Goal: Communication & Community: Answer question/provide support

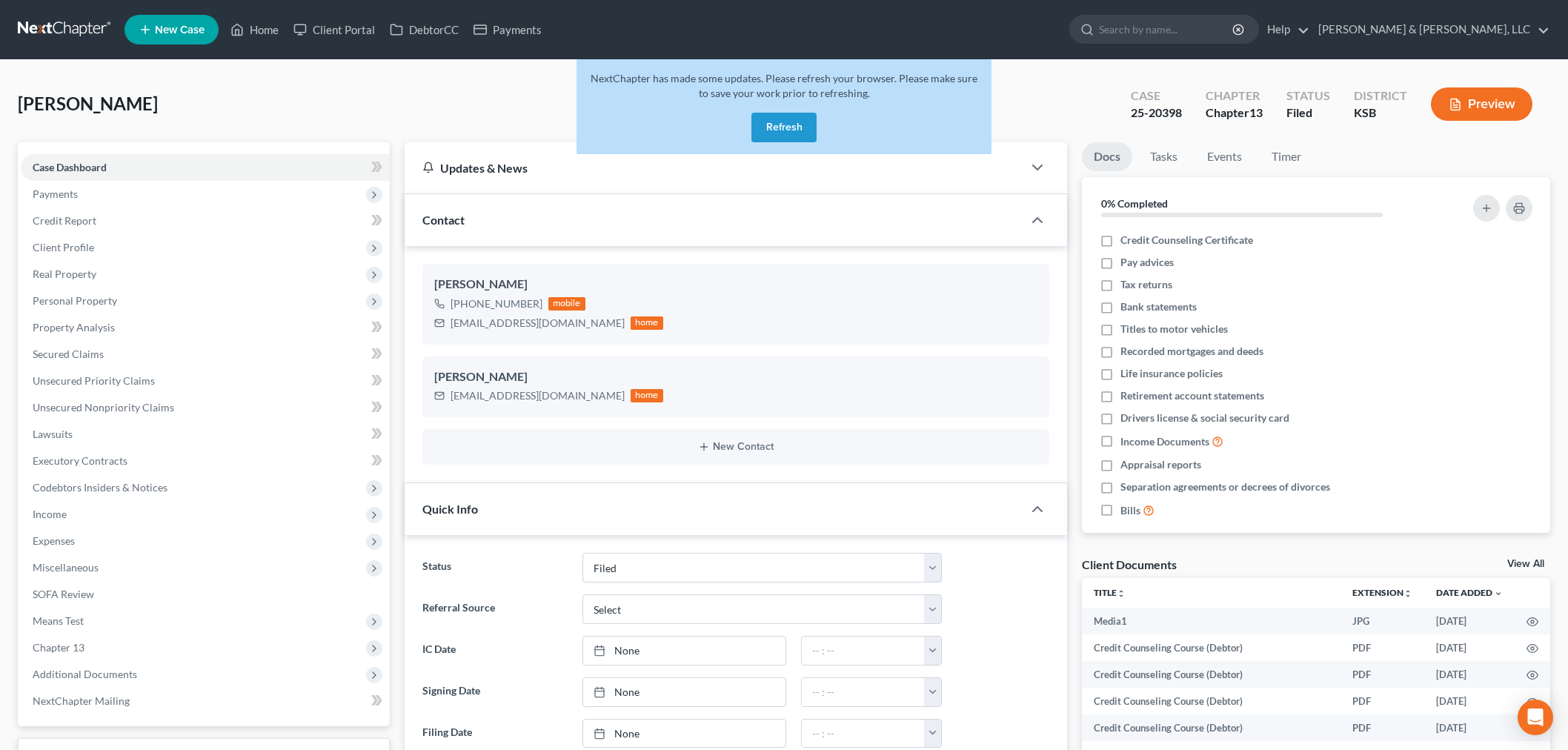
select select "6"
select select "0"
drag, startPoint x: 744, startPoint y: 130, endPoint x: 775, endPoint y: 128, distance: 31.1
click at [751, 130] on div "NextChapter has made some updates. Please refresh your browser. Please make sur…" at bounding box center [784, 106] width 415 height 95
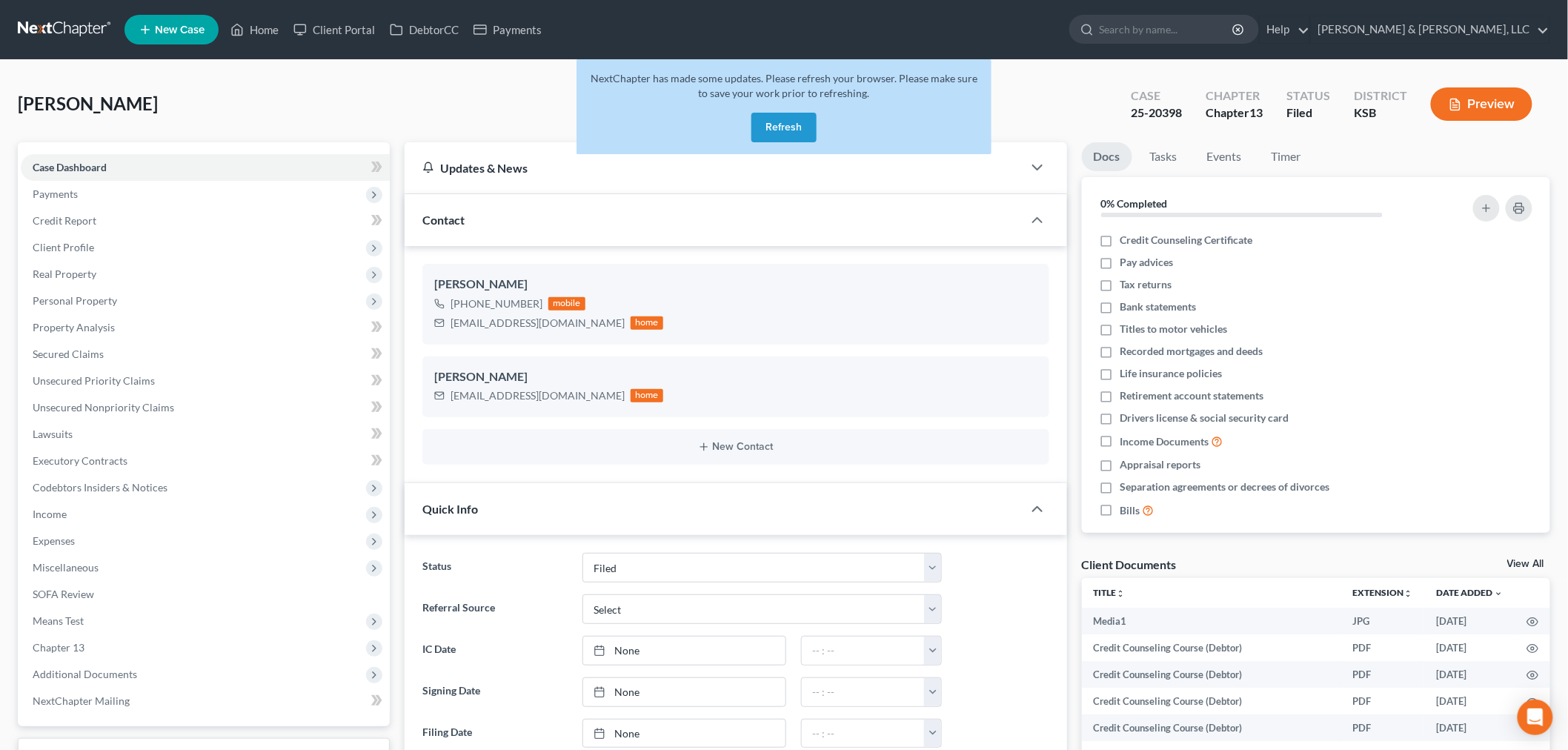
click at [793, 124] on button "Refresh" at bounding box center [784, 127] width 66 height 30
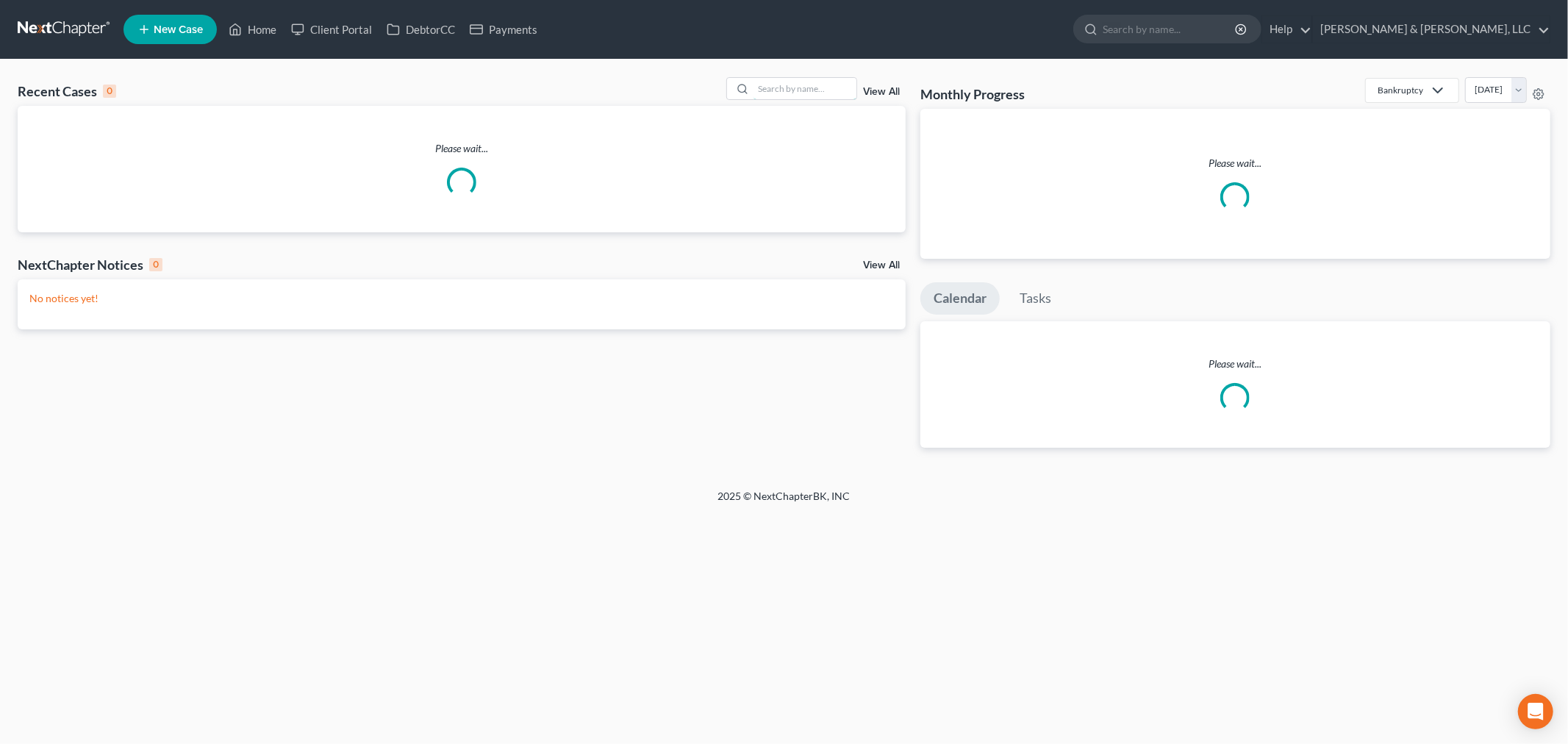
click at [805, 93] on input "search" at bounding box center [804, 88] width 103 height 21
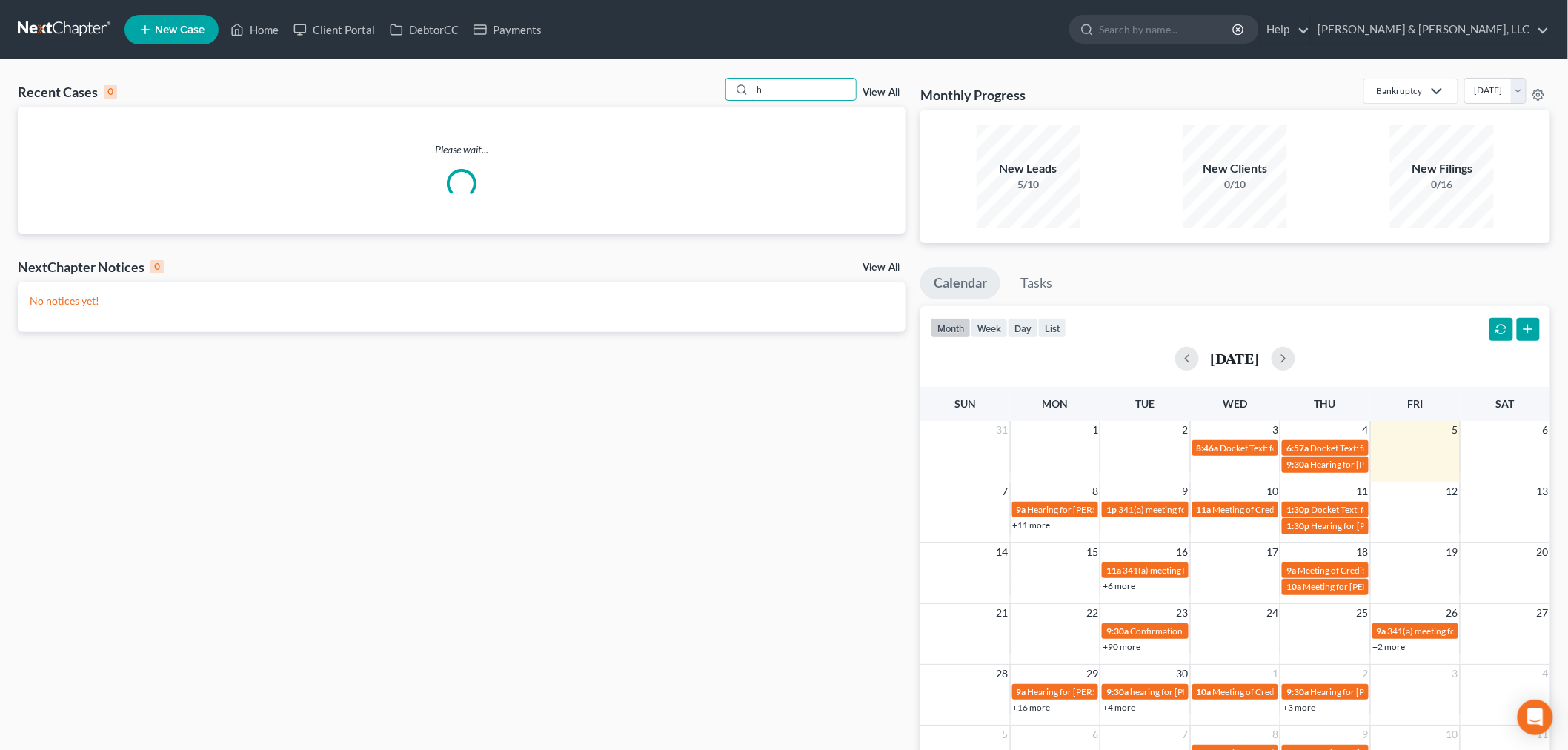
click at [812, 94] on input "h" at bounding box center [803, 89] width 104 height 22
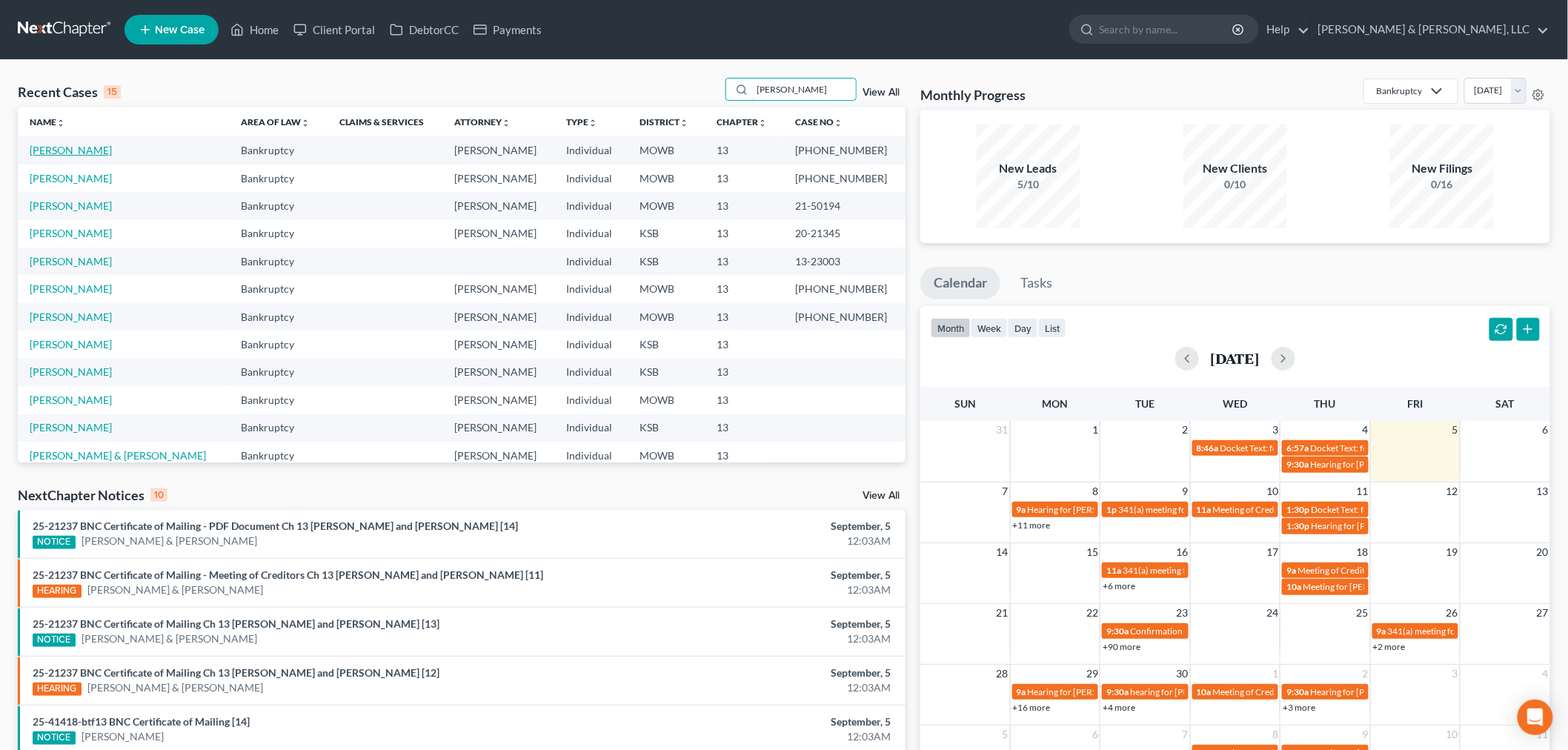
type input "[PERSON_NAME]"
click at [69, 144] on link "[PERSON_NAME]" at bounding box center [71, 150] width 82 height 12
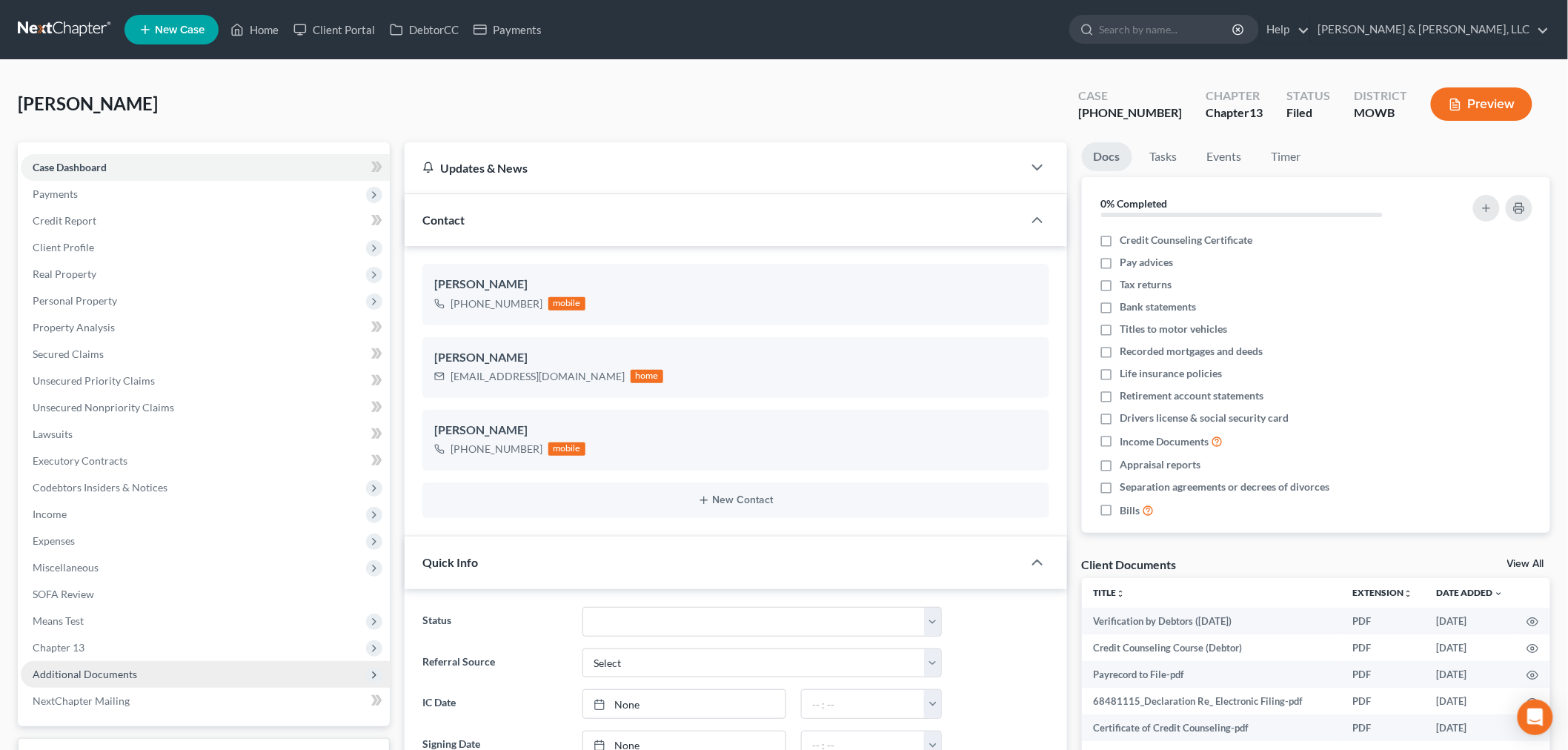
scroll to position [411, 0]
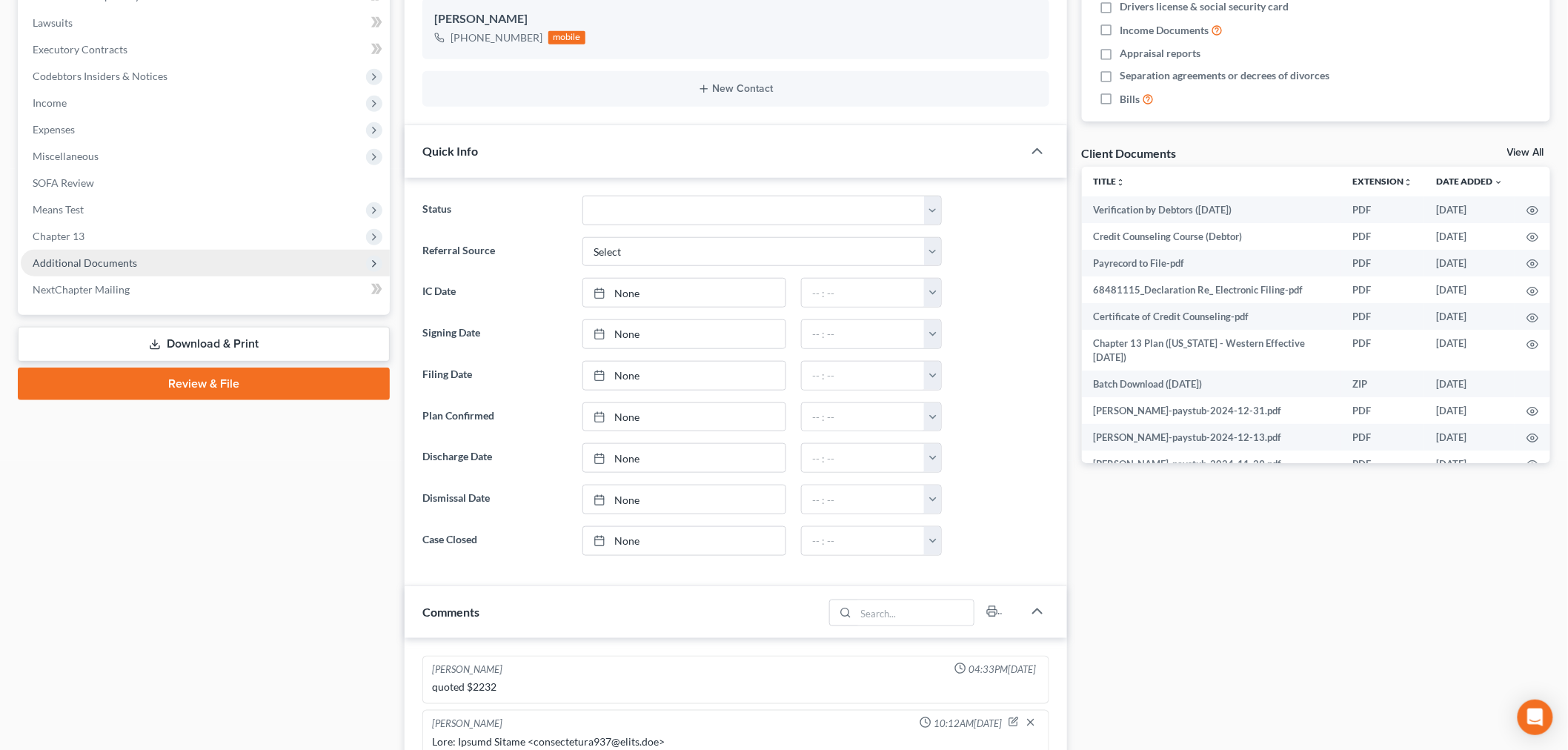
click at [83, 254] on span "Additional Documents" at bounding box center [205, 263] width 369 height 26
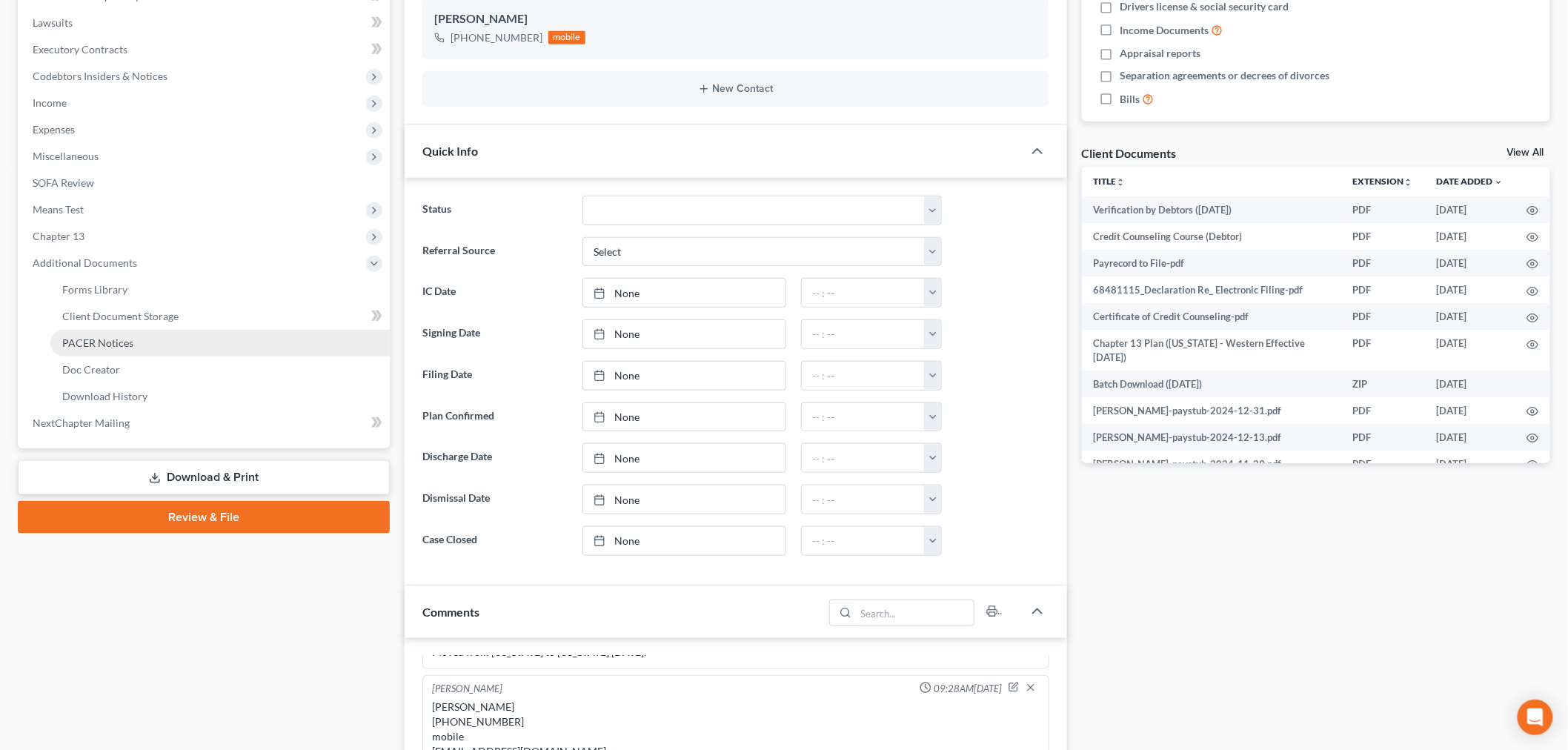
scroll to position [5781, 0]
click at [69, 343] on span "PACER Notices" at bounding box center [97, 342] width 71 height 12
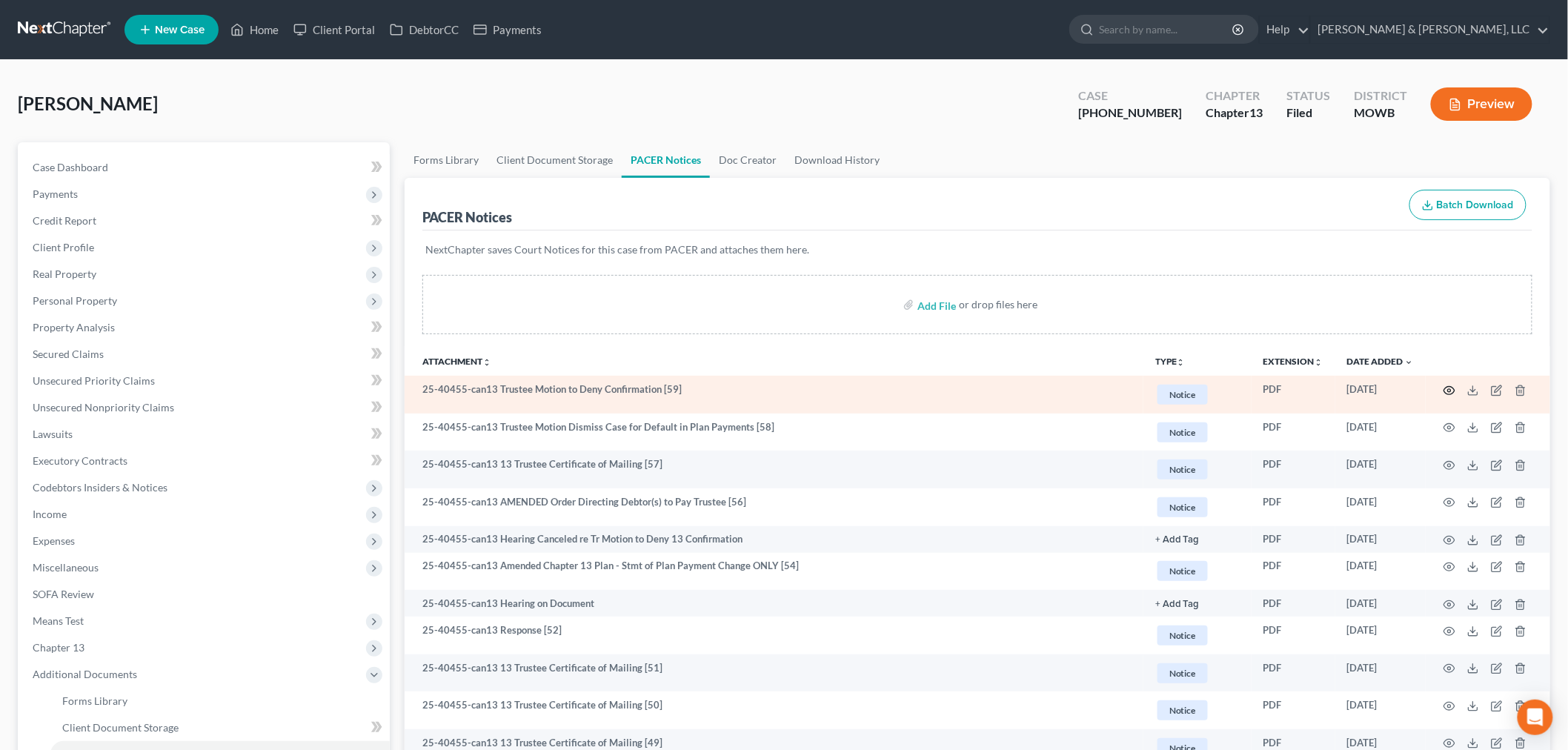
click at [1447, 389] on icon "button" at bounding box center [1449, 390] width 12 height 12
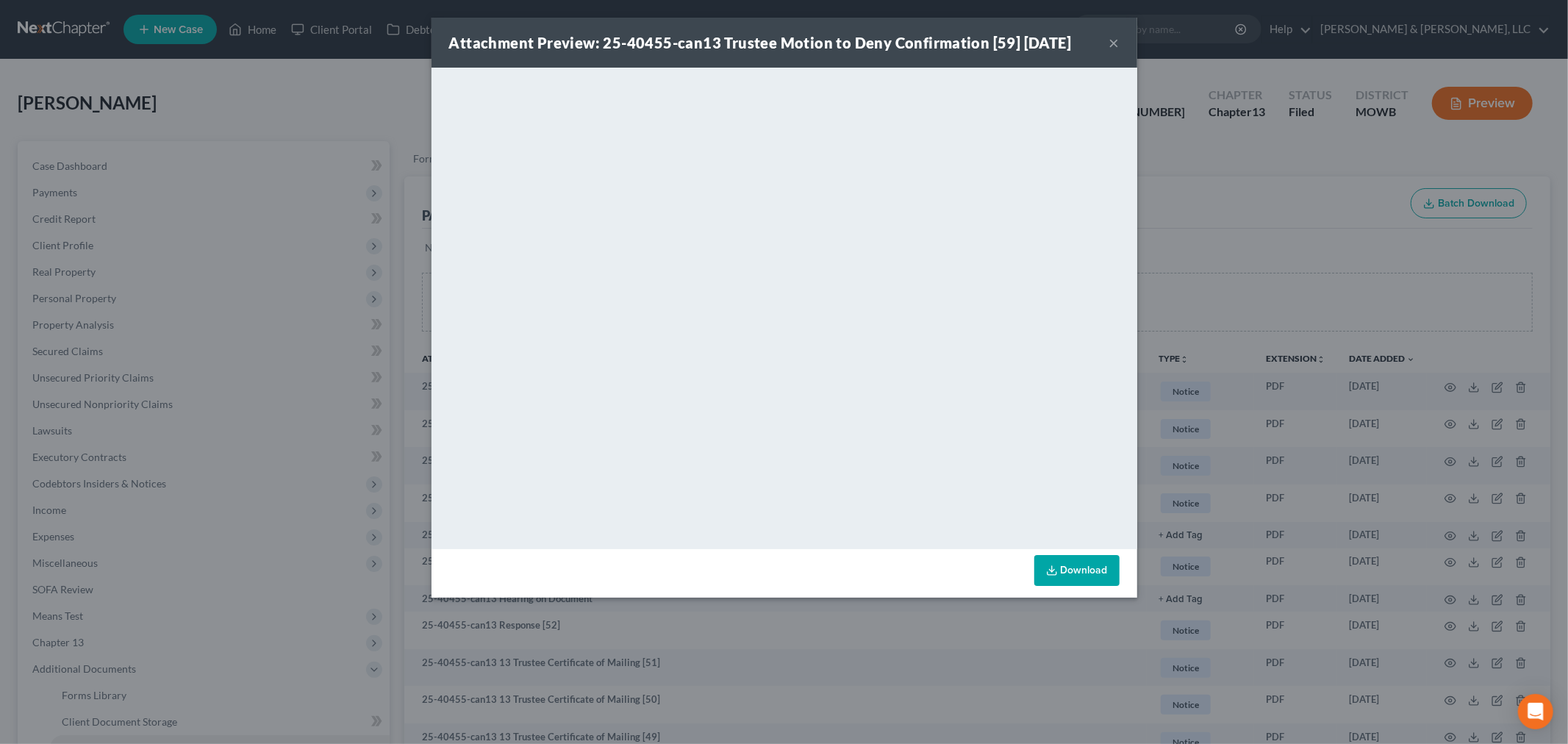
click at [1112, 35] on button "×" at bounding box center [1114, 42] width 10 height 18
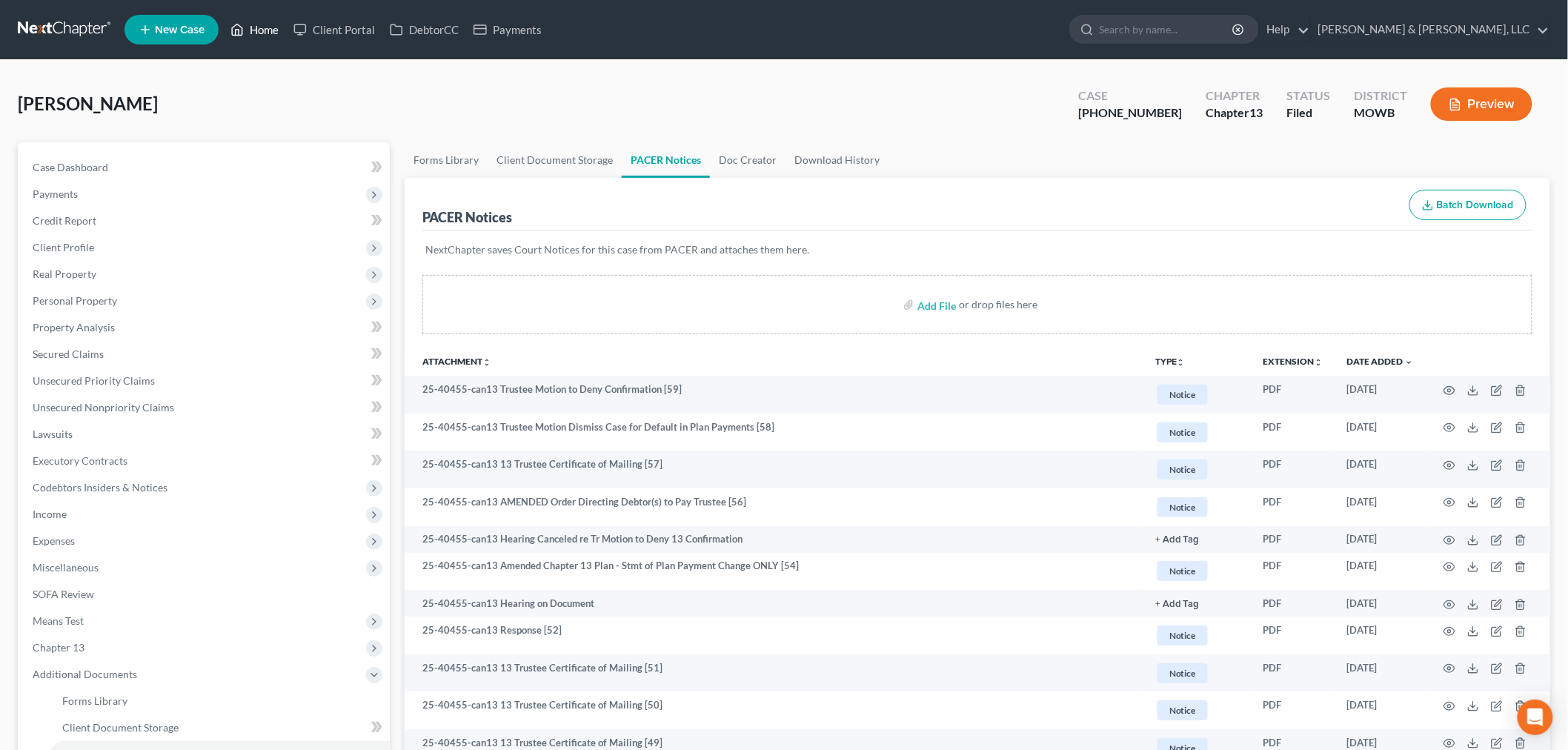
click at [262, 20] on link "Home" at bounding box center [254, 29] width 63 height 26
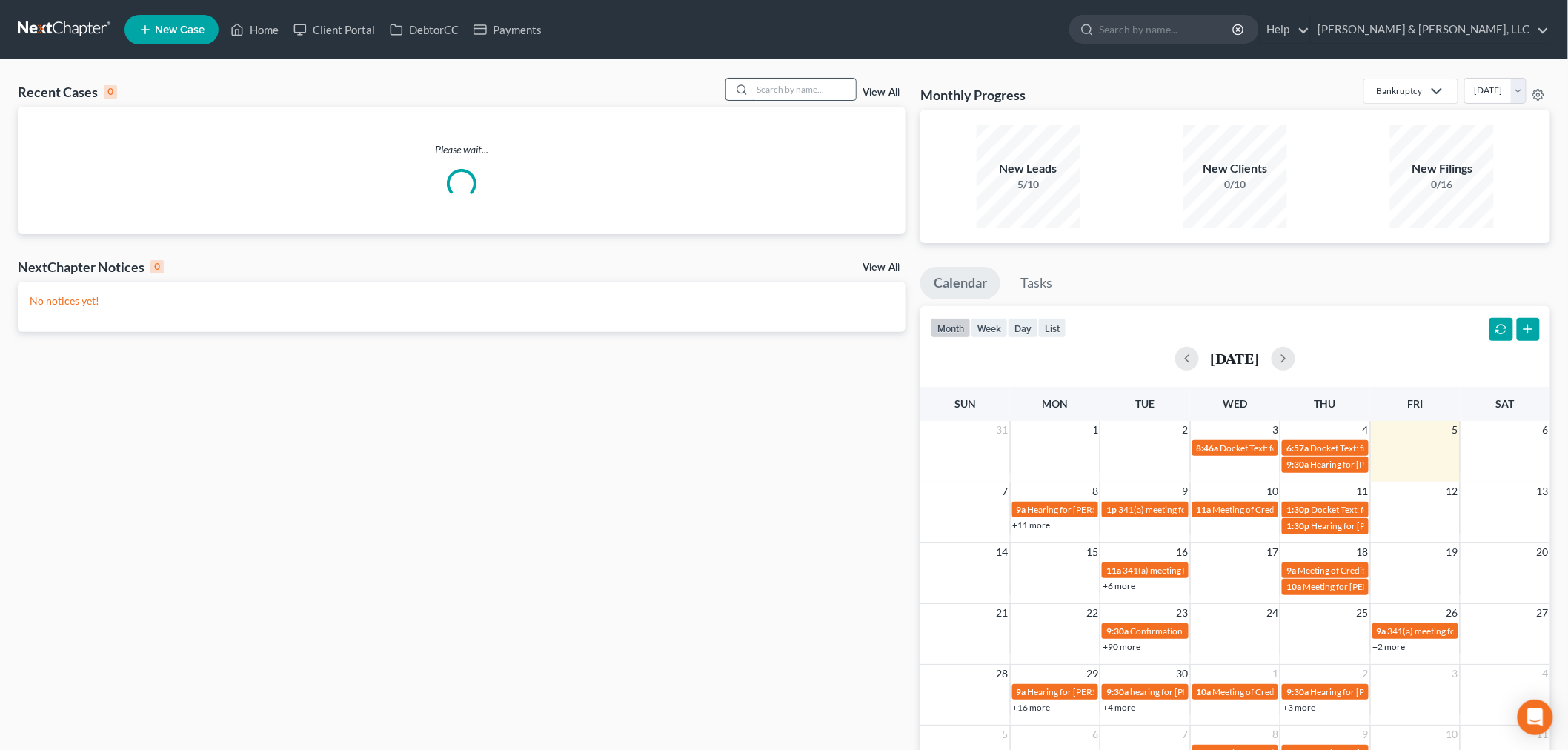
click at [813, 98] on input "search" at bounding box center [803, 89] width 104 height 22
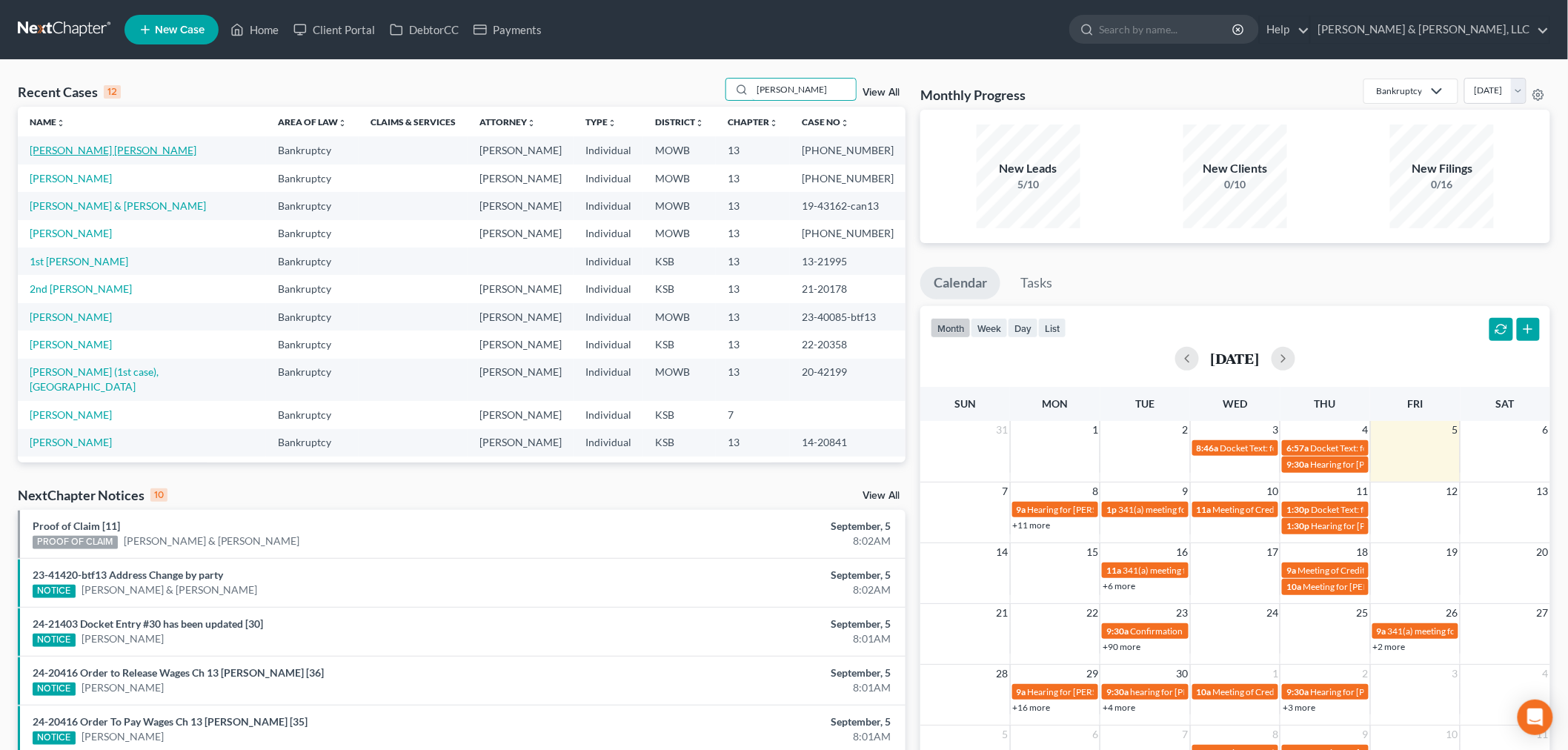
type input "griffin"
click at [62, 156] on link "Griffin Bey, Bryant" at bounding box center [113, 150] width 167 height 12
select select "2"
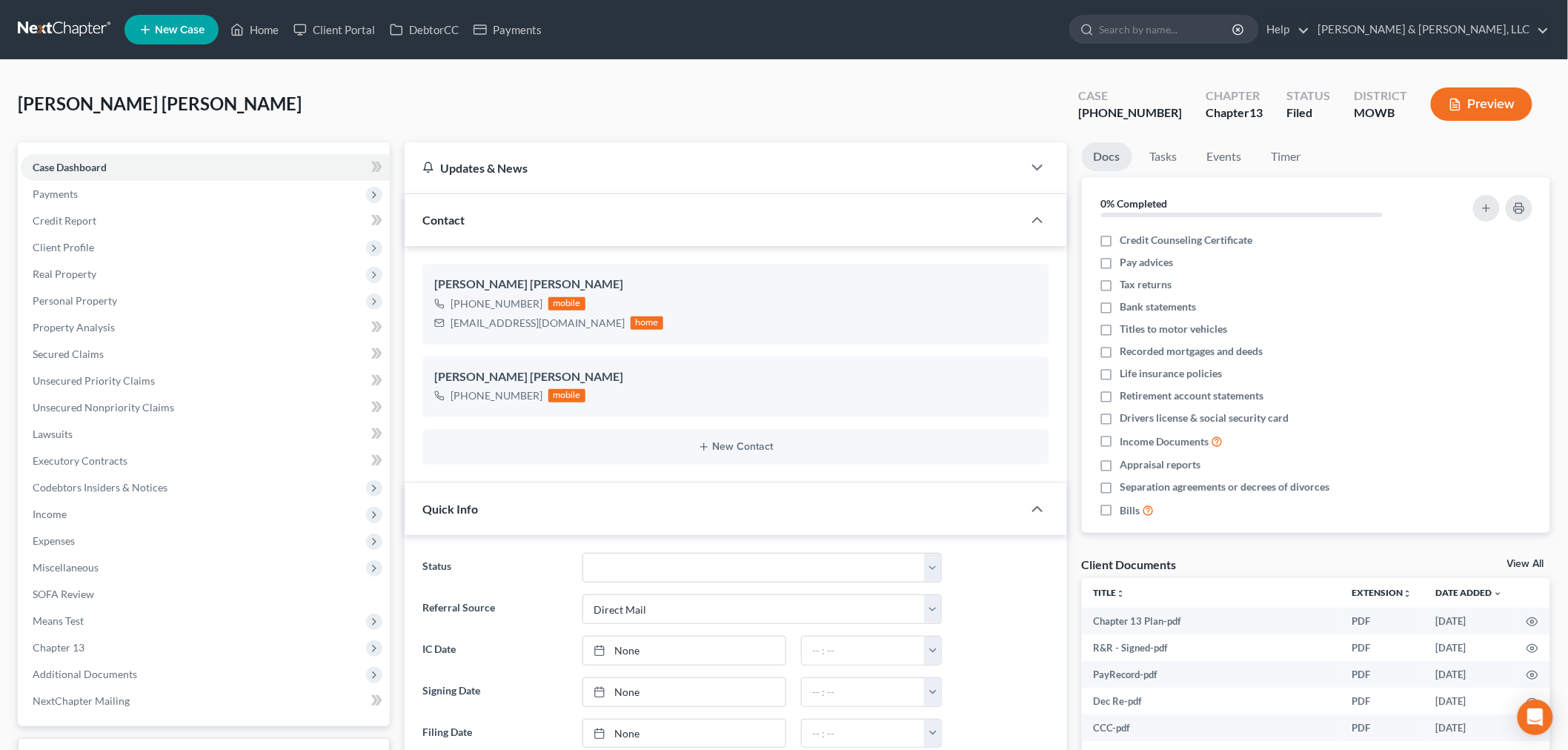
scroll to position [329, 0]
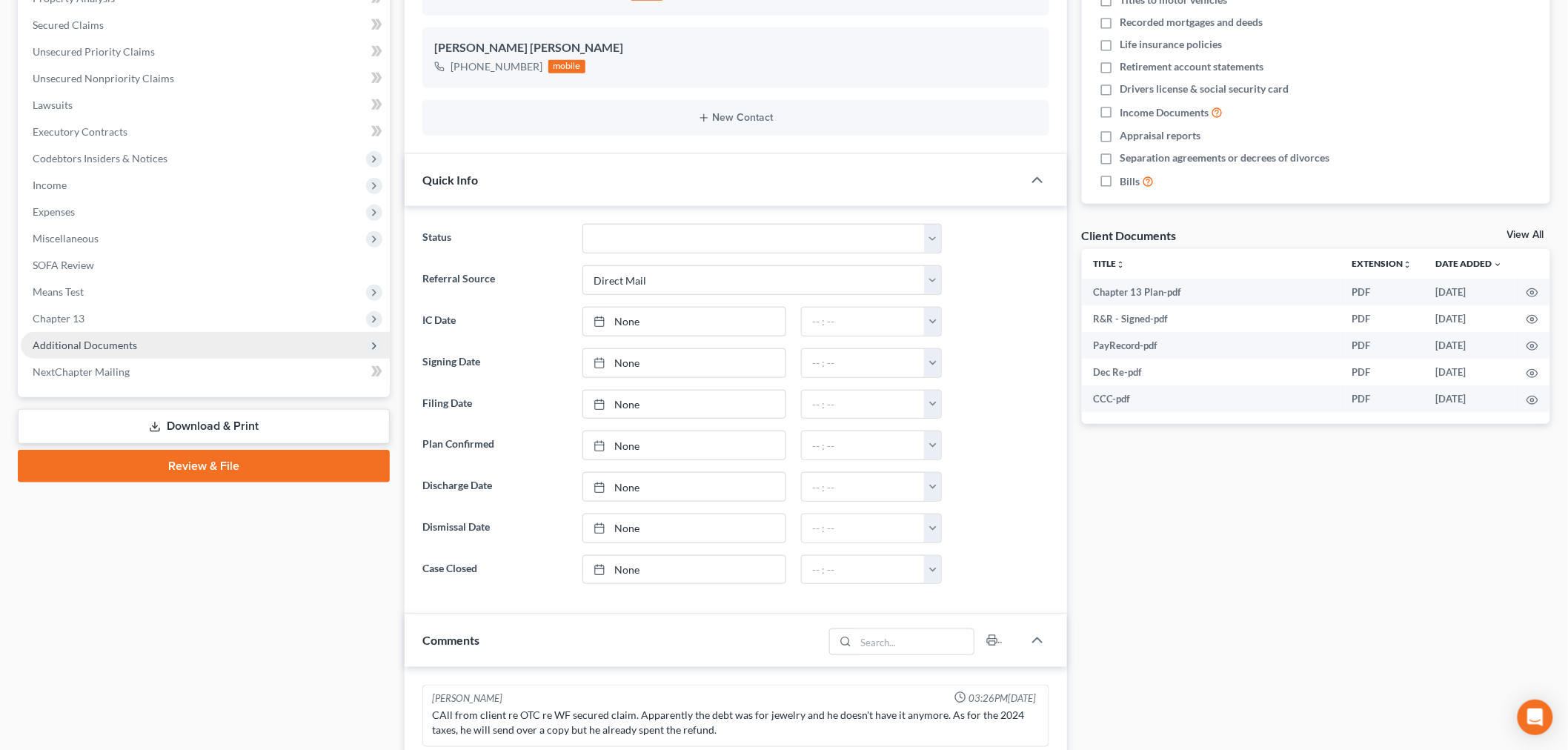
click at [90, 356] on span "Additional Documents" at bounding box center [205, 346] width 369 height 26
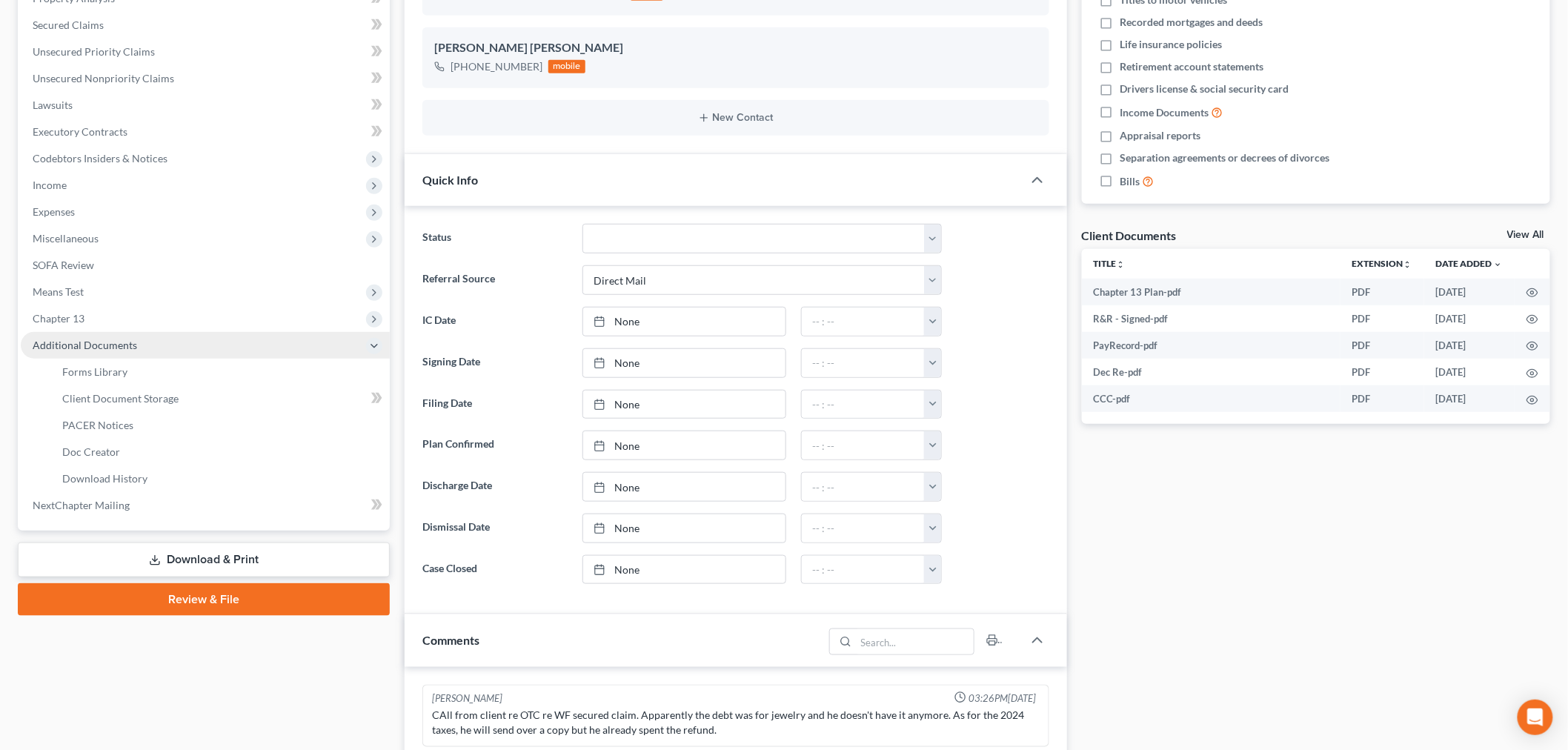
scroll to position [253, 0]
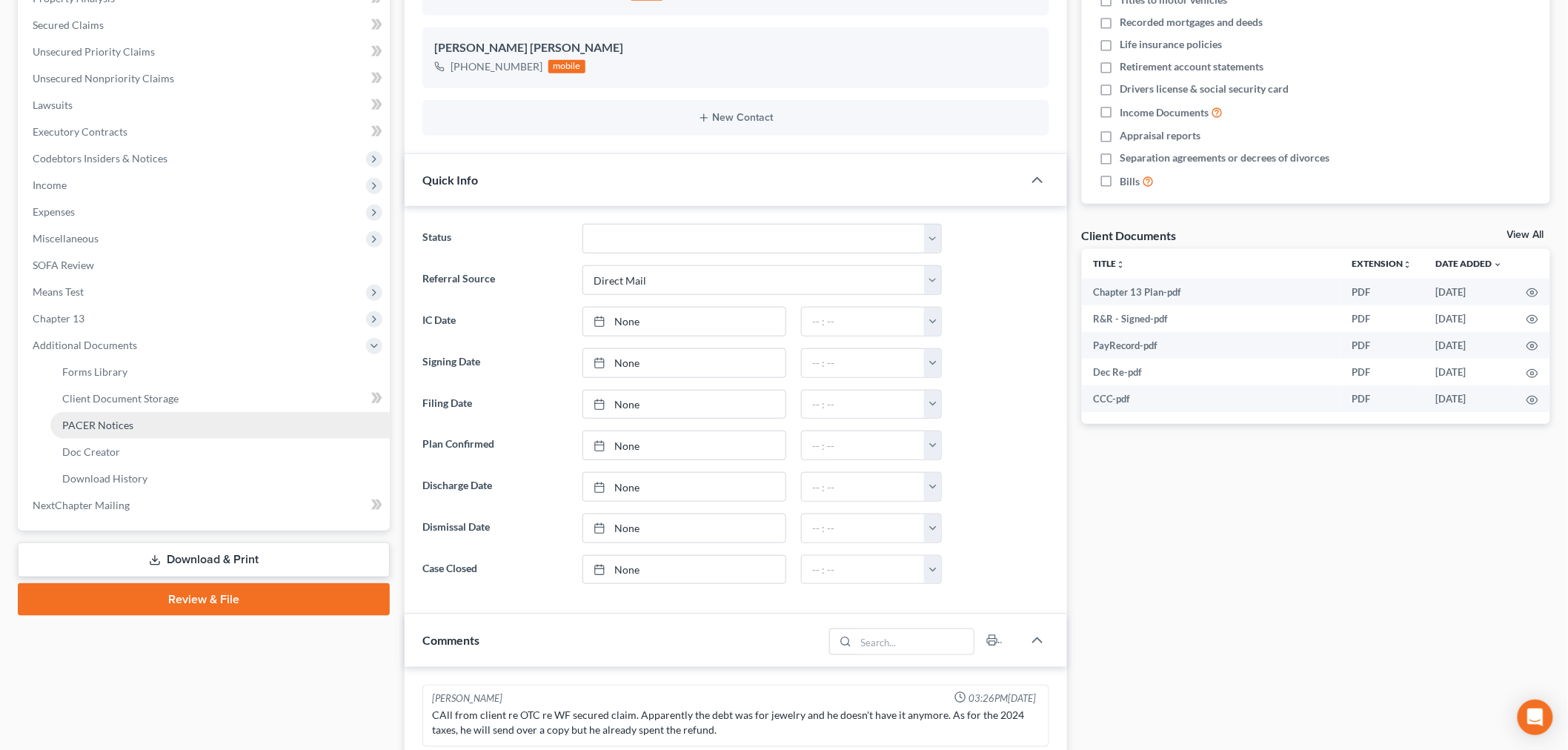
click at [78, 412] on link "PACER Notices" at bounding box center [220, 425] width 339 height 26
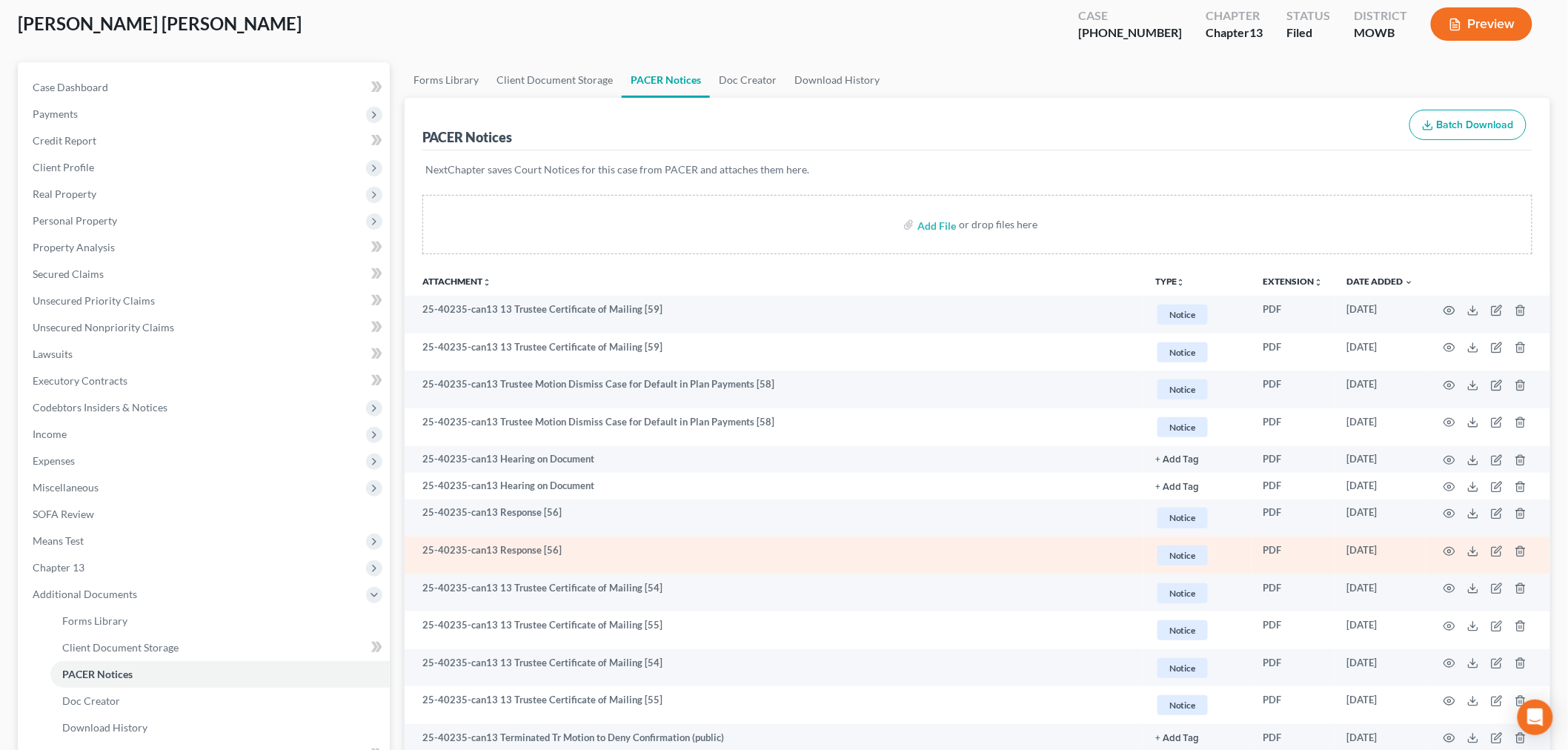
scroll to position [165, 0]
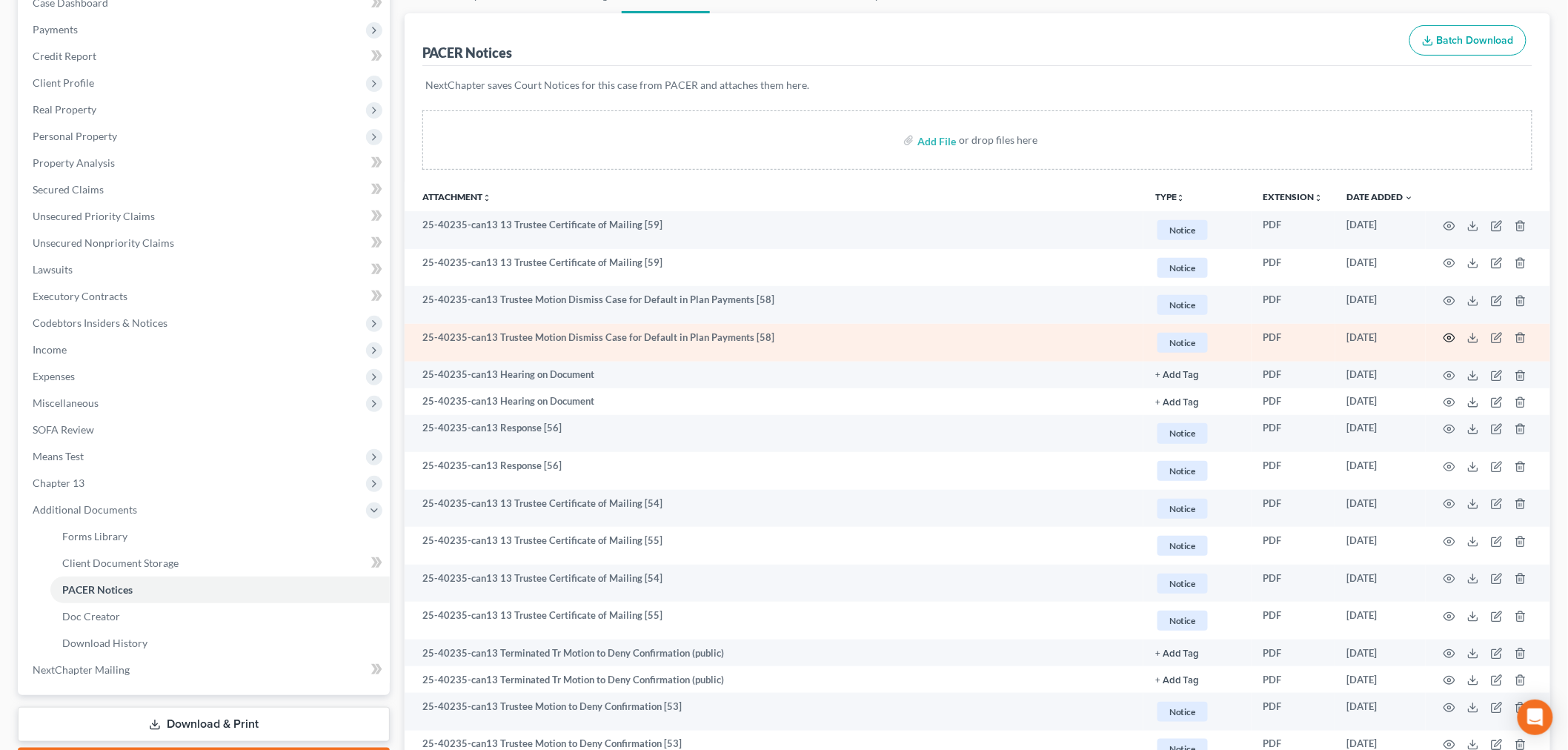
click at [1454, 338] on icon "button" at bounding box center [1449, 338] width 12 height 12
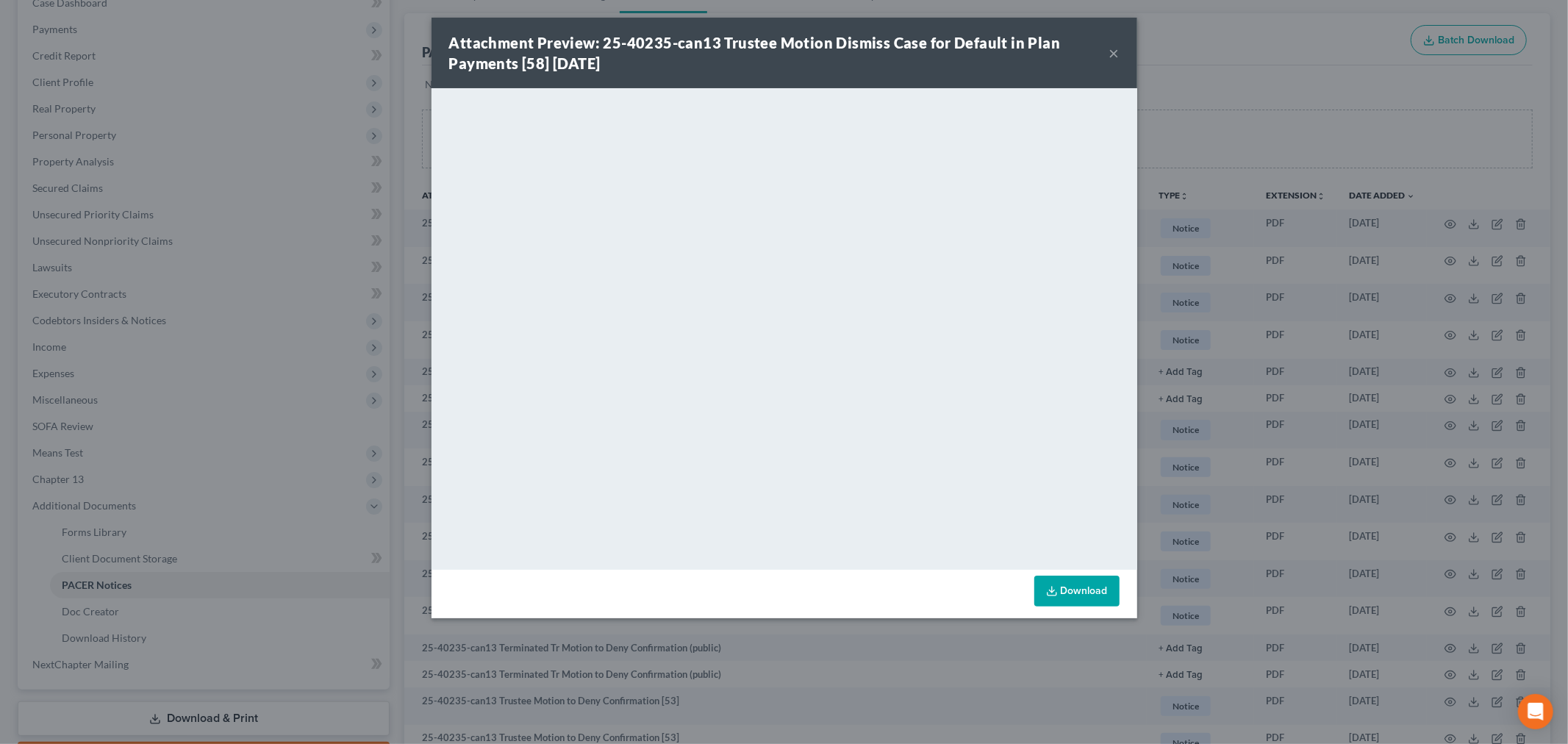
click at [1116, 53] on button "×" at bounding box center [1114, 52] width 10 height 18
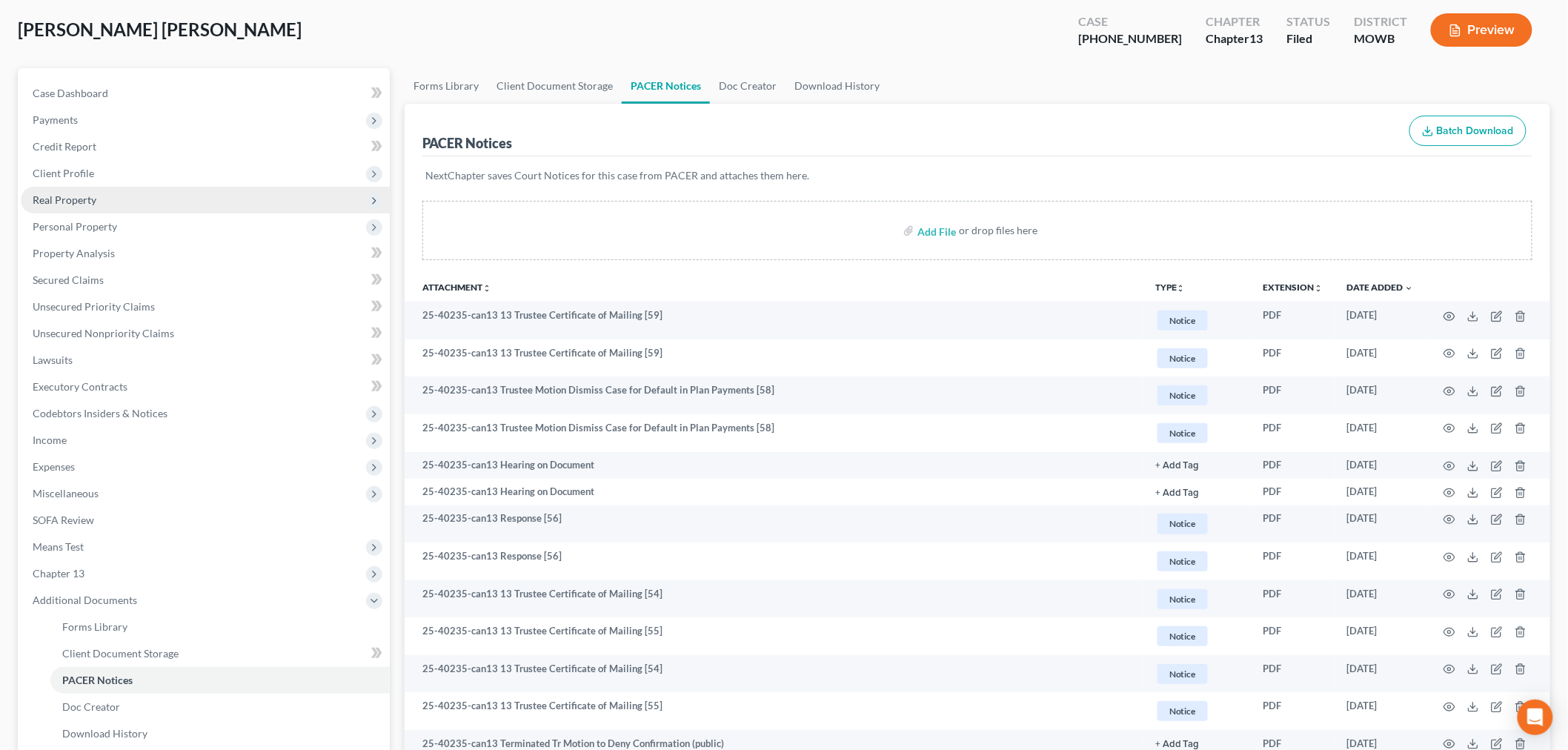
scroll to position [0, 0]
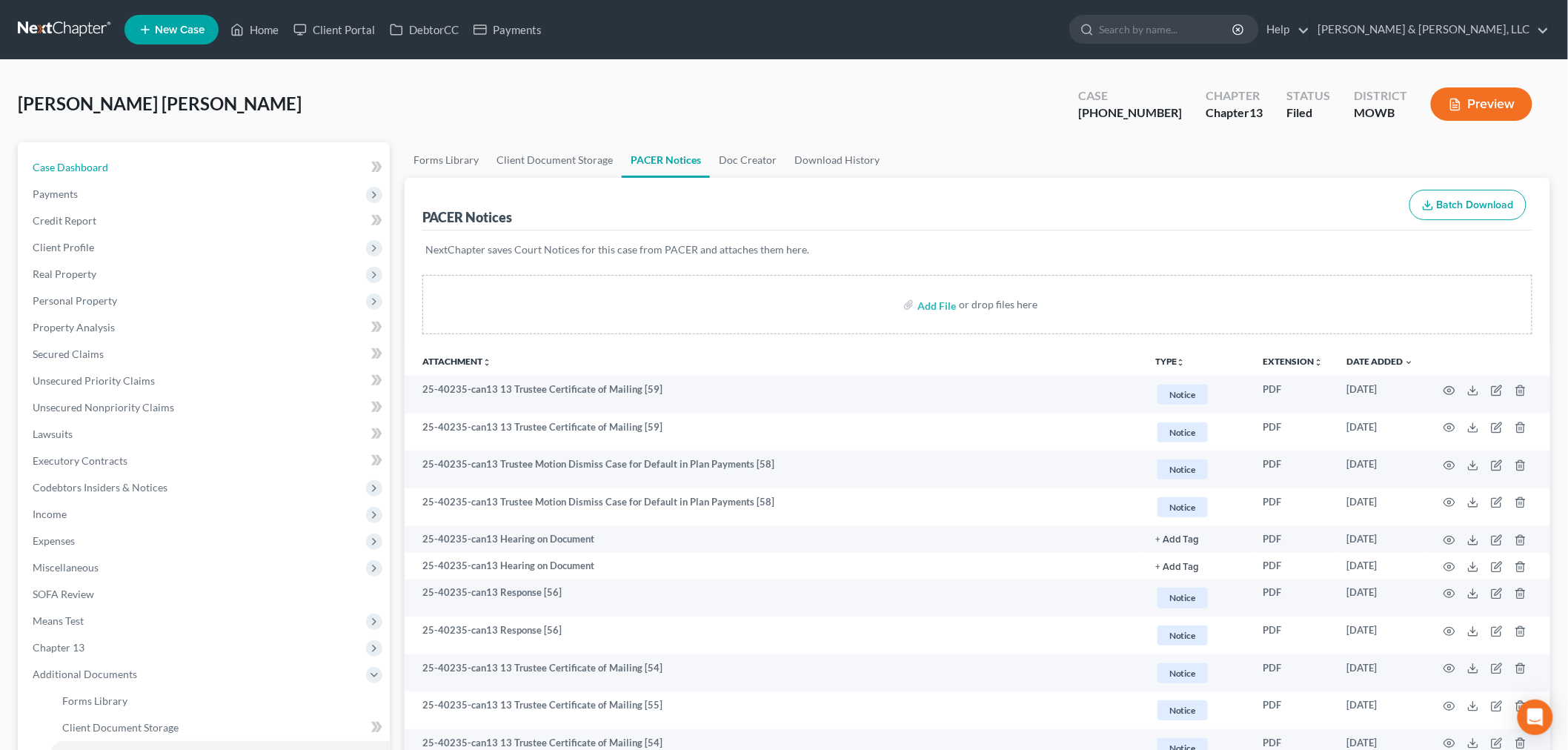
drag, startPoint x: 77, startPoint y: 172, endPoint x: 755, endPoint y: 87, distance: 683.3
click at [77, 172] on span "Case Dashboard" at bounding box center [70, 167] width 76 height 12
select select "2"
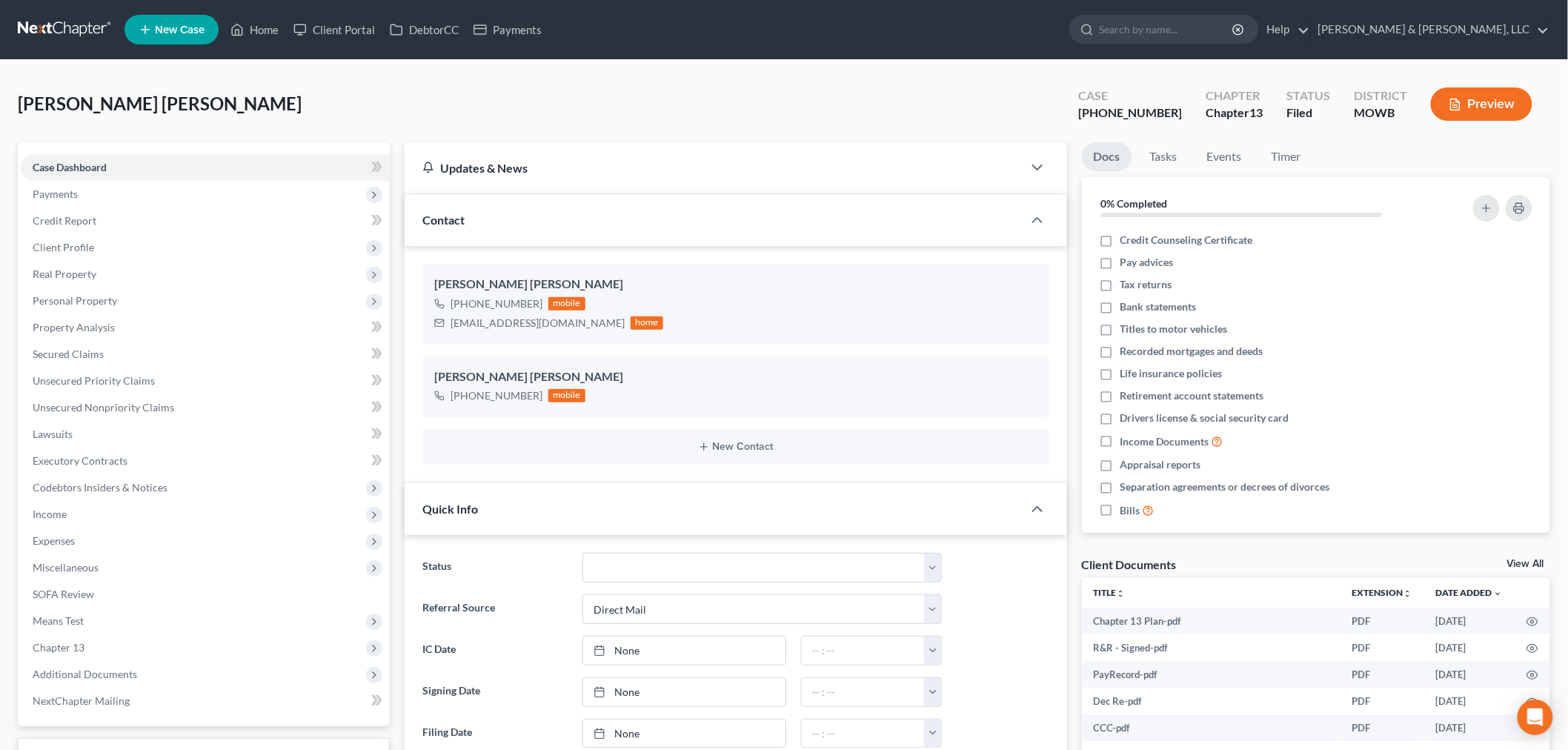
scroll to position [253, 0]
drag, startPoint x: 1162, startPoint y: 111, endPoint x: 1111, endPoint y: 115, distance: 51.2
click at [1111, 115] on div "25-40235-13" at bounding box center [1129, 113] width 104 height 17
copy div "25-40235"
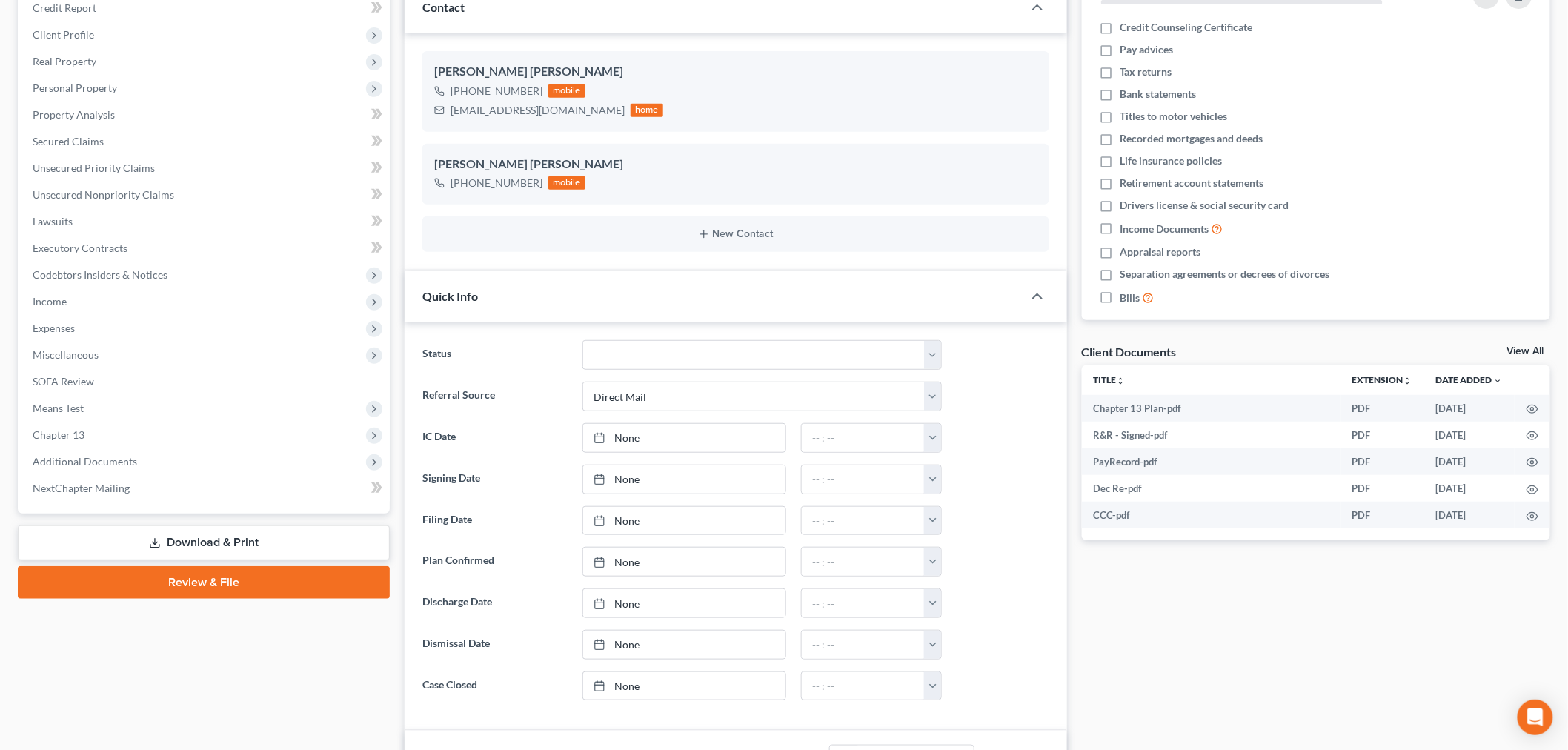
scroll to position [247, 0]
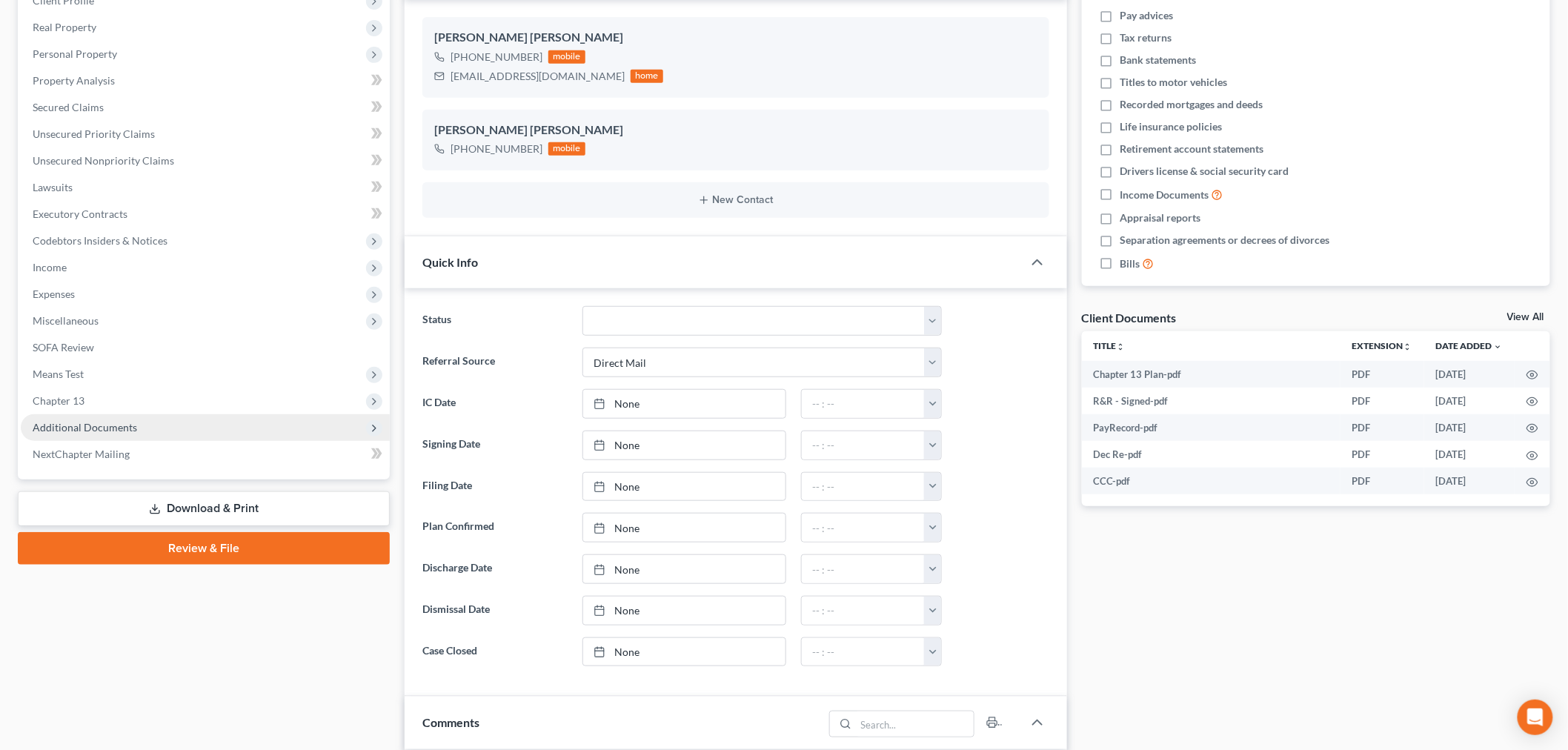
click at [91, 424] on span "Additional Documents" at bounding box center [85, 427] width 105 height 12
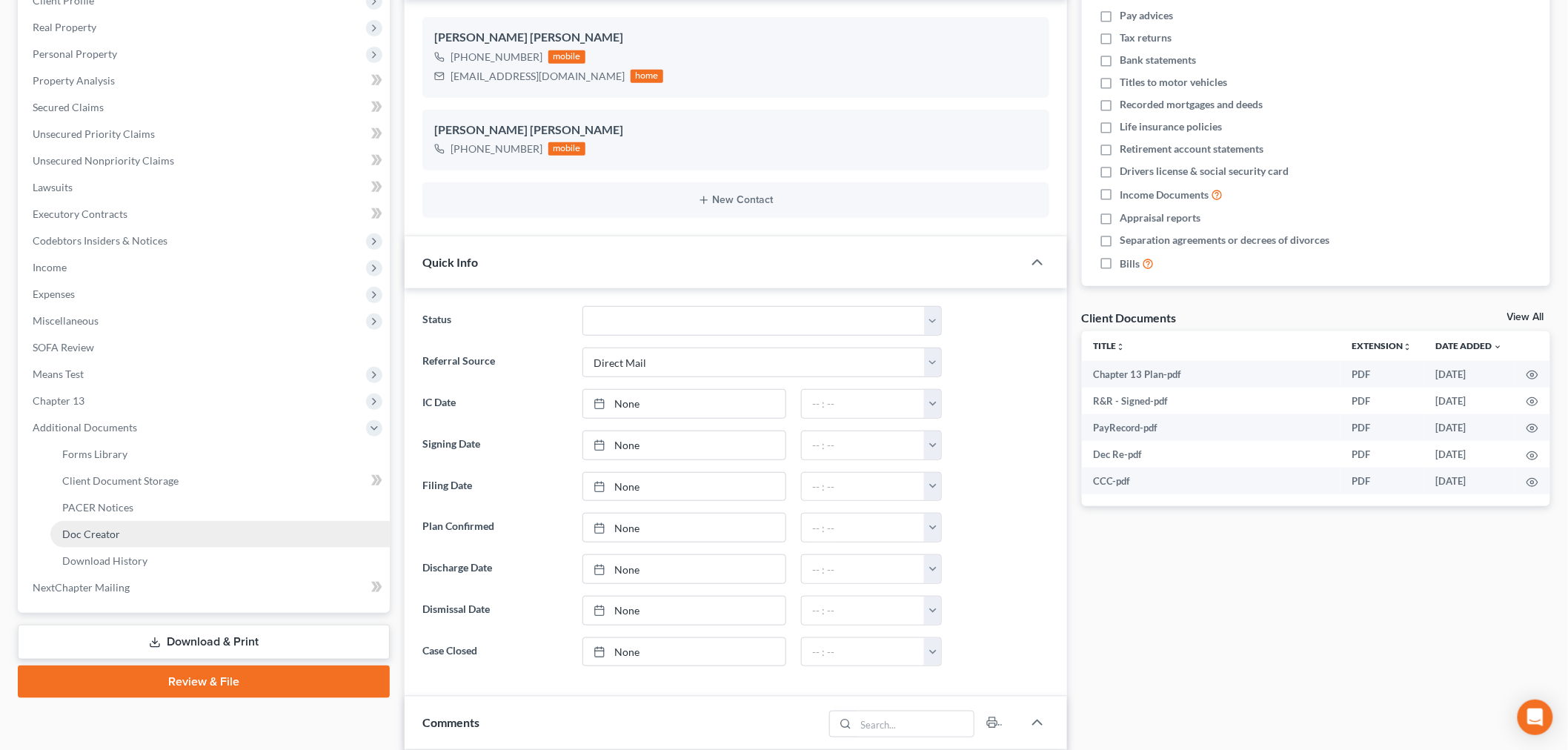
click at [97, 521] on link "Doc Creator" at bounding box center [220, 534] width 339 height 26
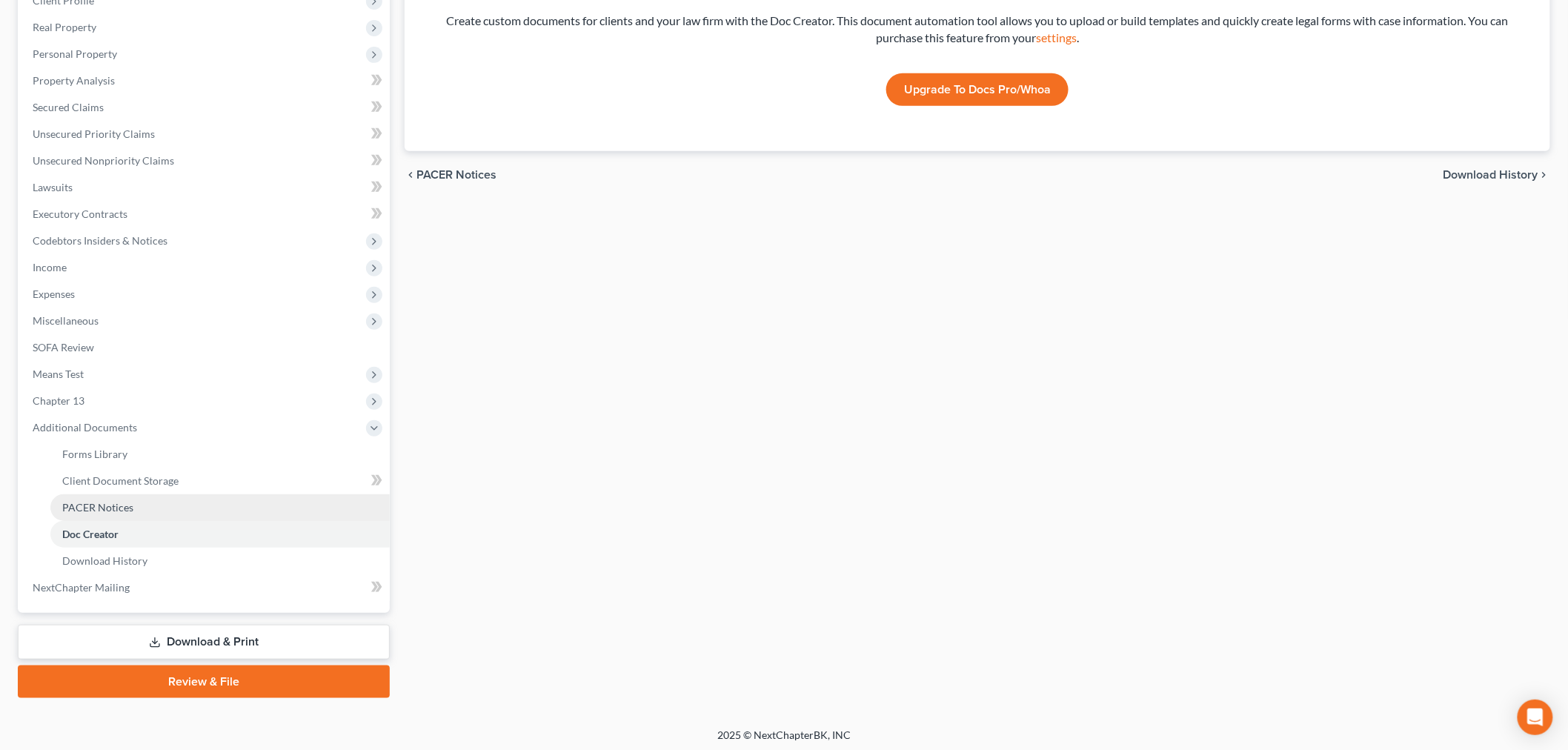
click at [98, 507] on span "PACER Notices" at bounding box center [97, 507] width 71 height 12
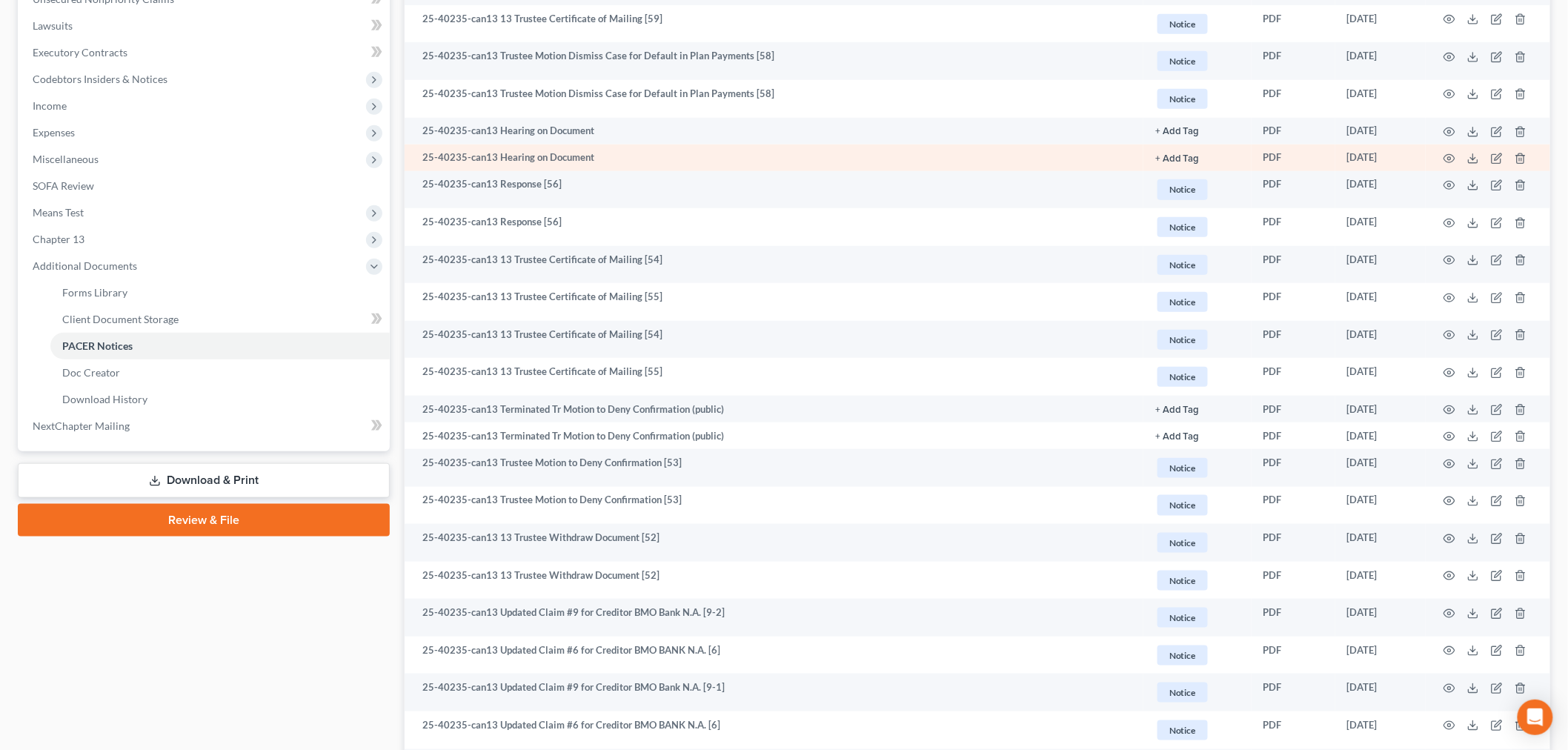
scroll to position [411, 0]
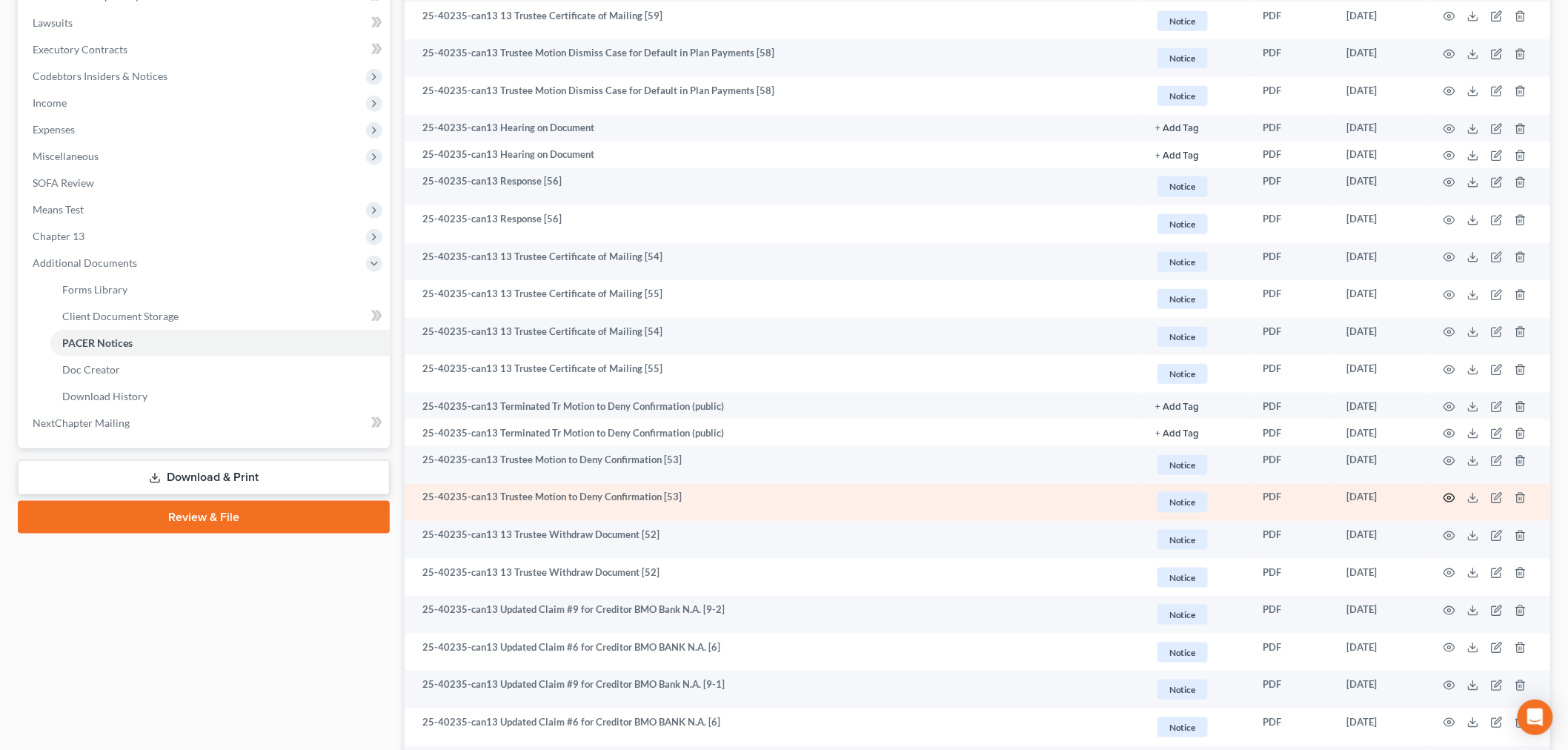
click at [1447, 495] on icon "button" at bounding box center [1449, 497] width 12 height 12
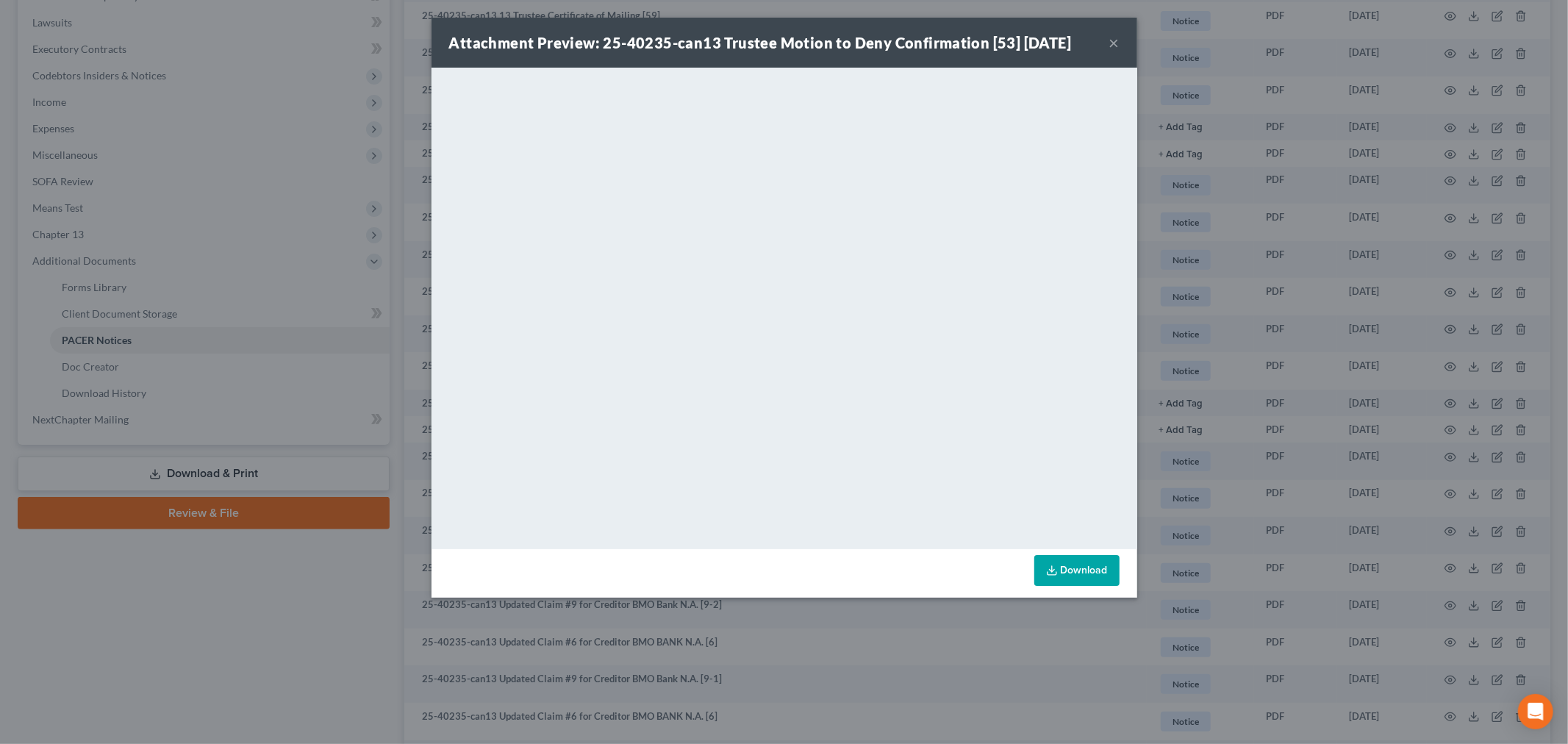
click at [1112, 41] on button "×" at bounding box center [1114, 42] width 10 height 18
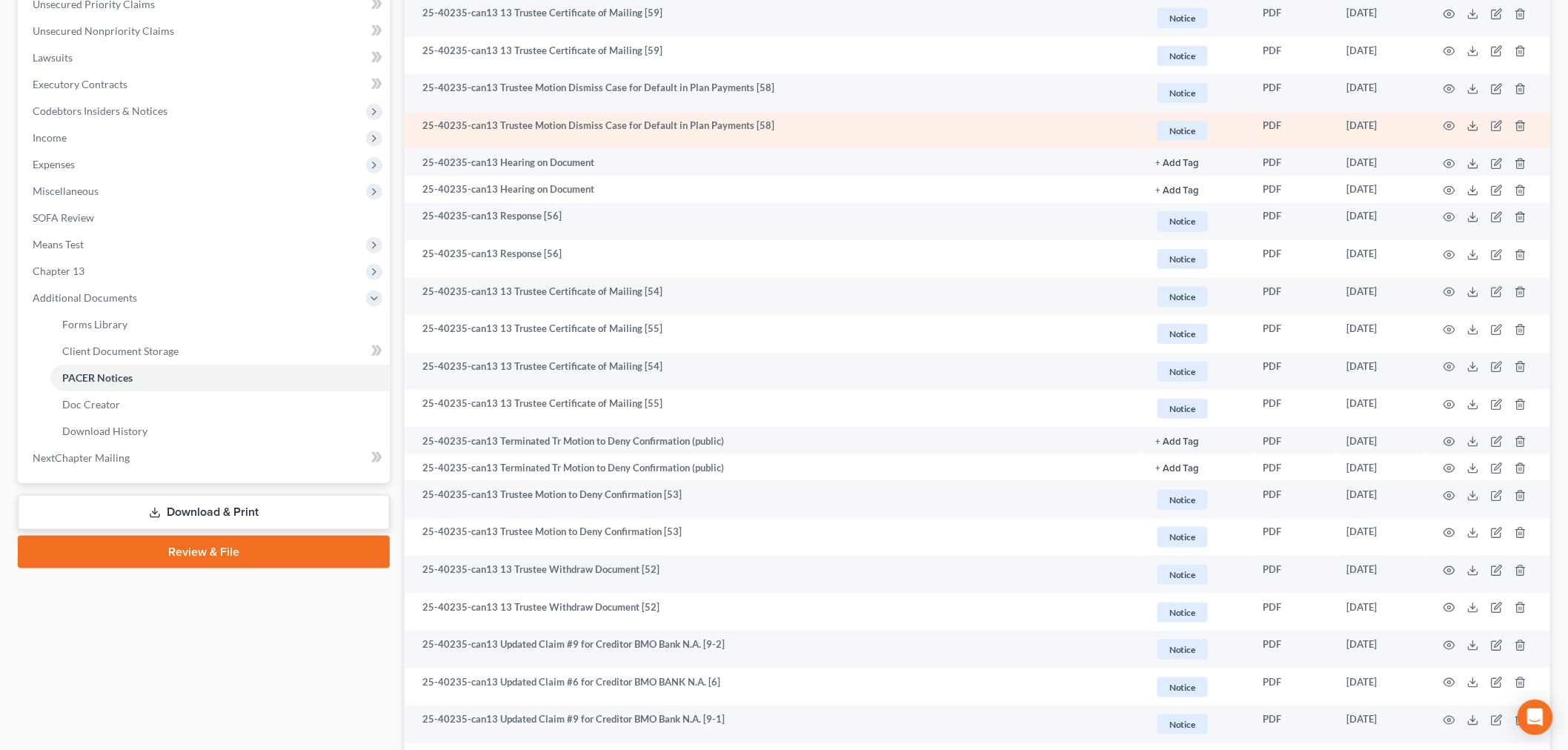
scroll to position [329, 0]
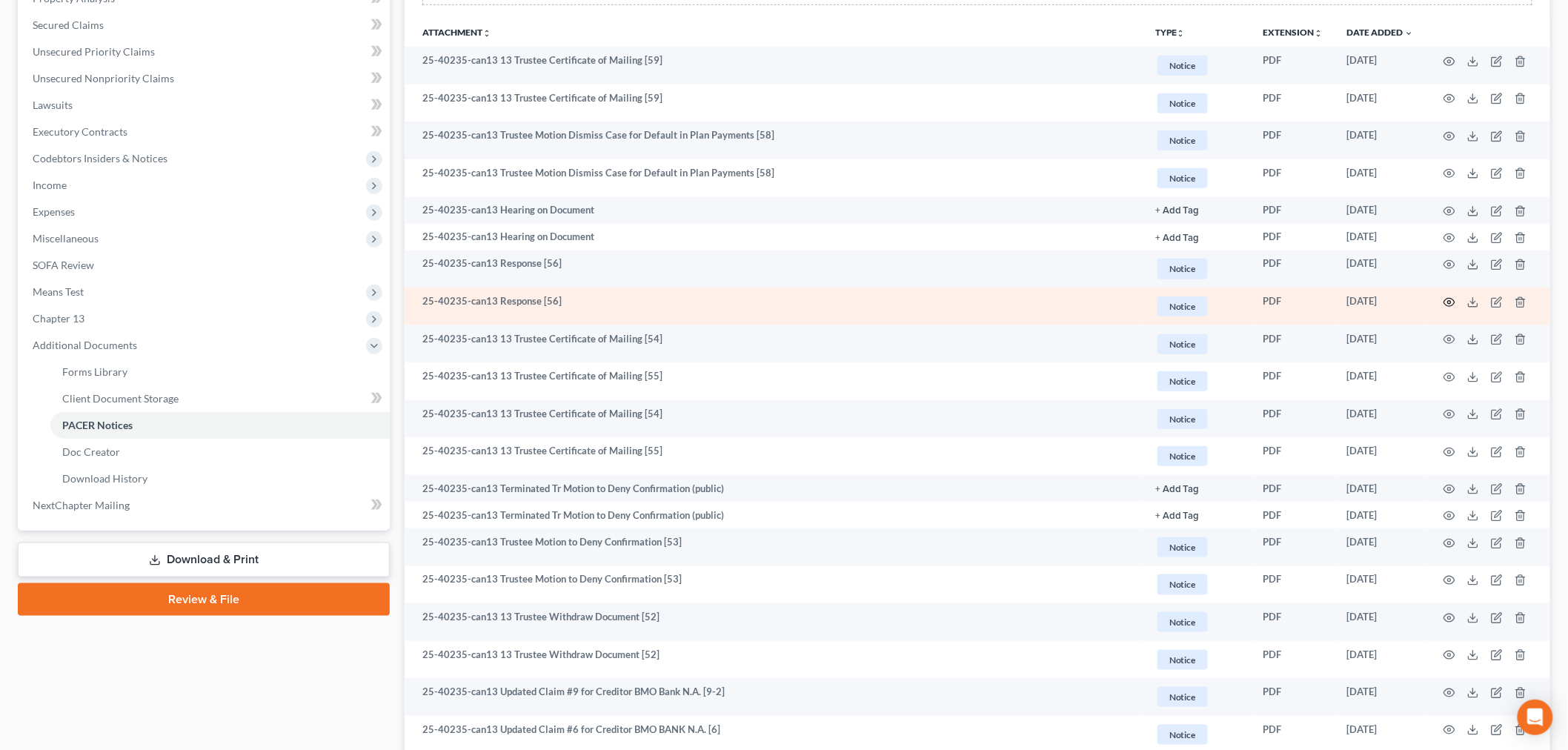
click at [1451, 300] on icon "button" at bounding box center [1449, 302] width 12 height 12
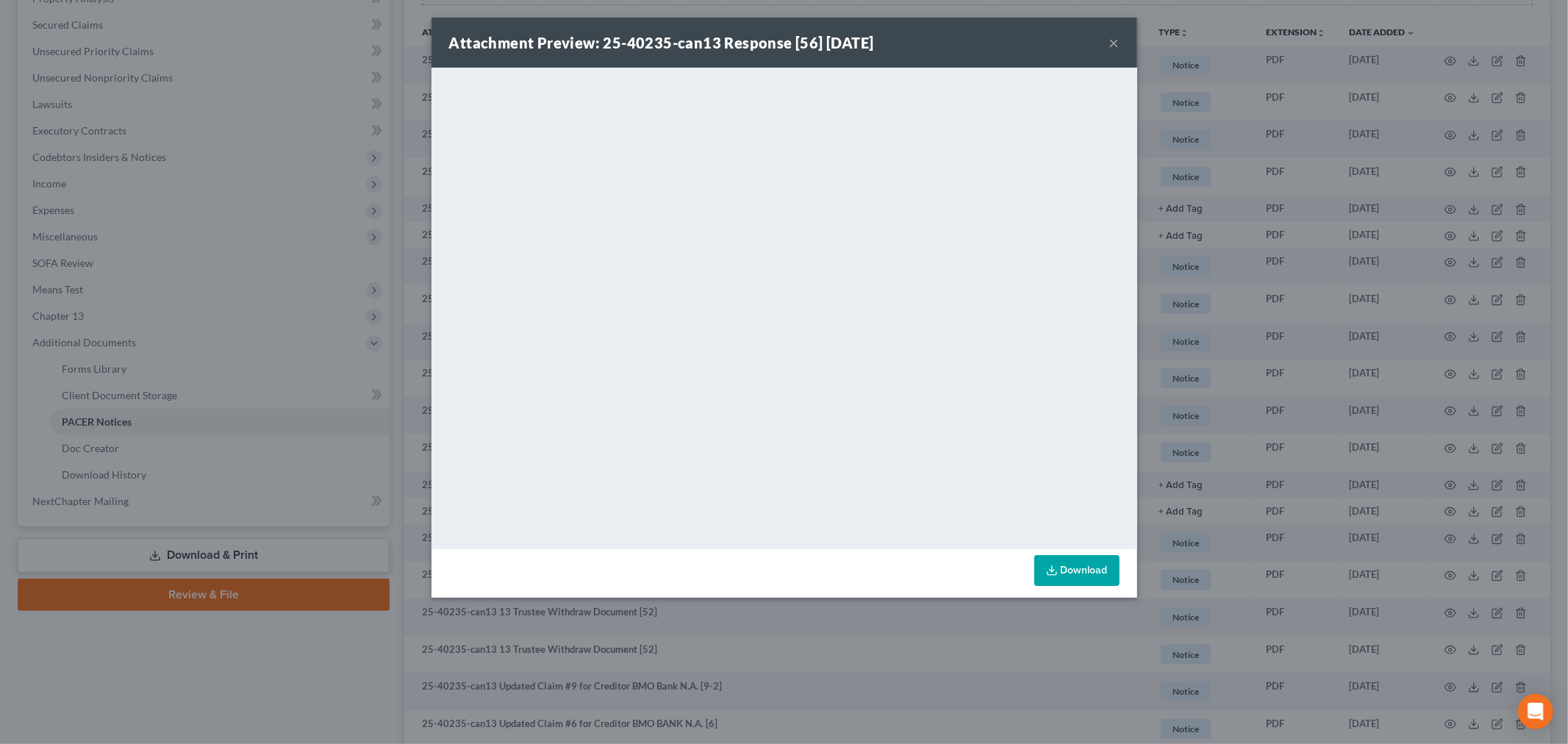
click at [1114, 39] on button "×" at bounding box center [1114, 42] width 10 height 18
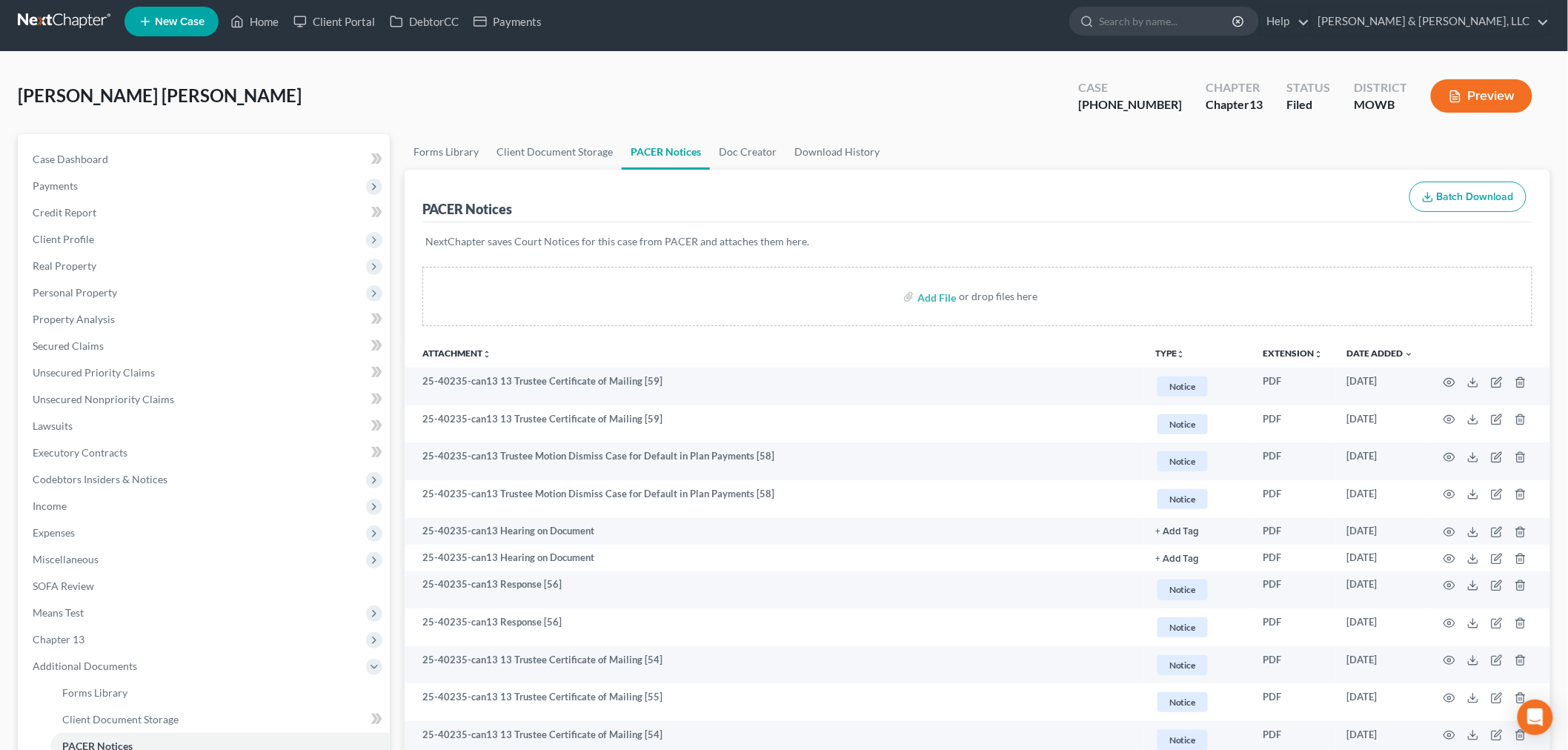
scroll to position [0, 0]
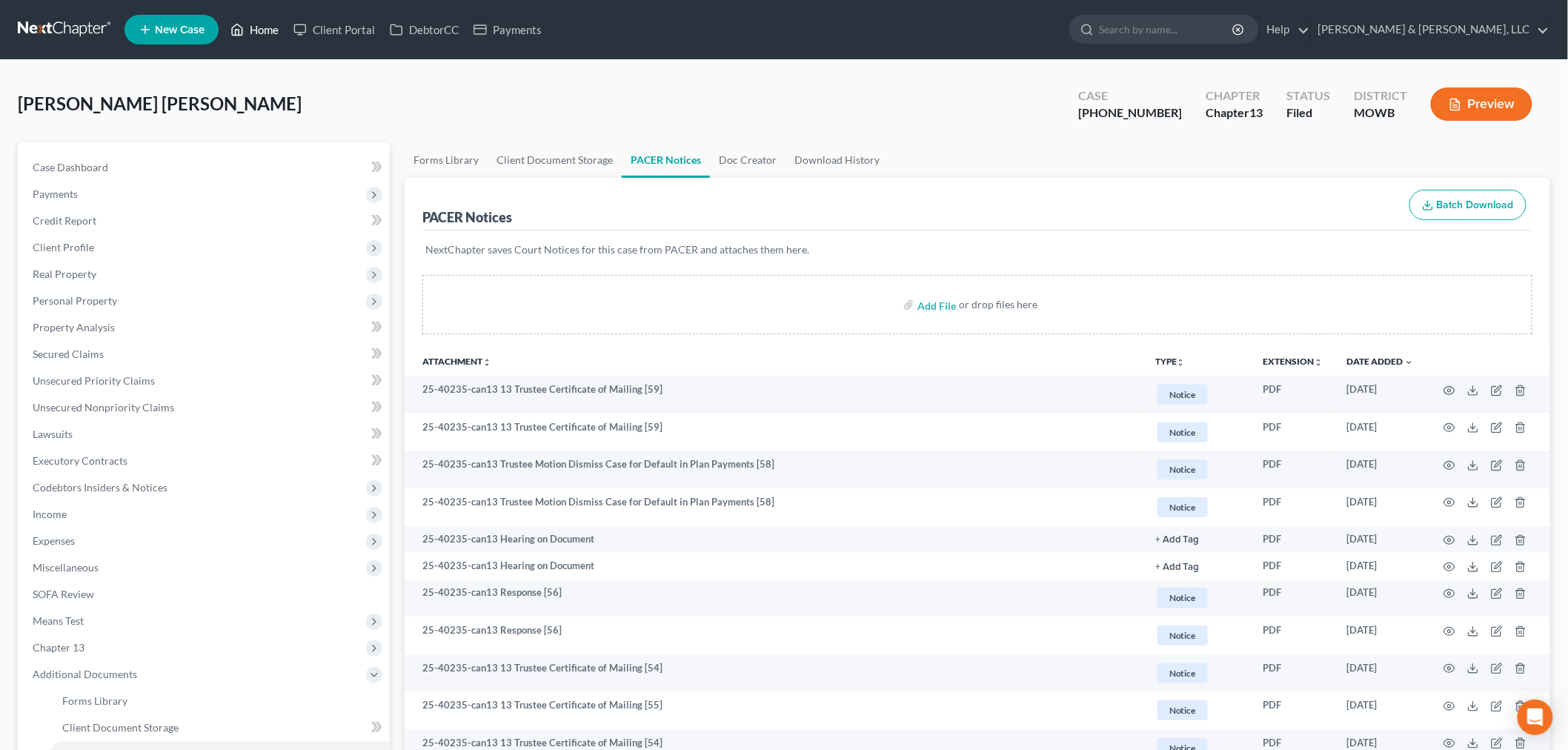
drag, startPoint x: 259, startPoint y: 31, endPoint x: 283, endPoint y: 34, distance: 24.2
click at [259, 31] on link "Home" at bounding box center [254, 29] width 63 height 26
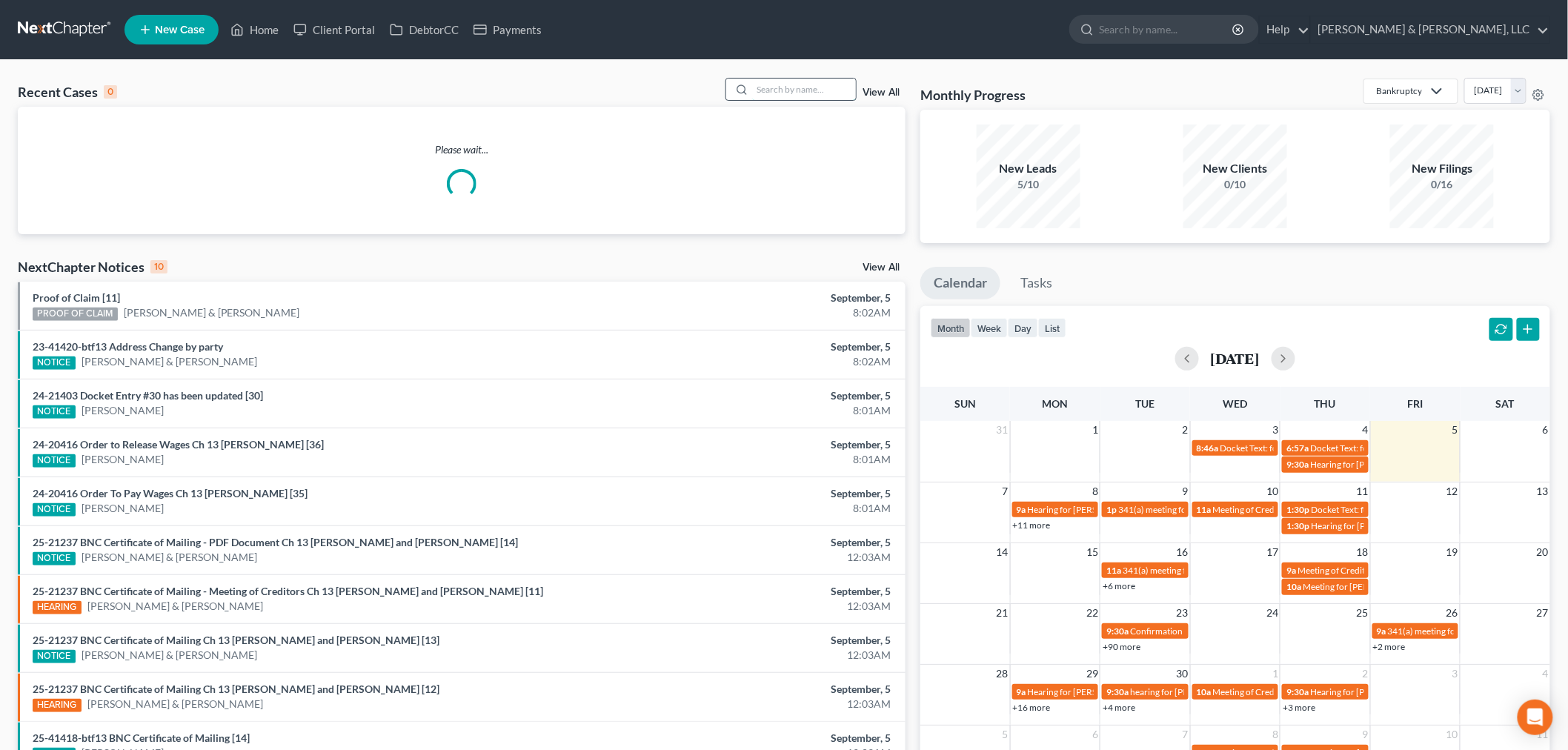
click at [790, 86] on input "search" at bounding box center [803, 89] width 104 height 22
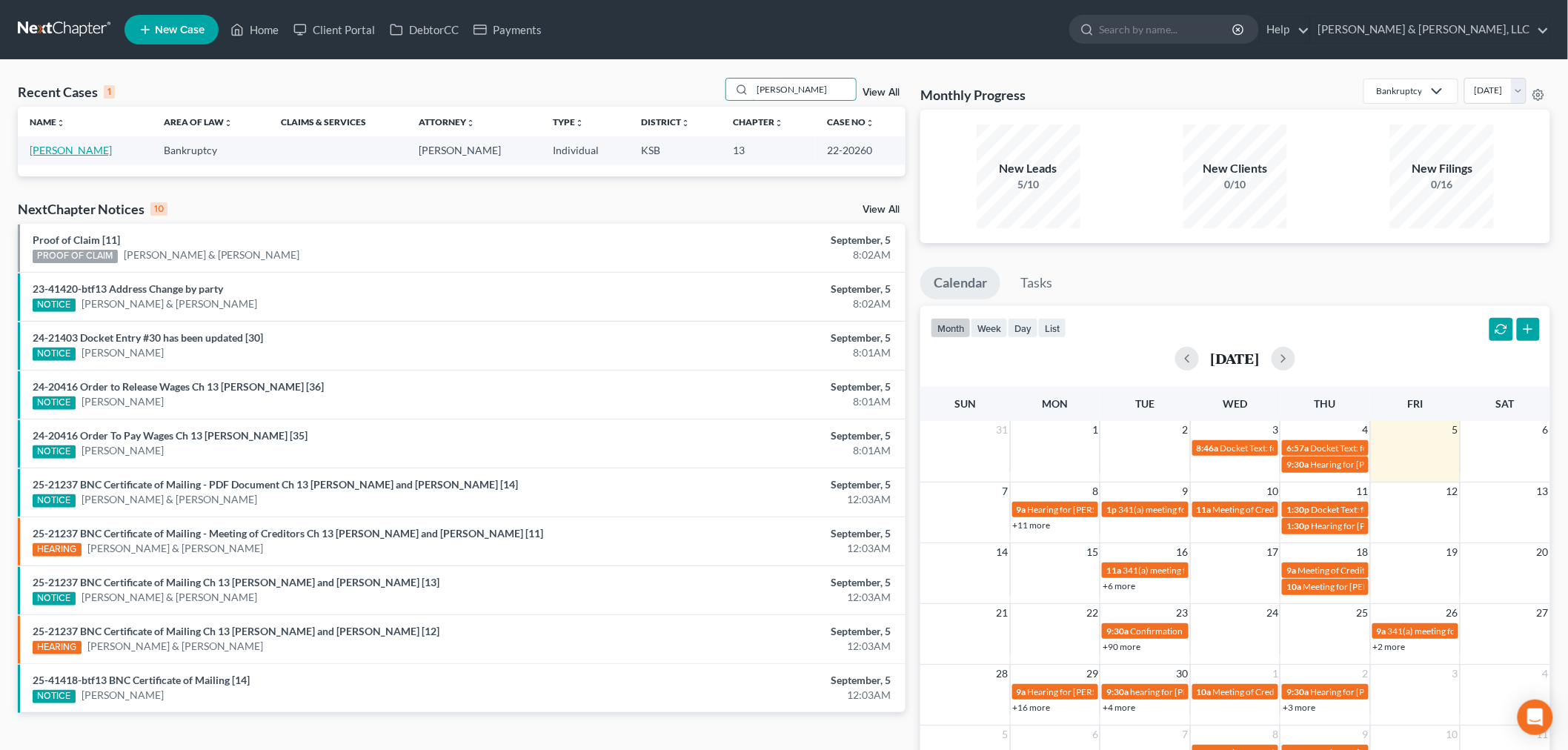
type input "landreth"
click at [59, 151] on link "Landreth, Pamela" at bounding box center [71, 150] width 82 height 12
select select "2"
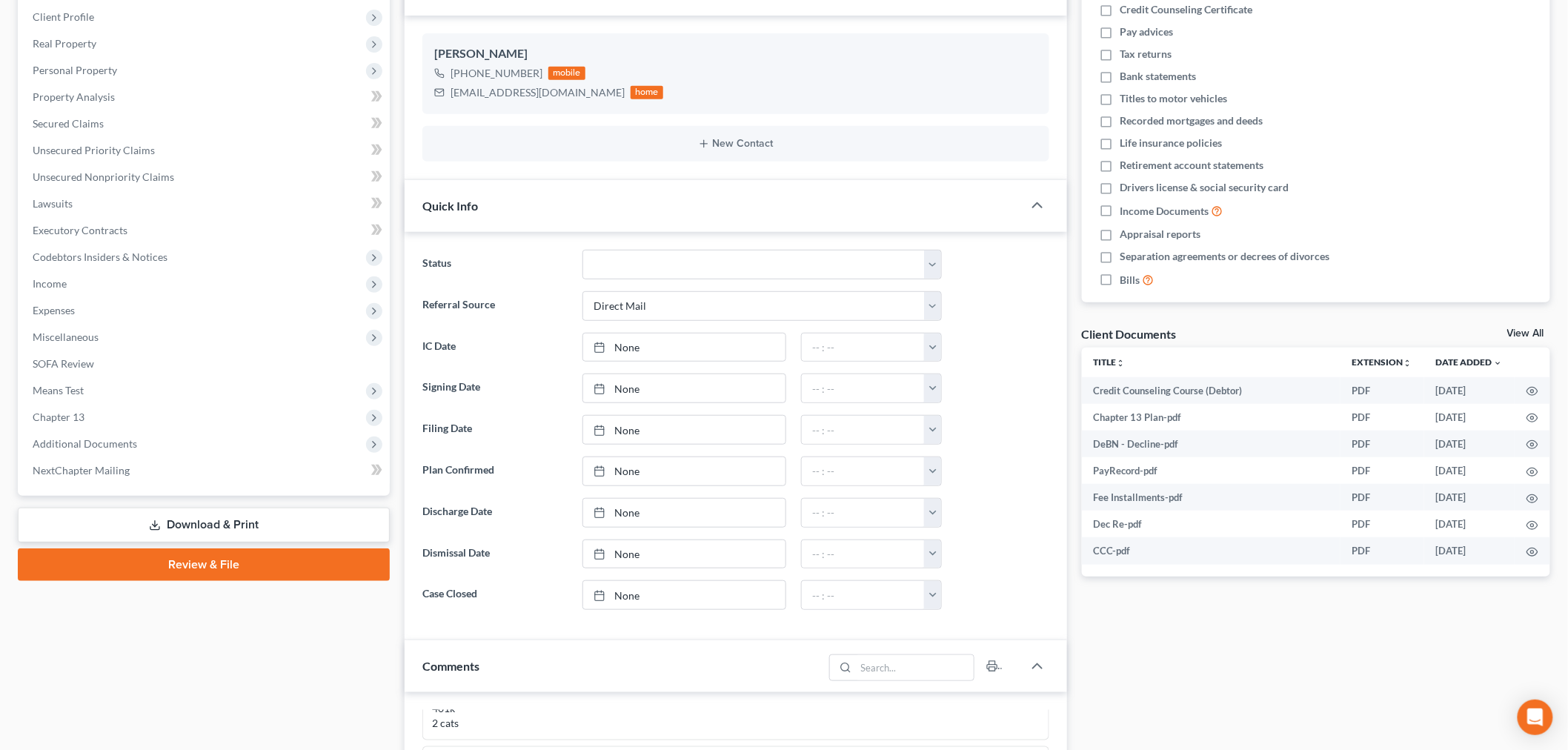
scroll to position [247, 0]
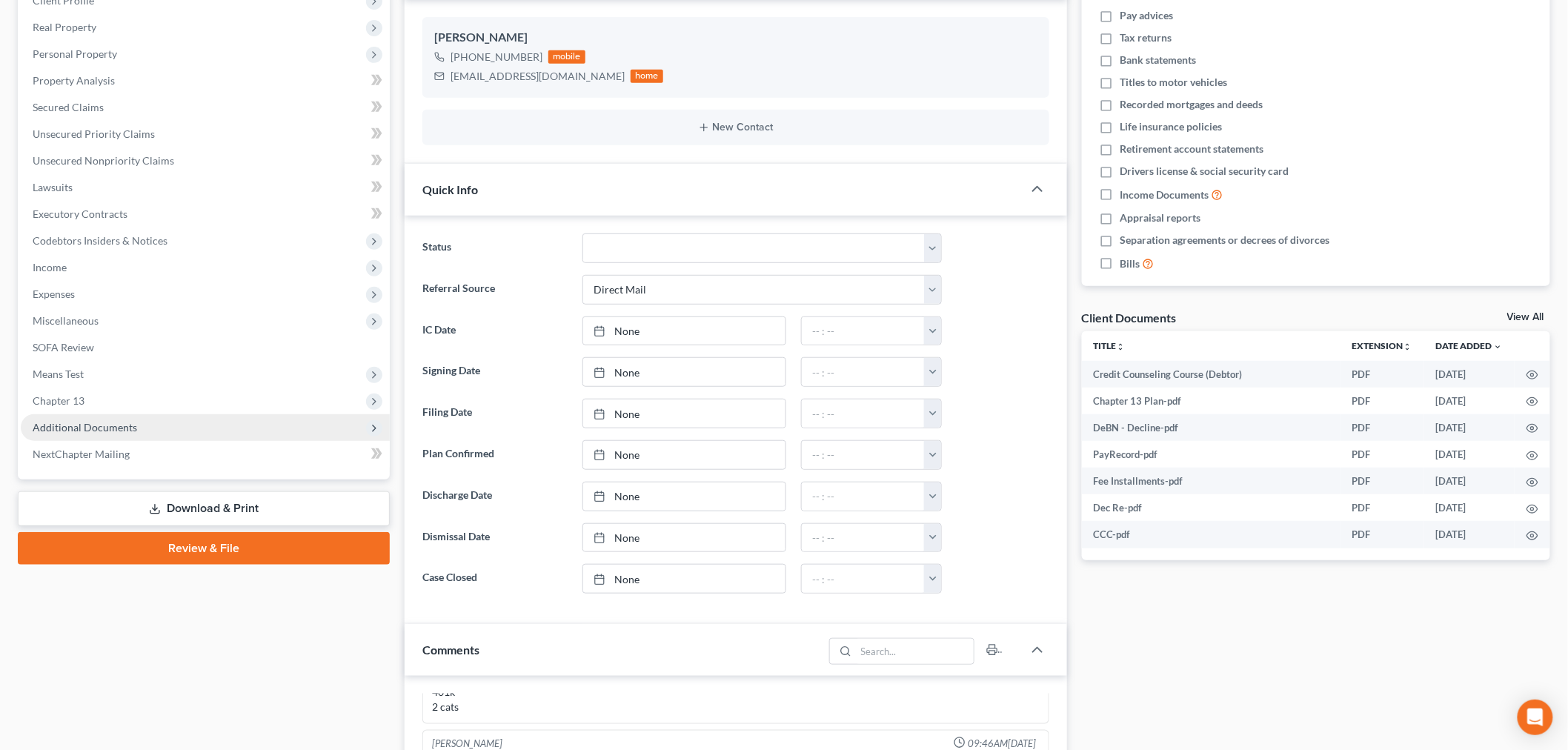
click at [87, 432] on span "Additional Documents" at bounding box center [205, 427] width 369 height 26
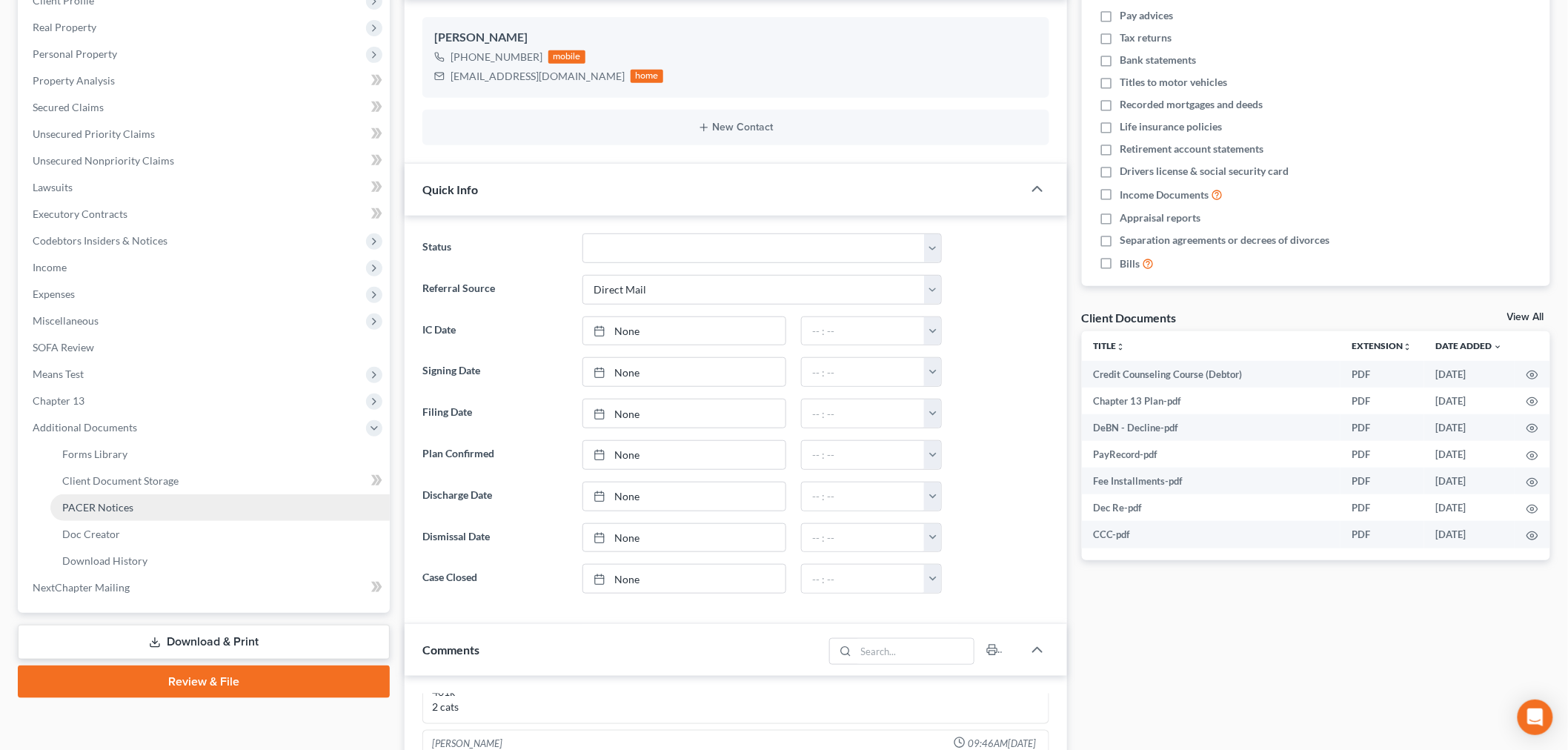
click at [89, 513] on link "PACER Notices" at bounding box center [220, 507] width 339 height 26
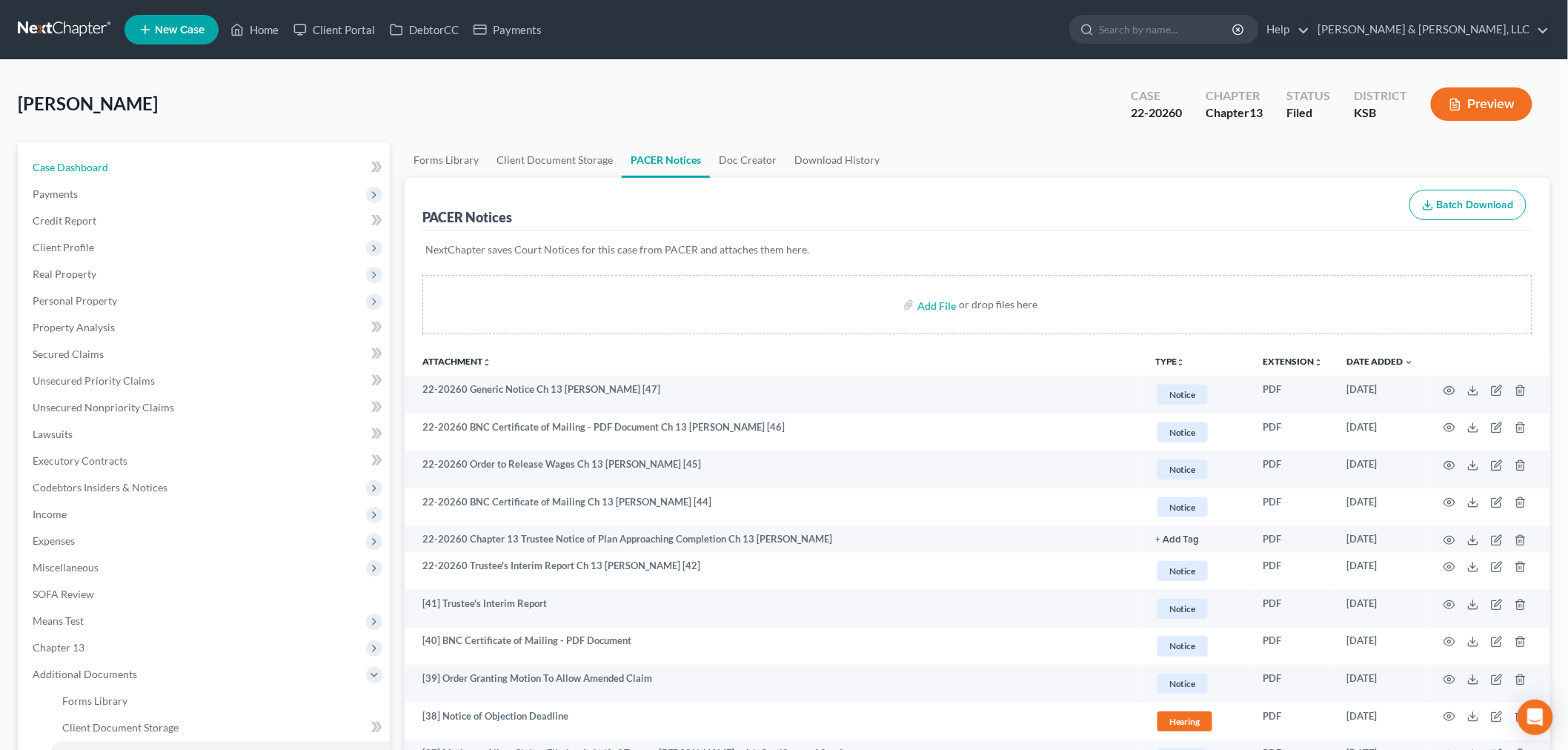
drag, startPoint x: 77, startPoint y: 172, endPoint x: 517, endPoint y: 1, distance: 472.1
click at [77, 172] on link "Case Dashboard" at bounding box center [205, 168] width 369 height 26
select select "2"
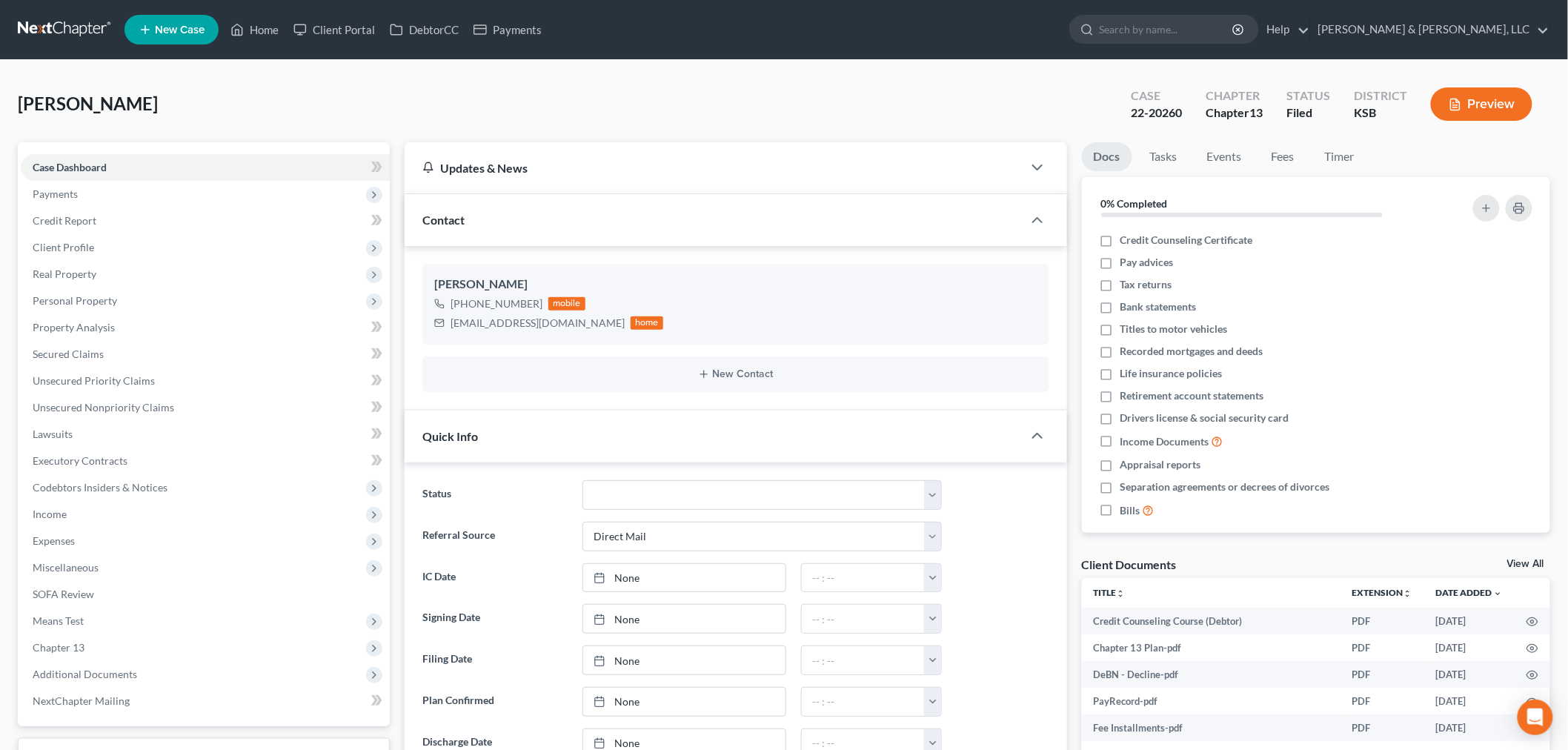
scroll to position [631, 0]
drag, startPoint x: 559, startPoint y: 317, endPoint x: 452, endPoint y: 333, distance: 108.2
click at [452, 333] on div "Pamela Landreth +1 (913) 313-0277 mobile pamlan7733@gmail.com home" at bounding box center [736, 303] width 627 height 80
copy div "pamlan7733@gmail.com"
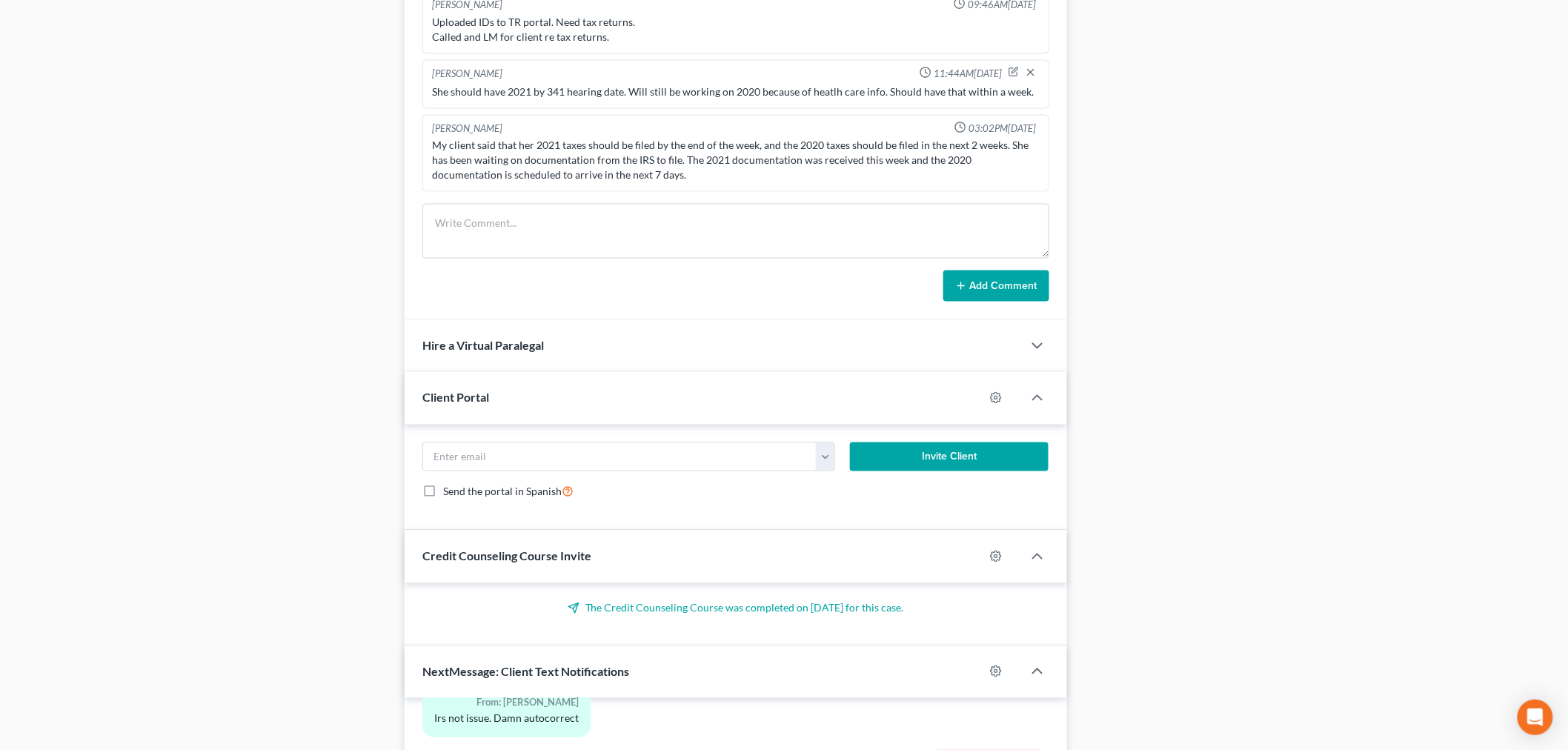
scroll to position [988, 0]
click at [499, 346] on span "Hire a Virtual Paralegal" at bounding box center [483, 343] width 122 height 14
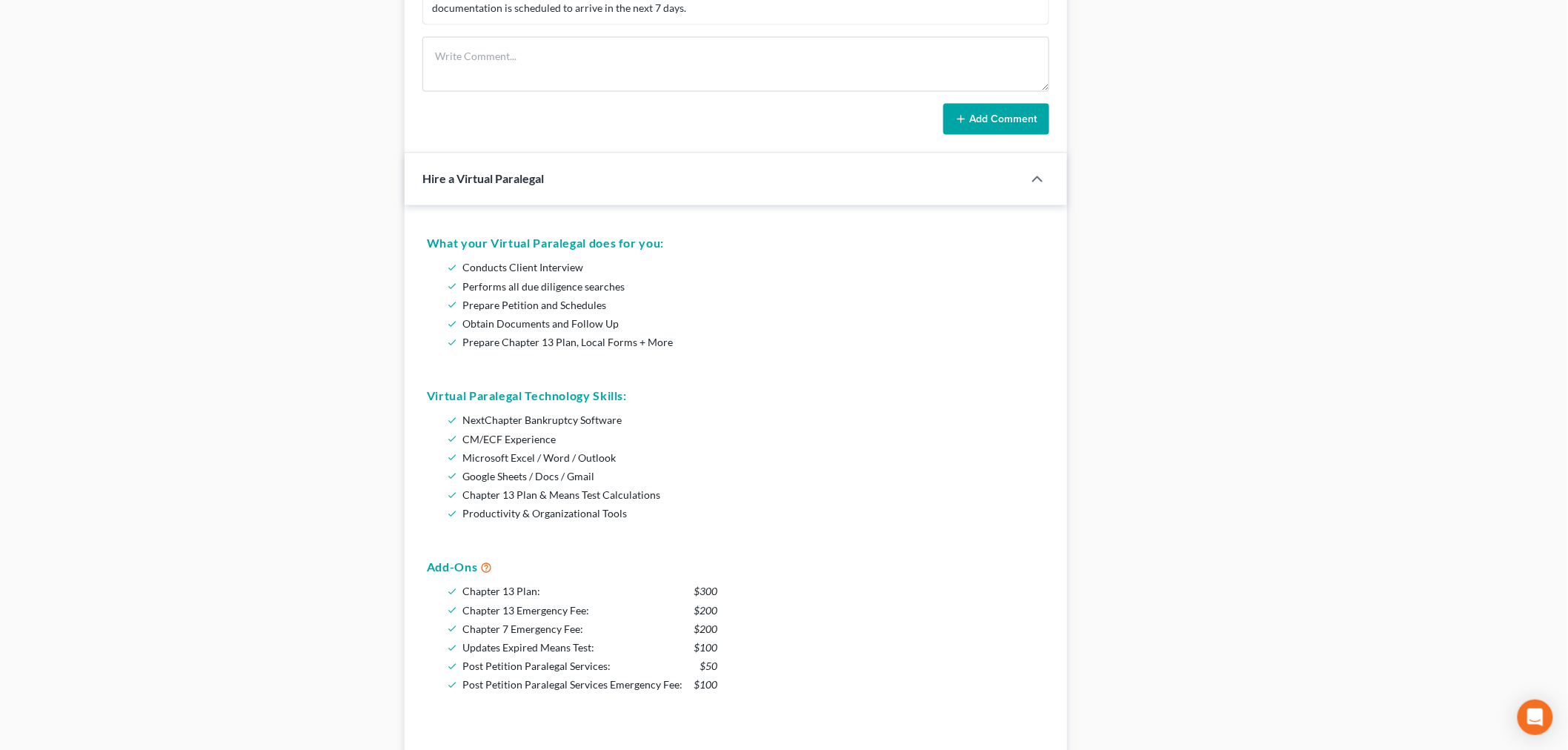
scroll to position [905, 0]
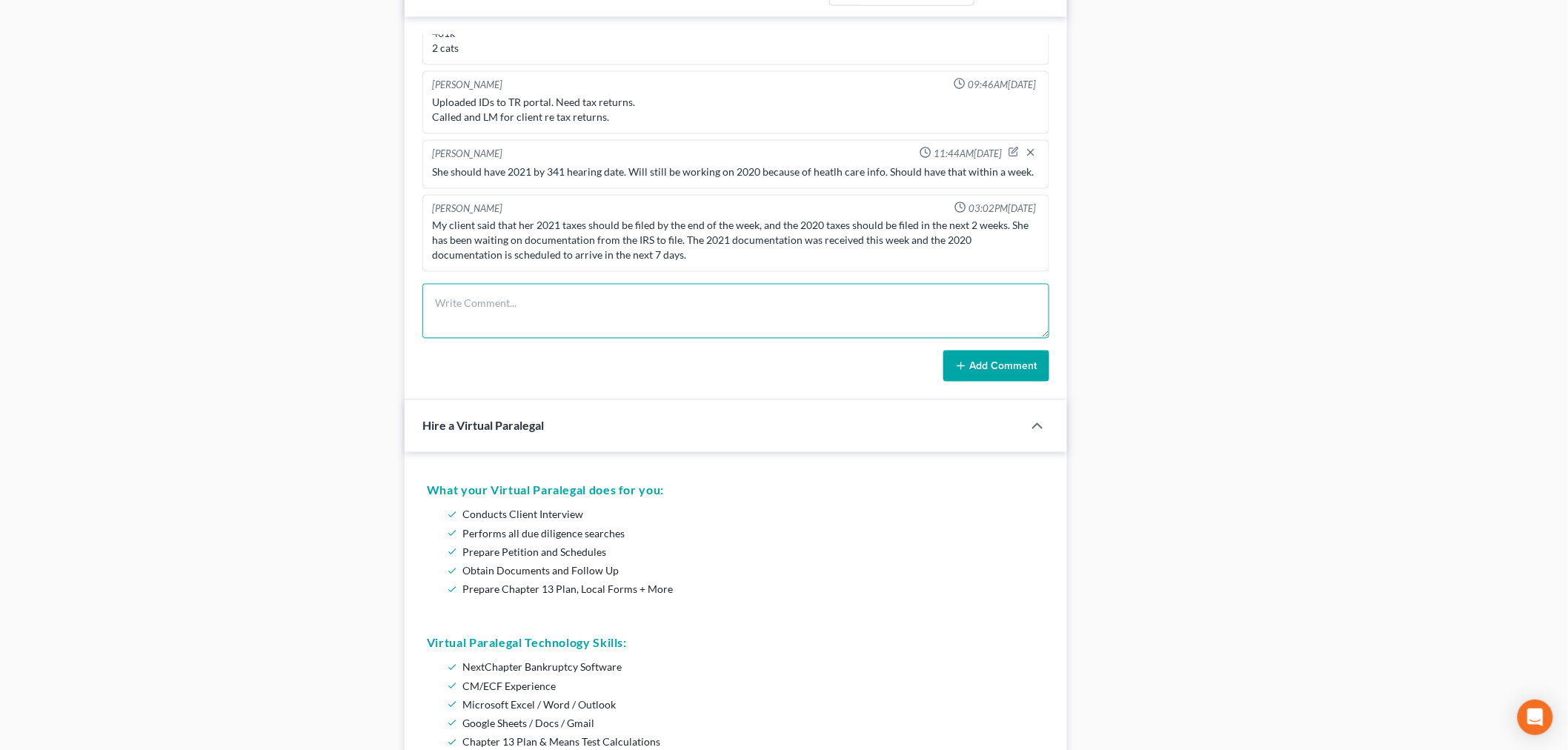
click at [571, 289] on textarea at bounding box center [736, 311] width 627 height 55
click at [560, 303] on textarea "phone number isn't correct. have emailed her to get her to do PDE. Emailed her …" at bounding box center [736, 311] width 627 height 55
click at [1018, 311] on textarea "phone number isn't correct. have called and texted but no response. have emaile…" at bounding box center [736, 311] width 627 height 55
type textarea "phone number isn't correct. have called and texted but no response. have emaile…"
click at [1010, 360] on button "Add Comment" at bounding box center [995, 365] width 106 height 31
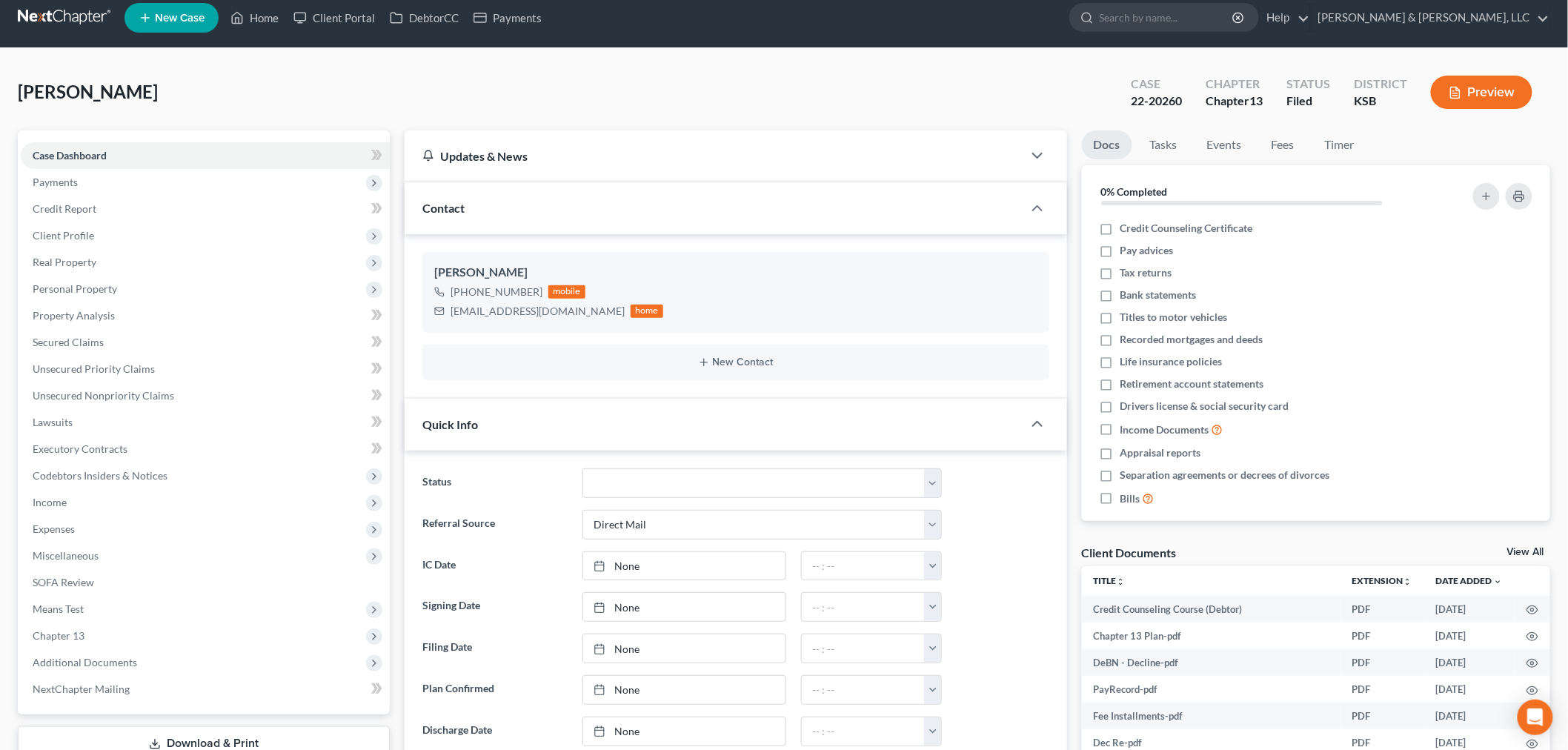
scroll to position [0, 0]
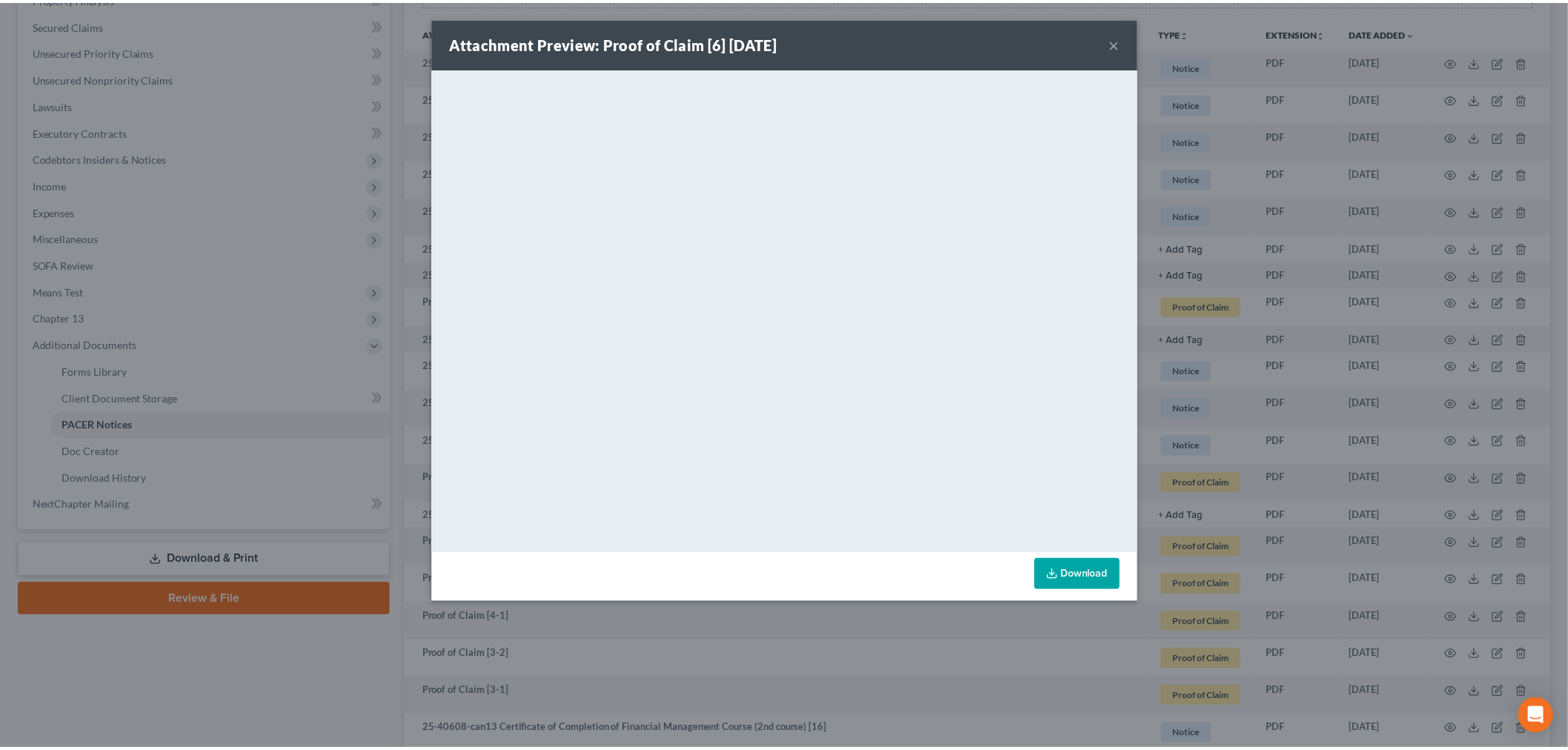
scroll to position [329, 0]
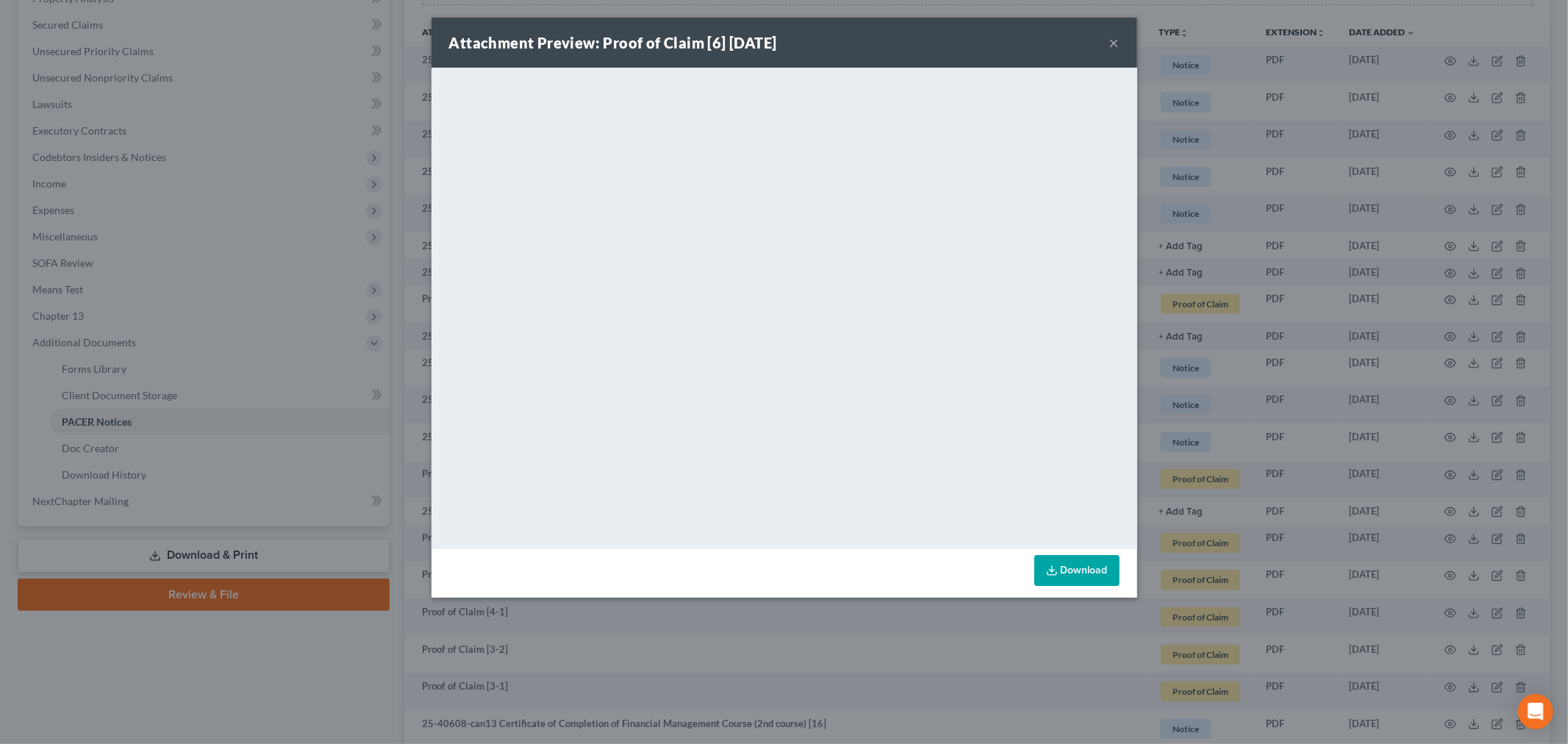
click at [1116, 47] on button "×" at bounding box center [1114, 42] width 10 height 18
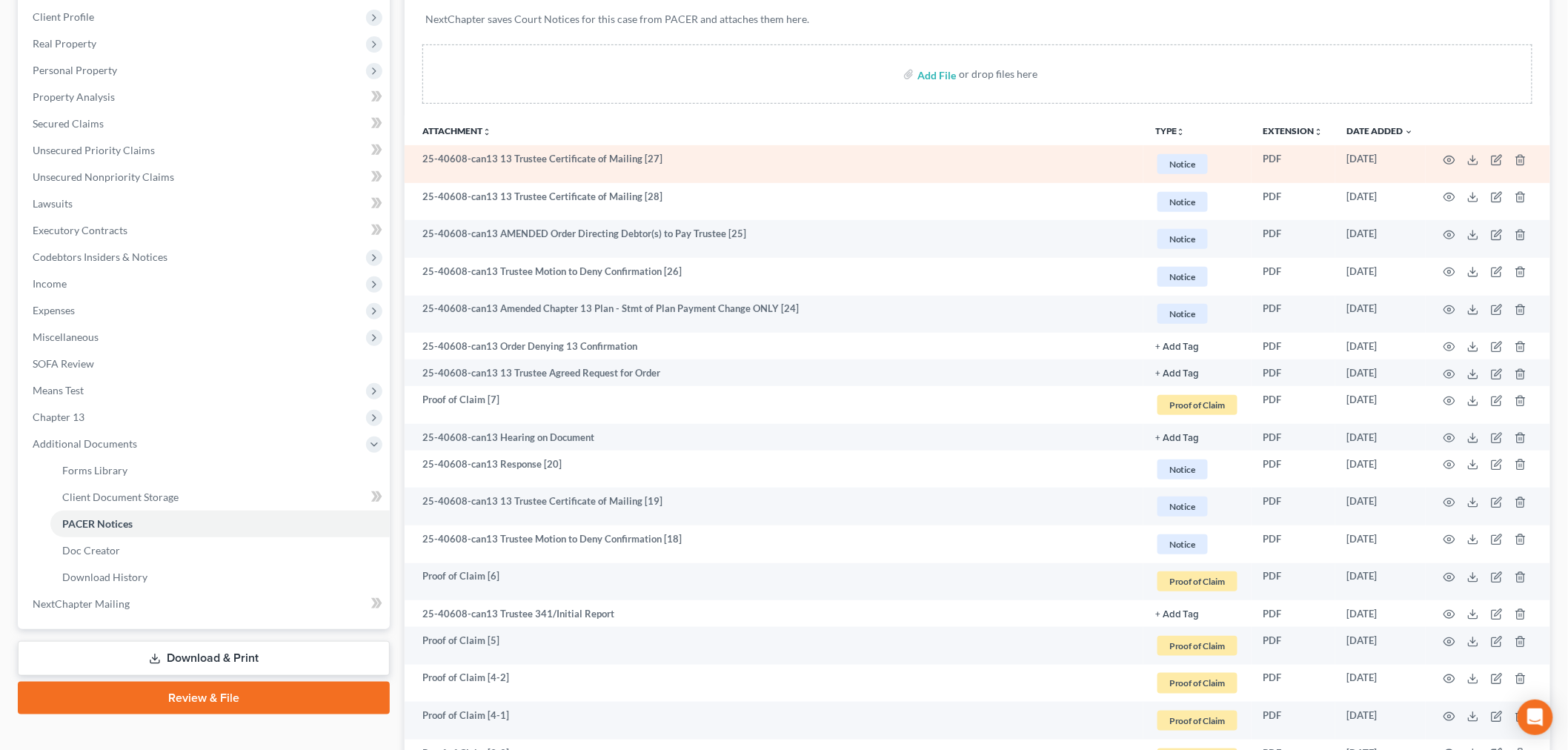
scroll to position [0, 0]
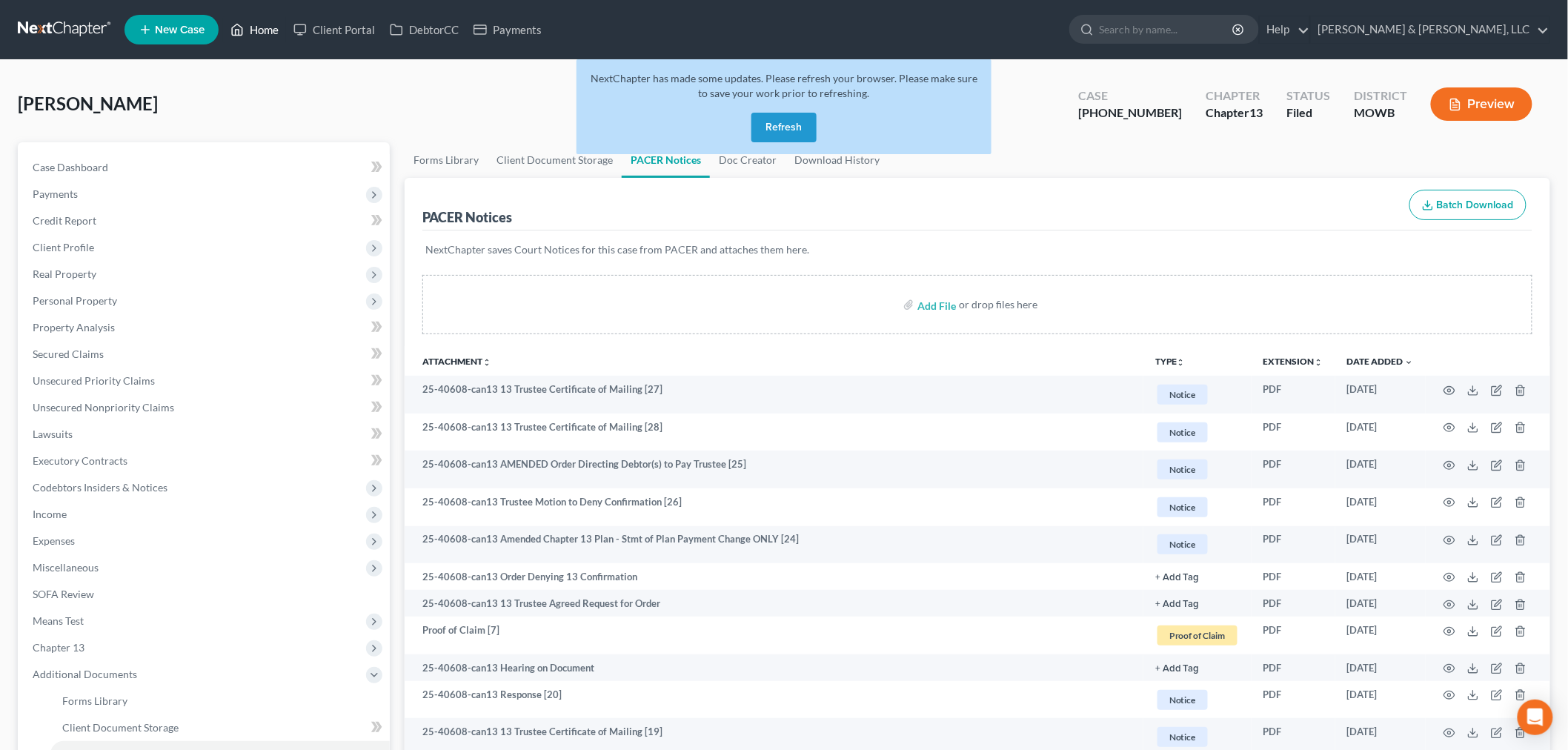
drag, startPoint x: 257, startPoint y: 20, endPoint x: 403, endPoint y: 0, distance: 147.4
click at [257, 20] on link "Home" at bounding box center [254, 29] width 63 height 26
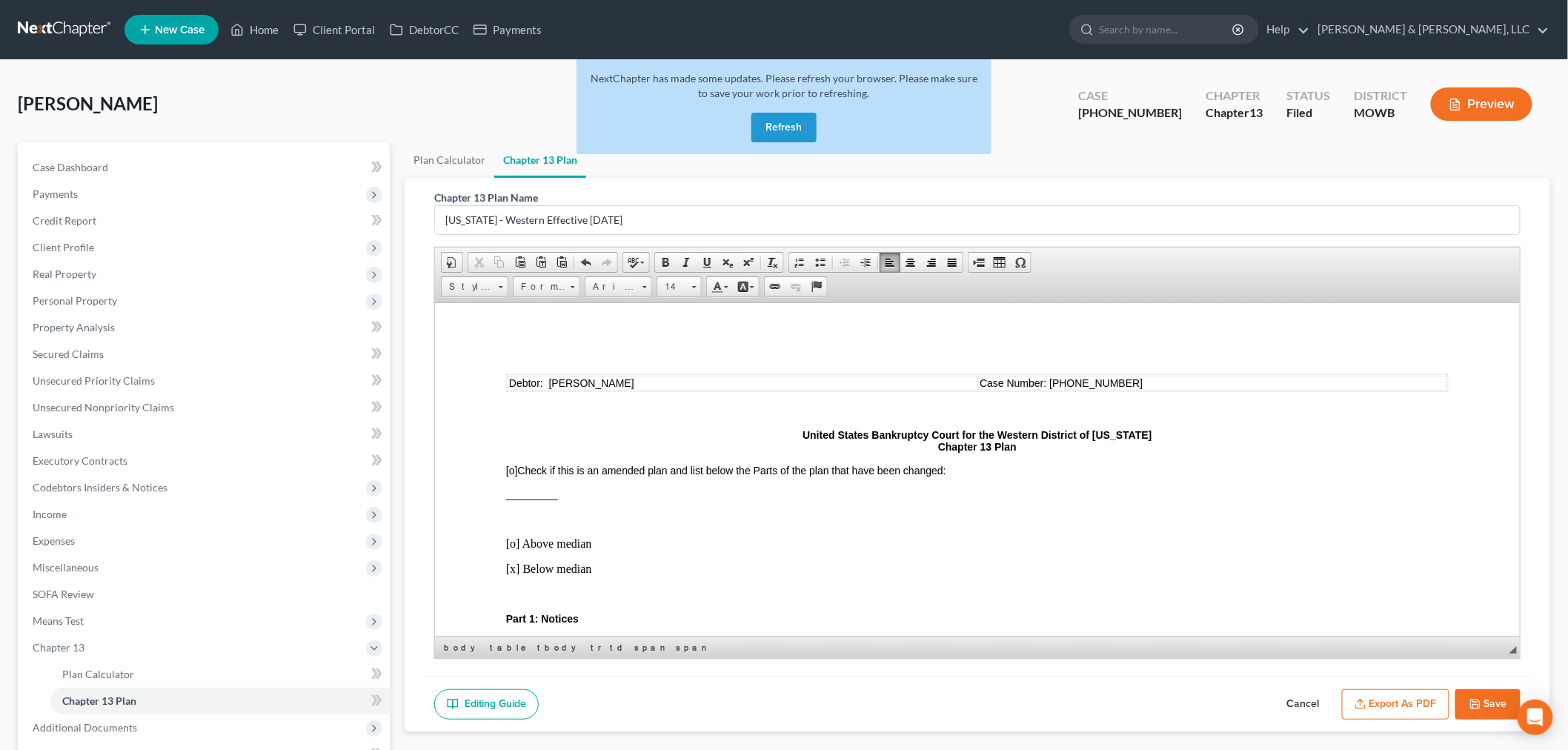
scroll to position [247, 0]
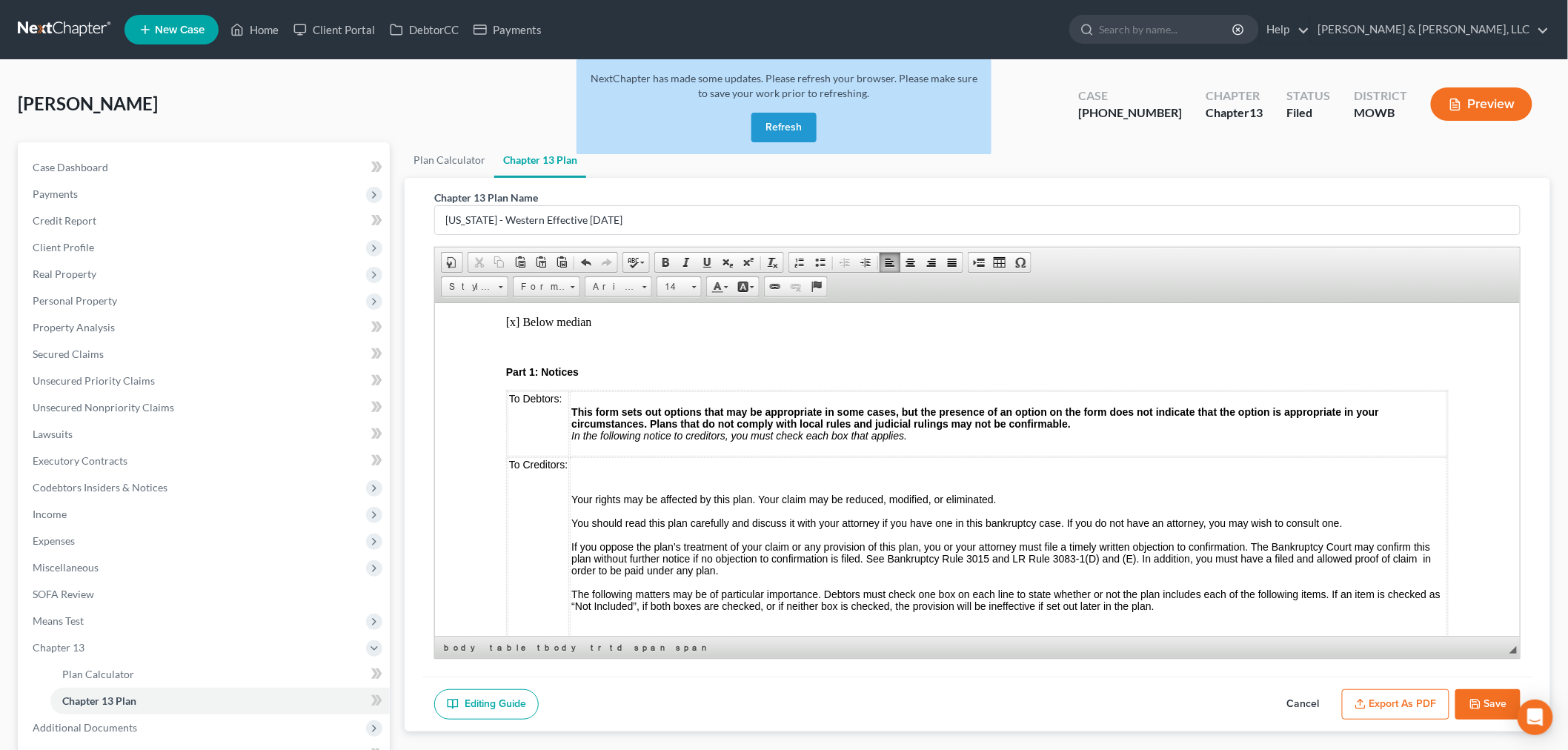
click at [799, 124] on button "Refresh" at bounding box center [784, 127] width 66 height 30
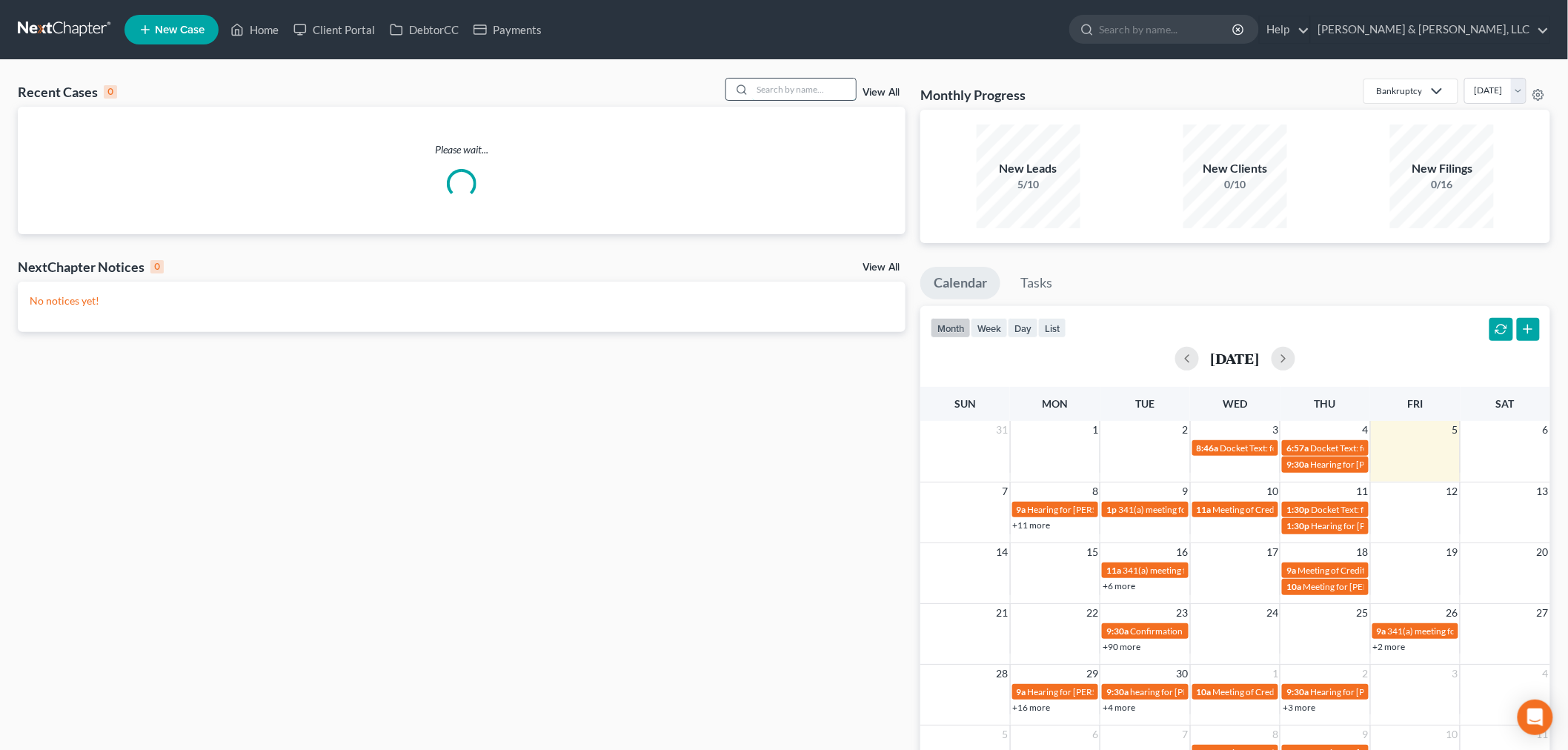
click at [804, 87] on input "search" at bounding box center [803, 89] width 104 height 22
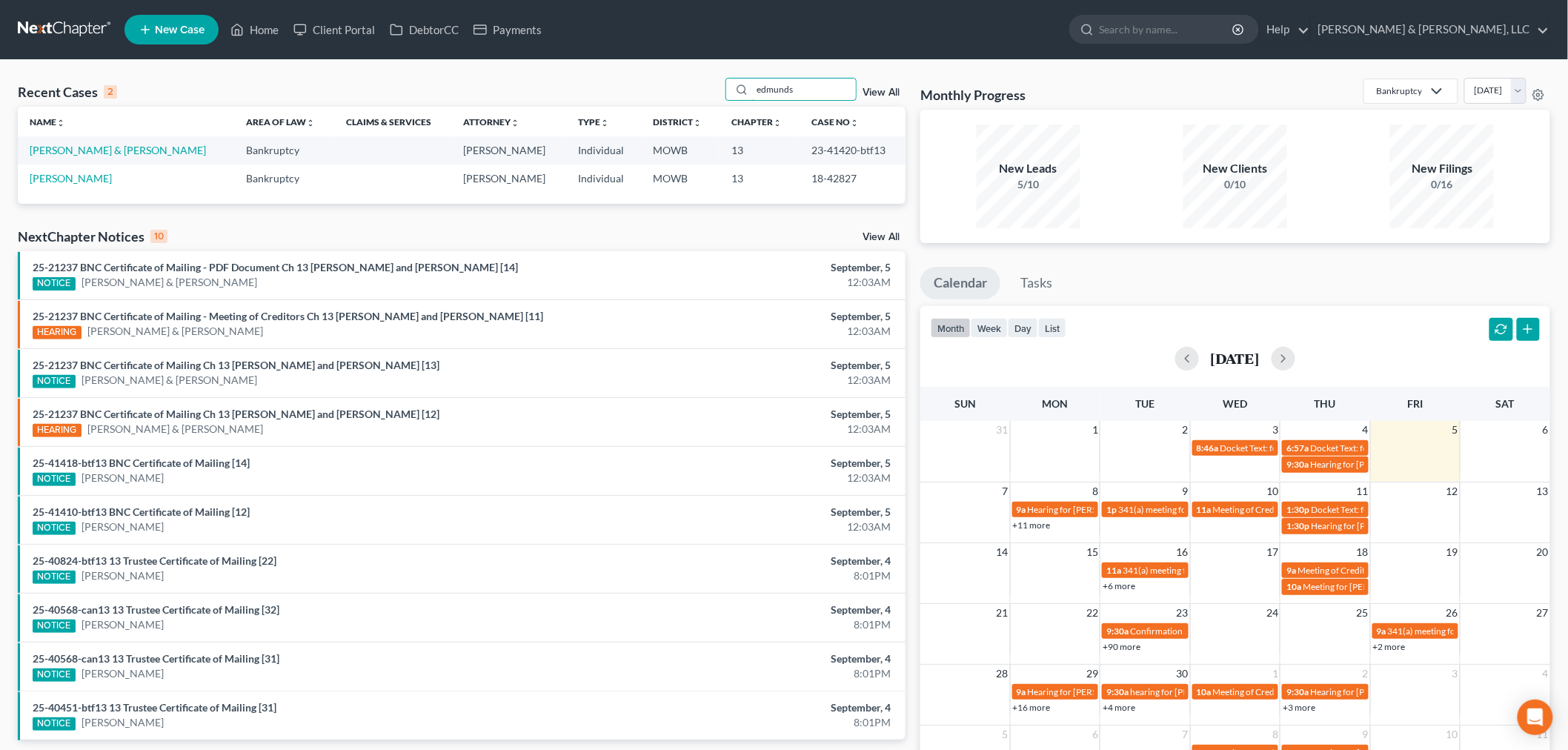
type input "edmunds"
click at [92, 150] on link "[PERSON_NAME] & [PERSON_NAME]" at bounding box center [118, 150] width 176 height 12
select select "6"
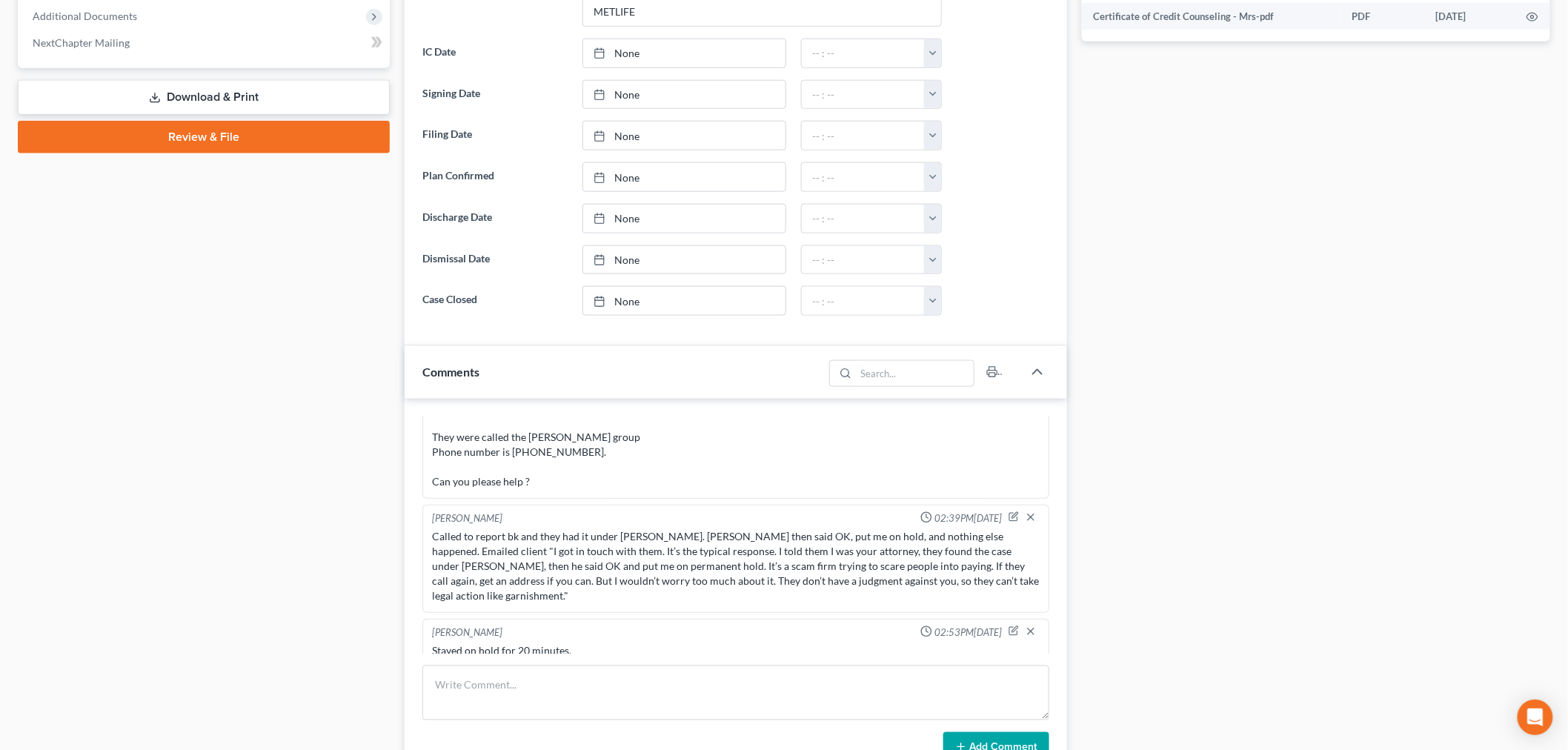
scroll to position [326, 0]
click at [542, 677] on textarea at bounding box center [736, 693] width 627 height 55
paste textarea "107 Popago Ln Lake Winnebago, MO 64034"
drag, startPoint x: 603, startPoint y: 705, endPoint x: 373, endPoint y: 663, distance: 233.8
click at [373, 663] on div "Petition Navigation Case Dashboard Payments Invoices Payments Payments Credit R…" at bounding box center [784, 403] width 1546 height 1838
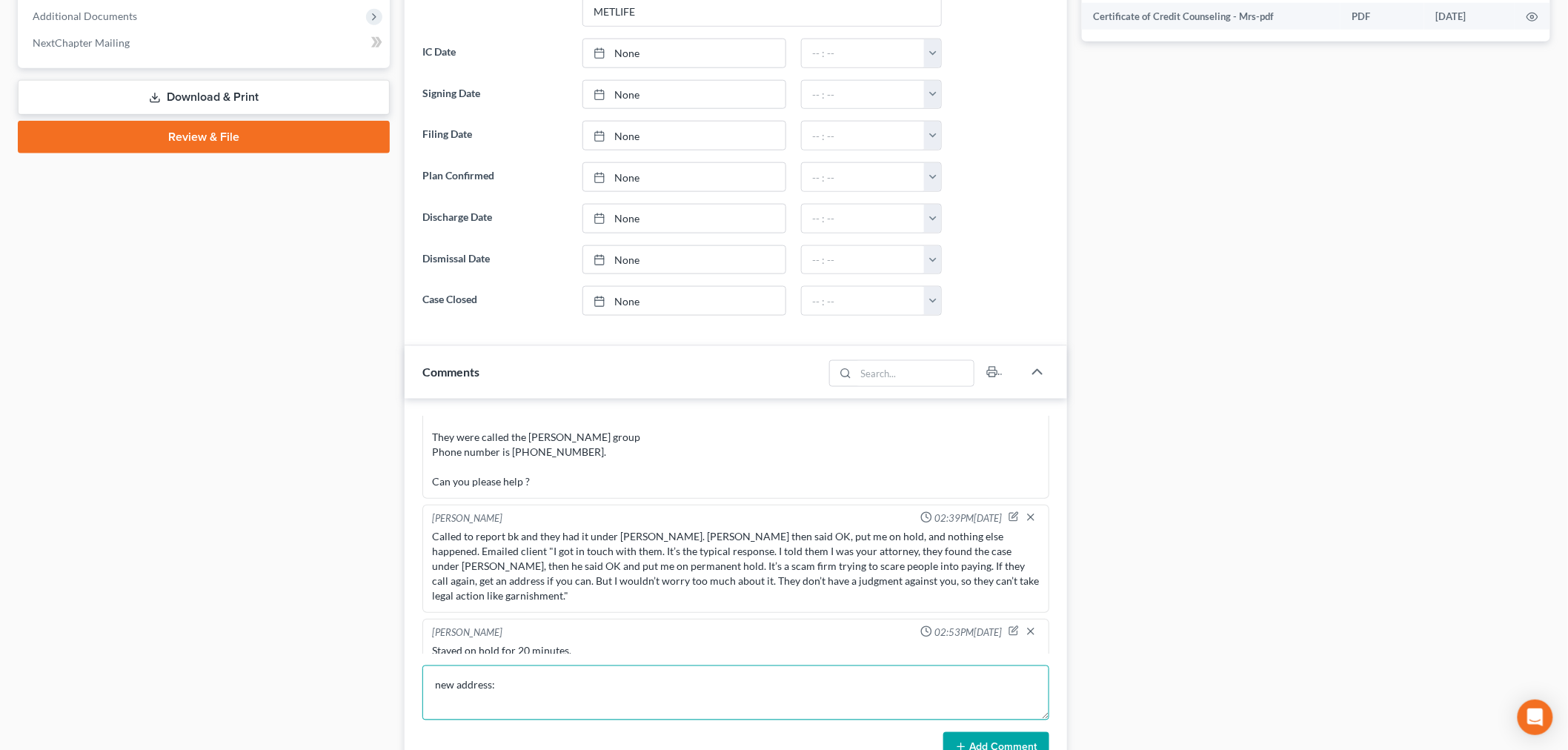
paste textarea "3812 SW Ravengate Place Lees summit Mo 64082"
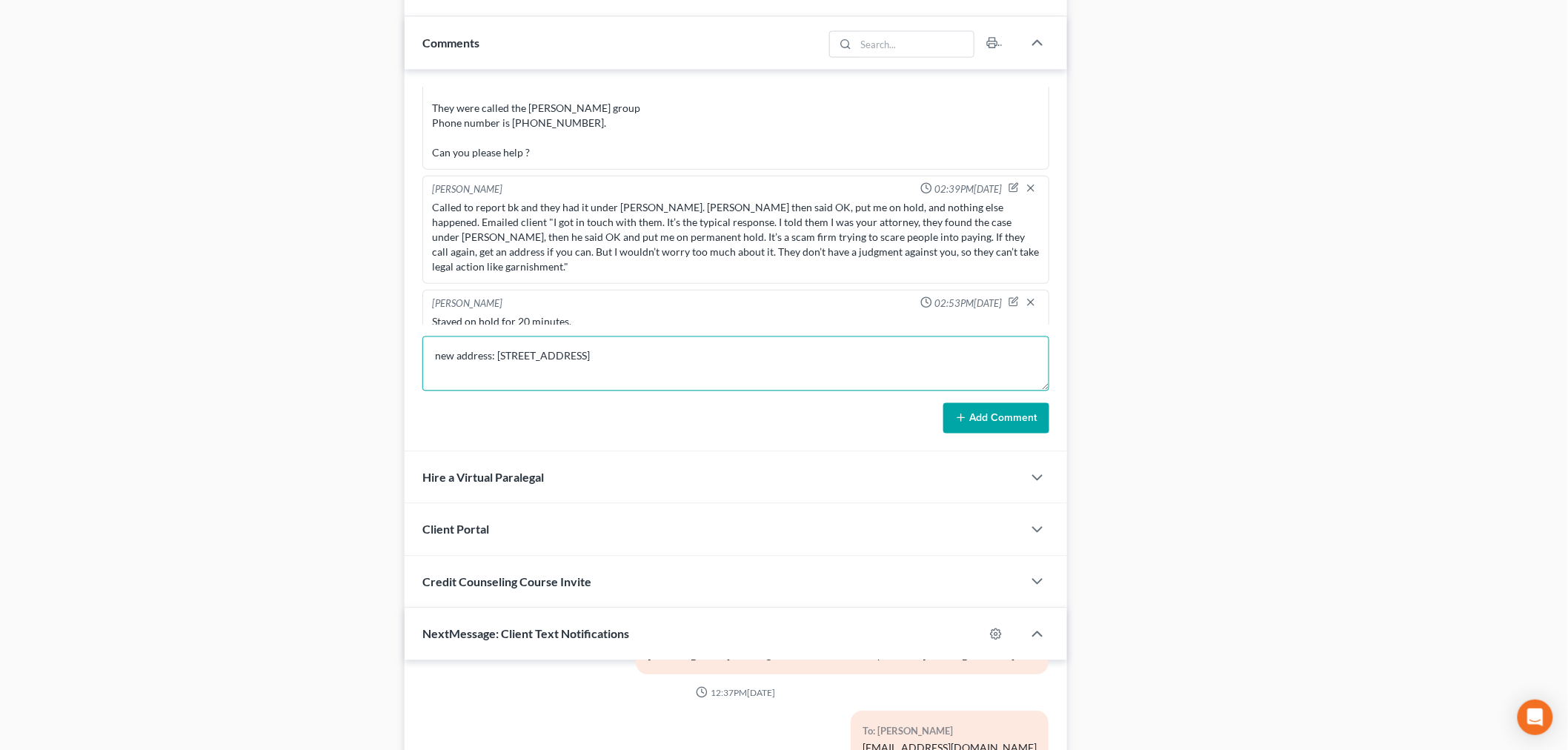
scroll to position [988, 0]
type textarea "new address: 3812 SW Ravengate Place Lees summit Mo 64082"
click at [1004, 408] on button "Add Comment" at bounding box center [995, 418] width 106 height 31
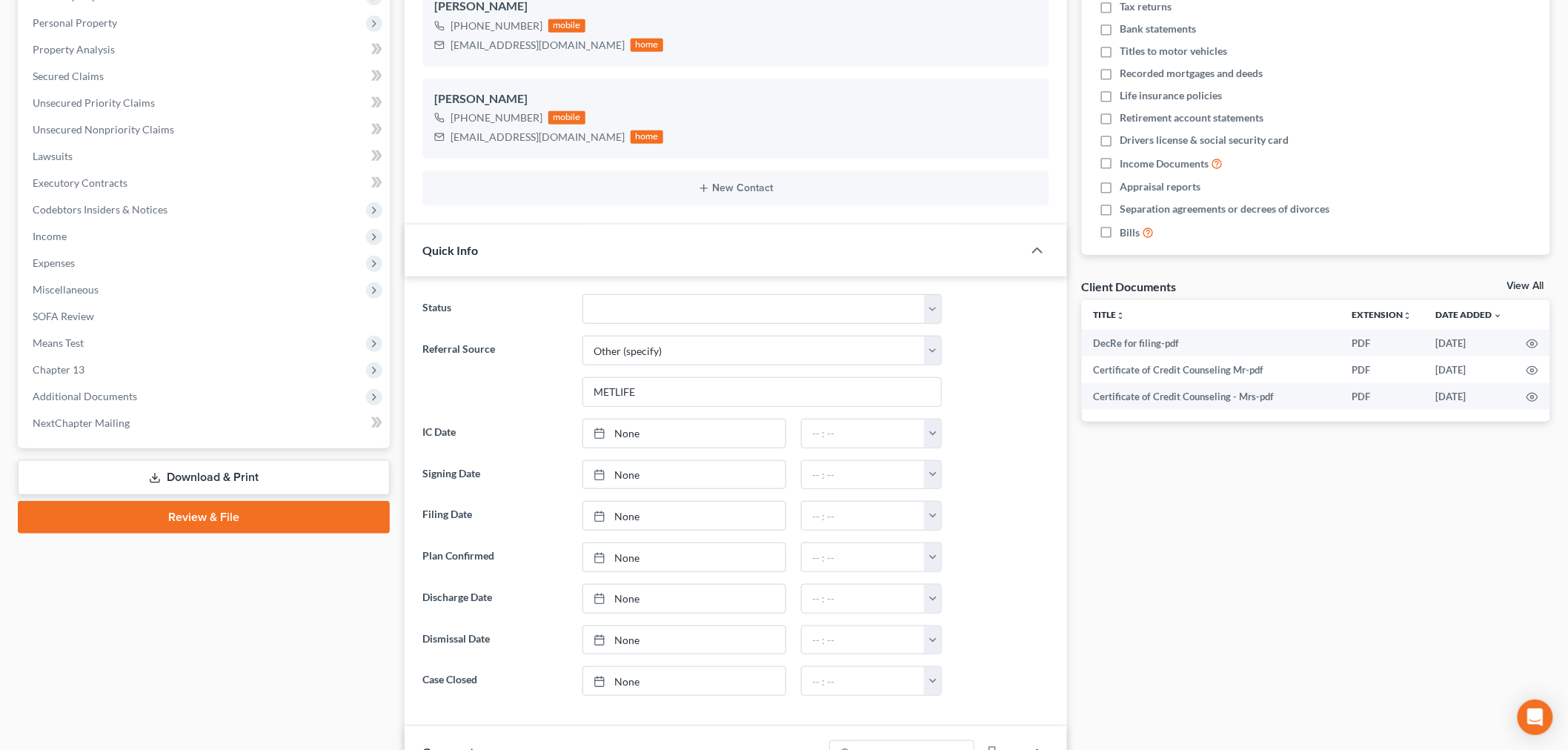
scroll to position [0, 0]
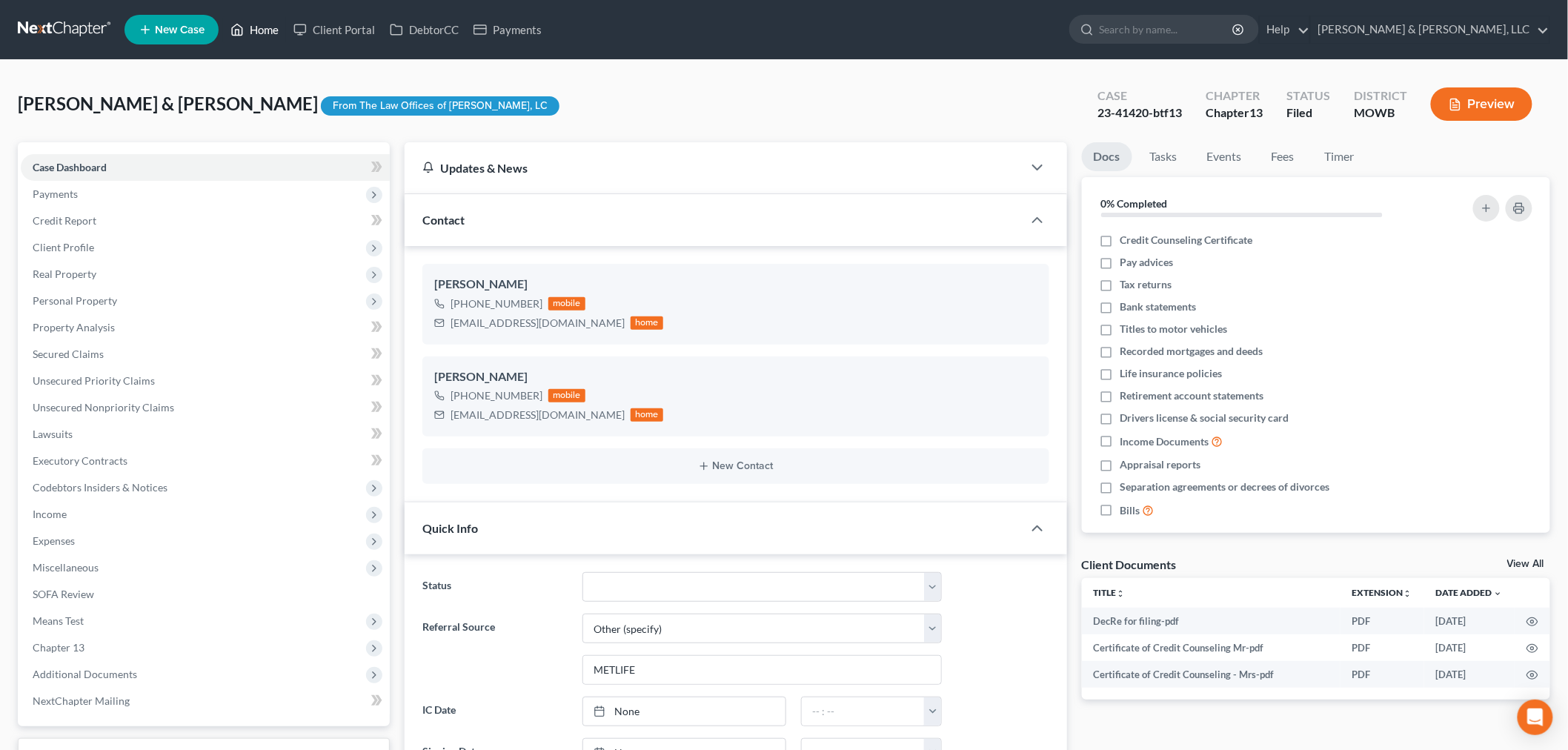
click at [257, 30] on link "Home" at bounding box center [254, 29] width 63 height 26
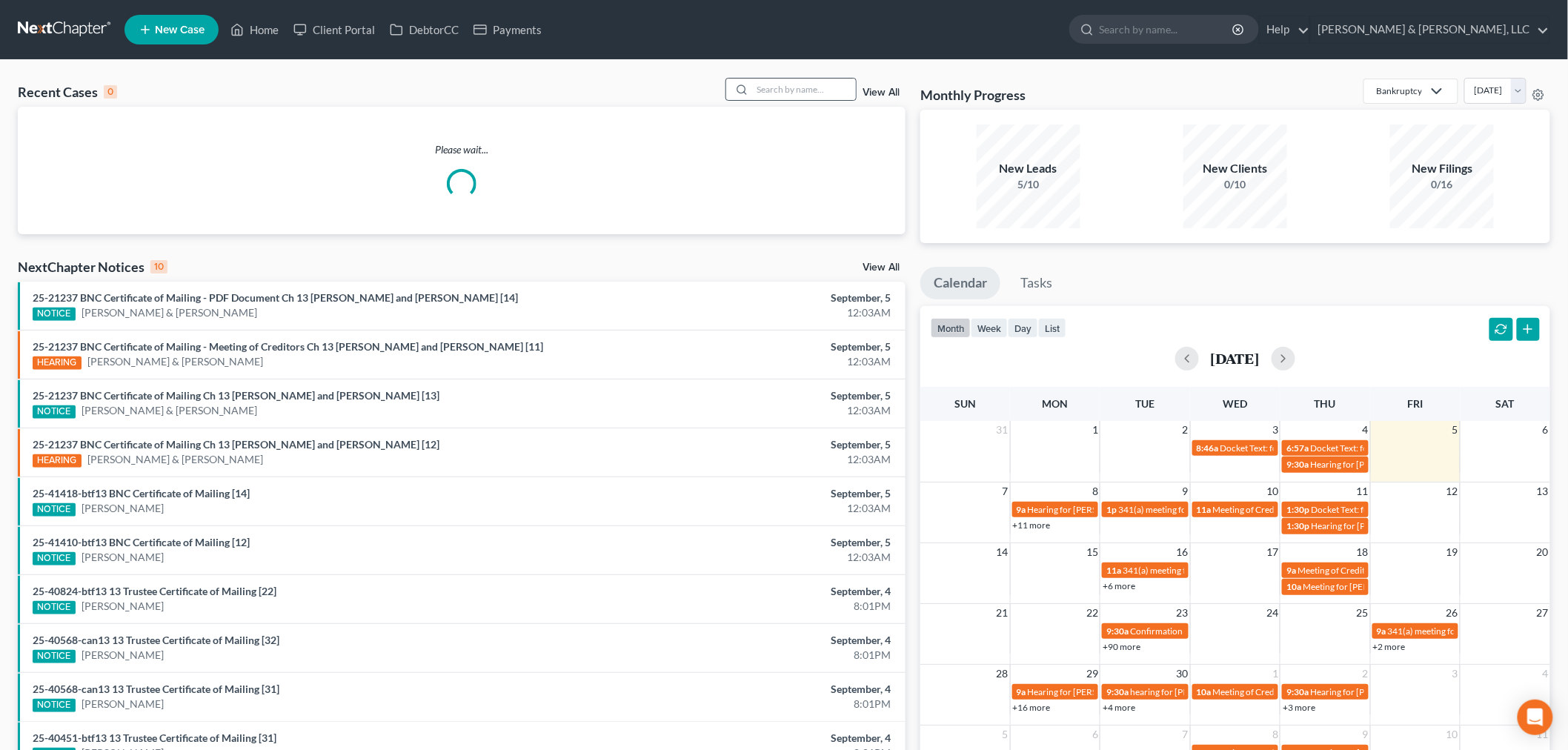
click at [806, 78] on div at bounding box center [791, 89] width 132 height 23
click at [797, 92] on input "search" at bounding box center [803, 89] width 104 height 22
type input "mack"
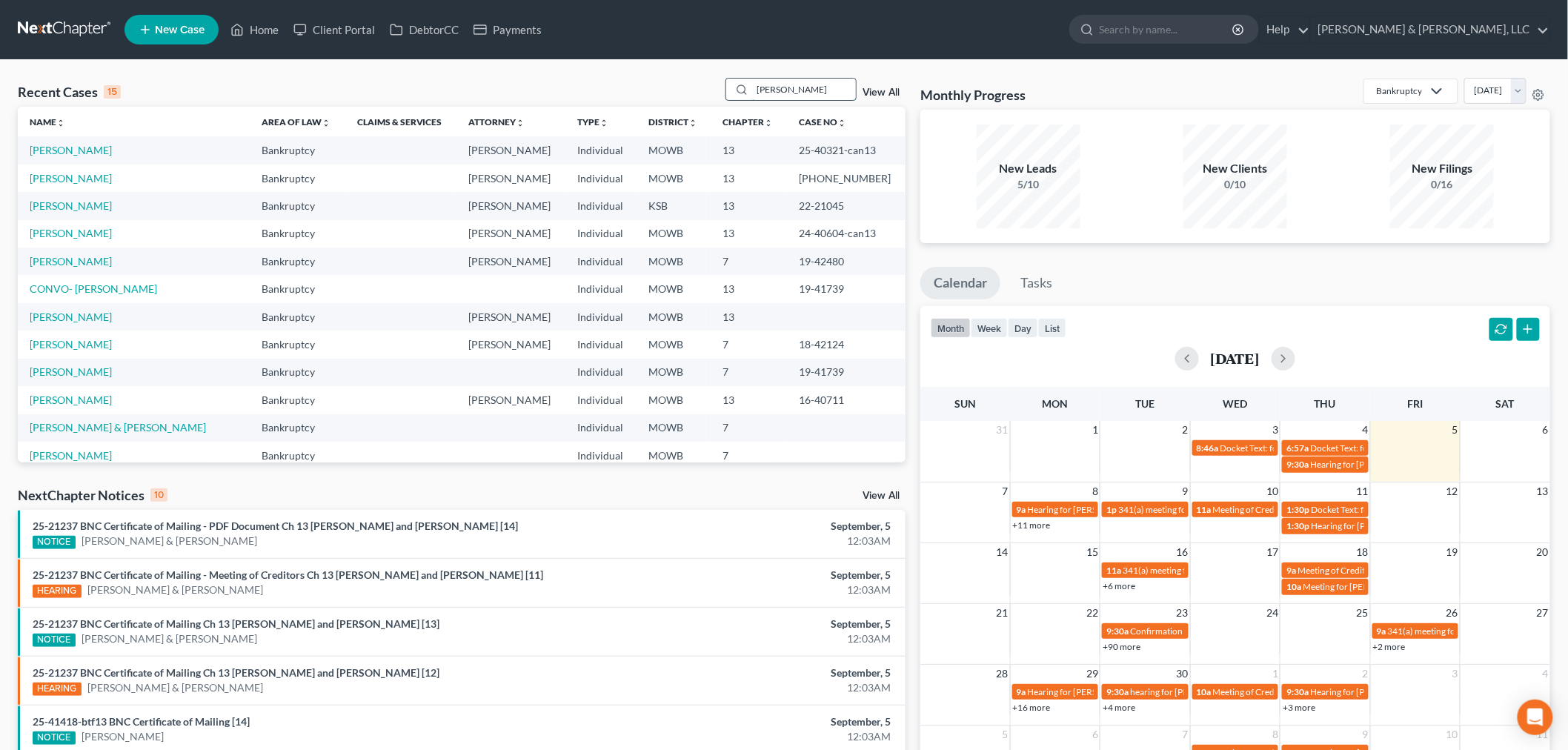
click at [797, 92] on input "mack" at bounding box center [803, 89] width 104 height 22
click at [45, 208] on link "Mack, James" at bounding box center [71, 205] width 82 height 12
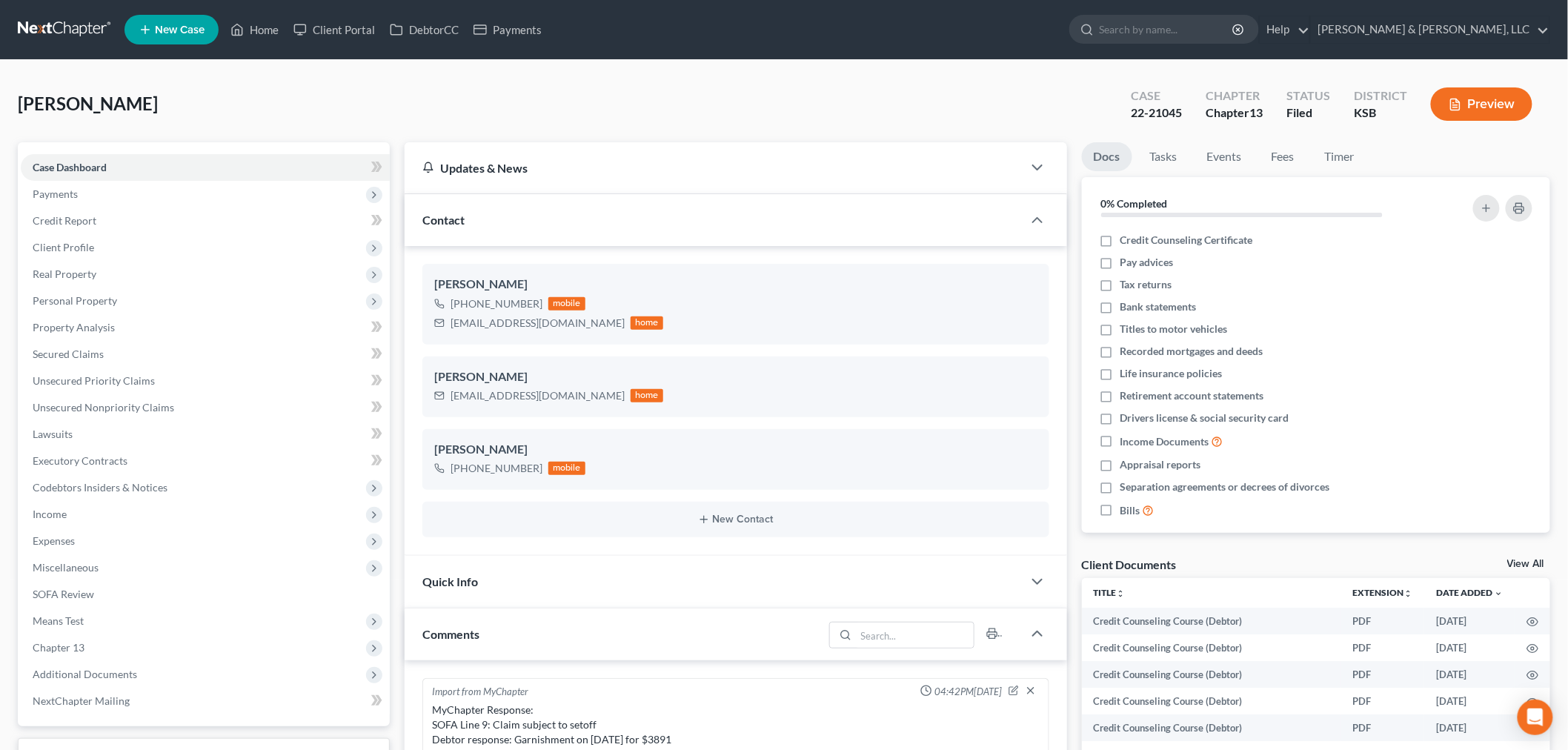
scroll to position [1114, 0]
click at [265, 25] on link "Home" at bounding box center [254, 29] width 63 height 26
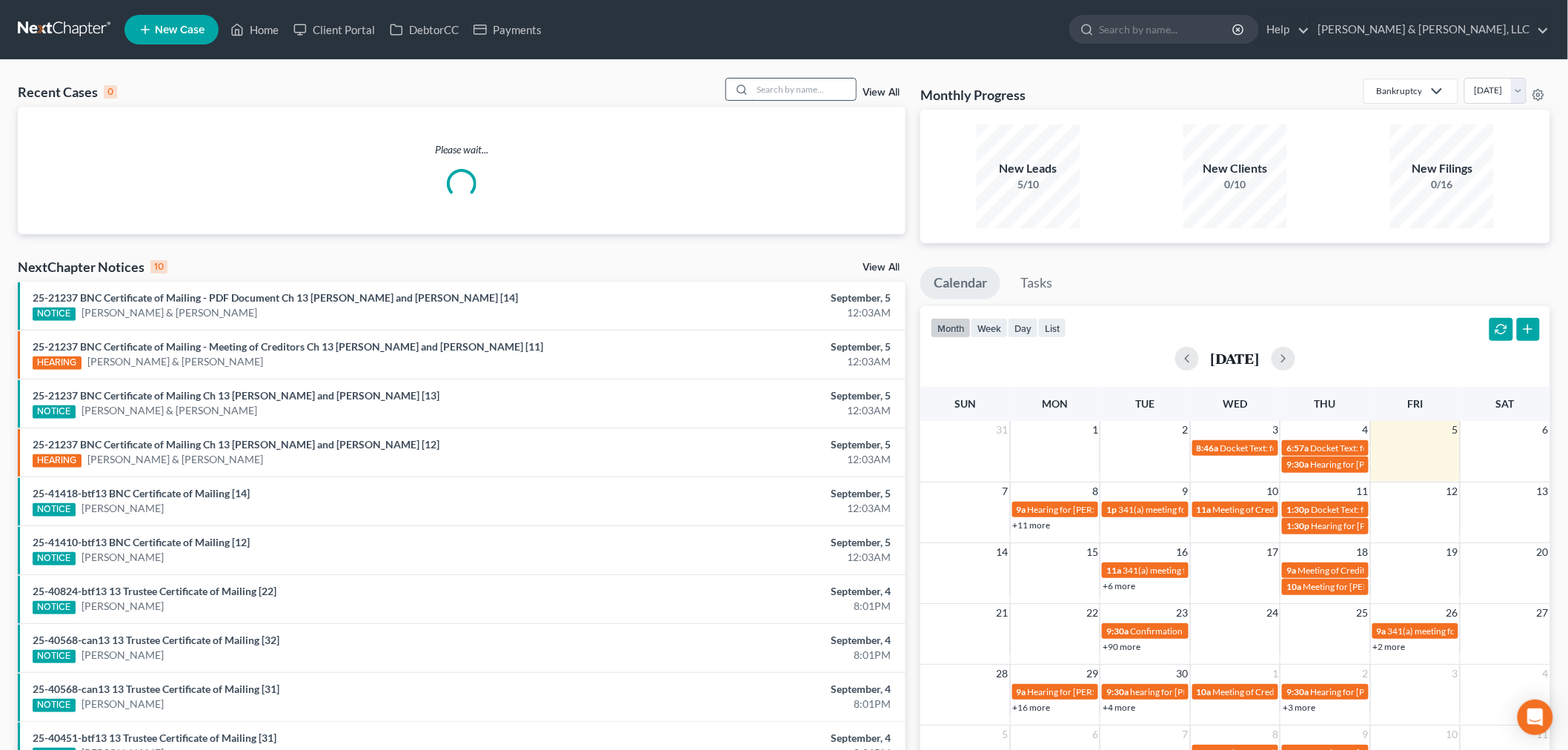
click at [815, 92] on input "search" at bounding box center [803, 89] width 104 height 22
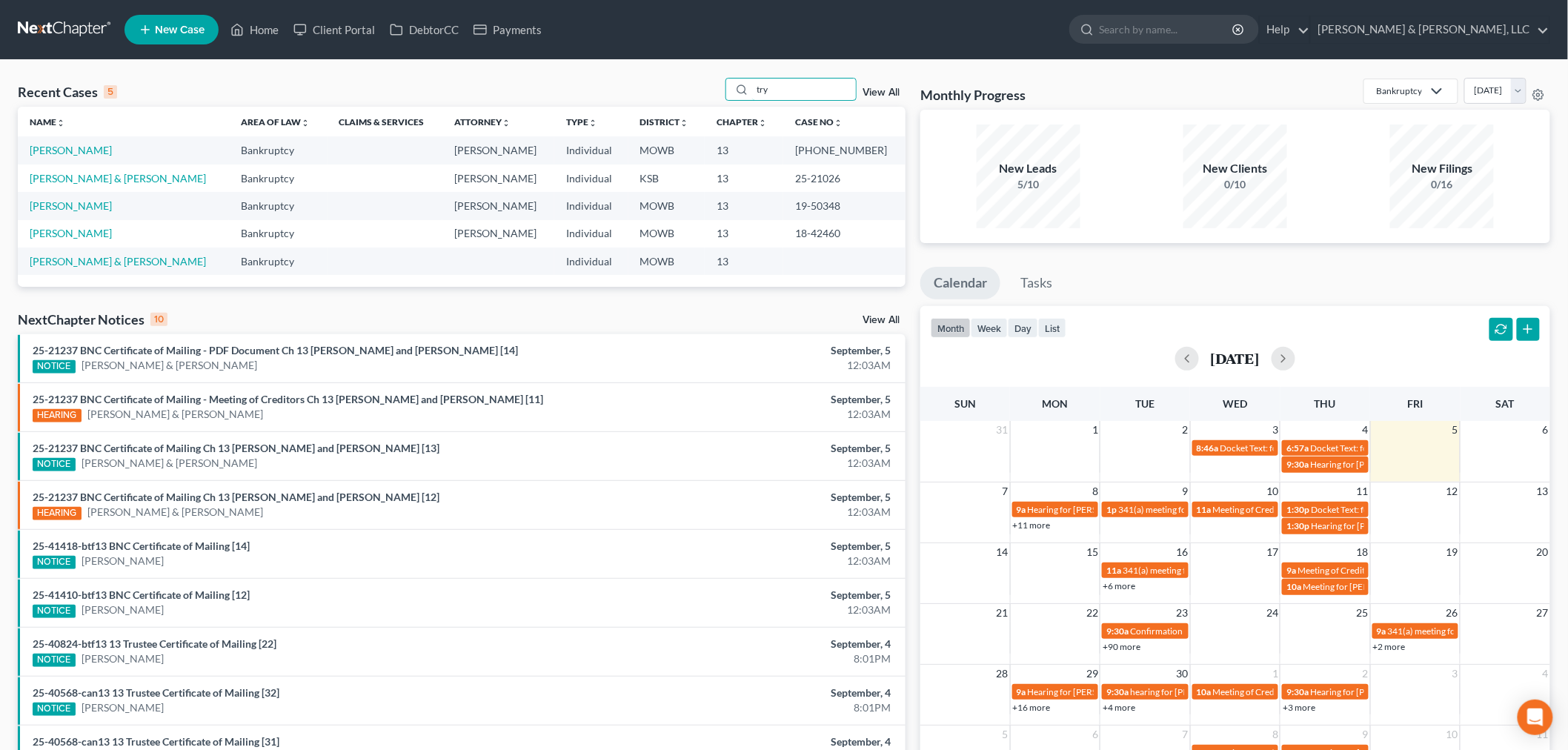
drag, startPoint x: 800, startPoint y: 83, endPoint x: 720, endPoint y: 81, distance: 80.0
click at [722, 81] on div "Recent Cases 5 try View All" at bounding box center [462, 92] width 887 height 29
type input "orozco"
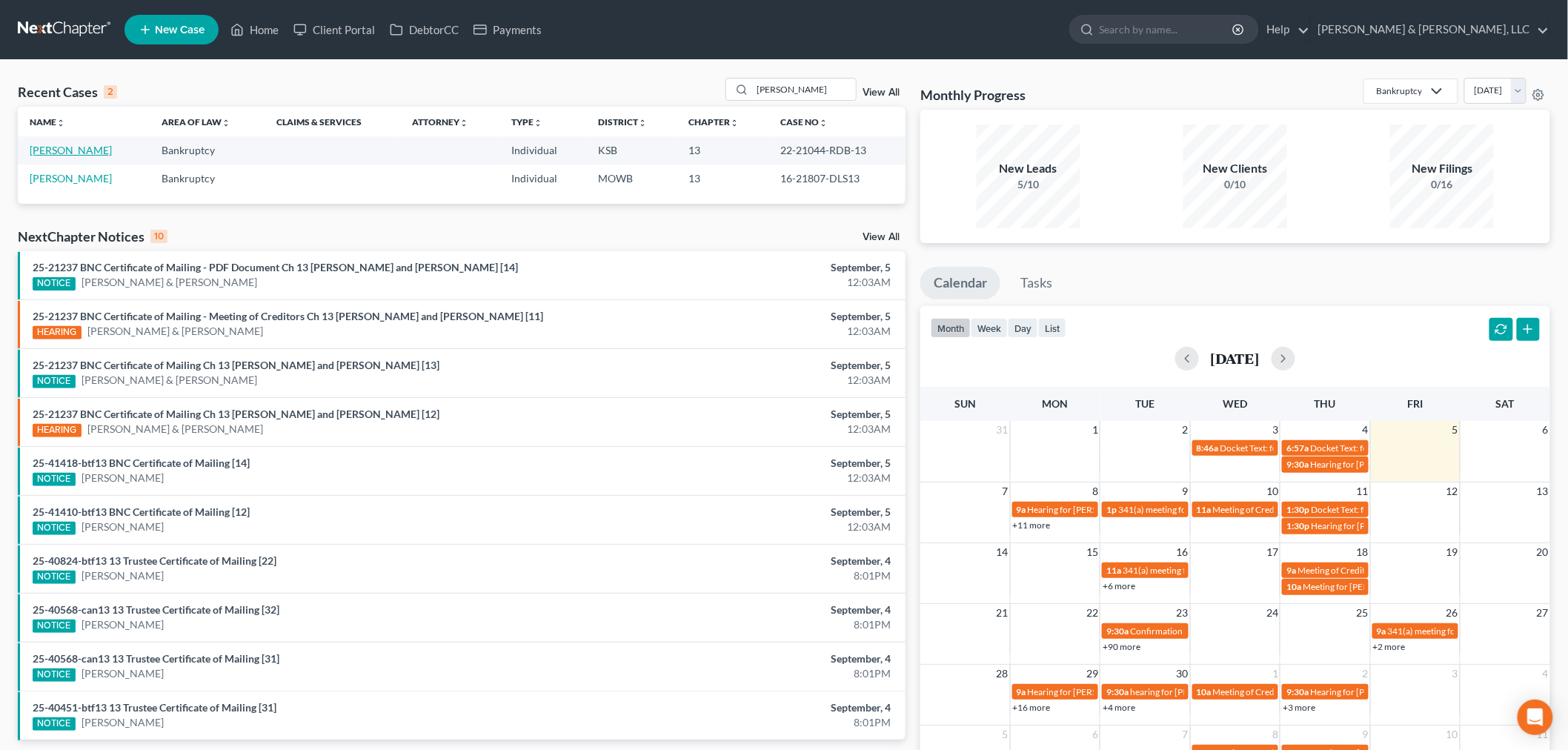
click at [77, 144] on link "Orozco, Richard" at bounding box center [71, 150] width 82 height 12
select select "1"
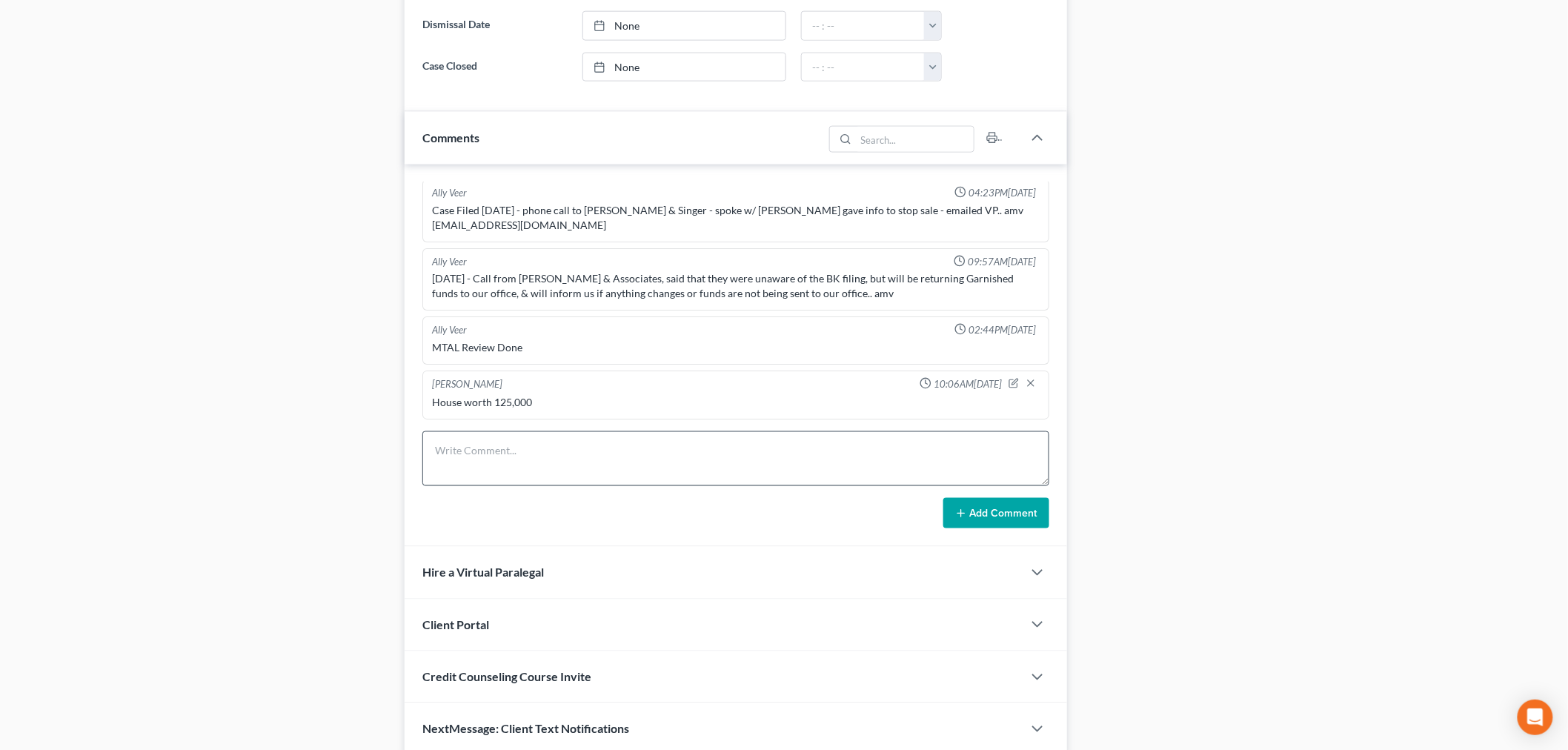
scroll to position [875, 0]
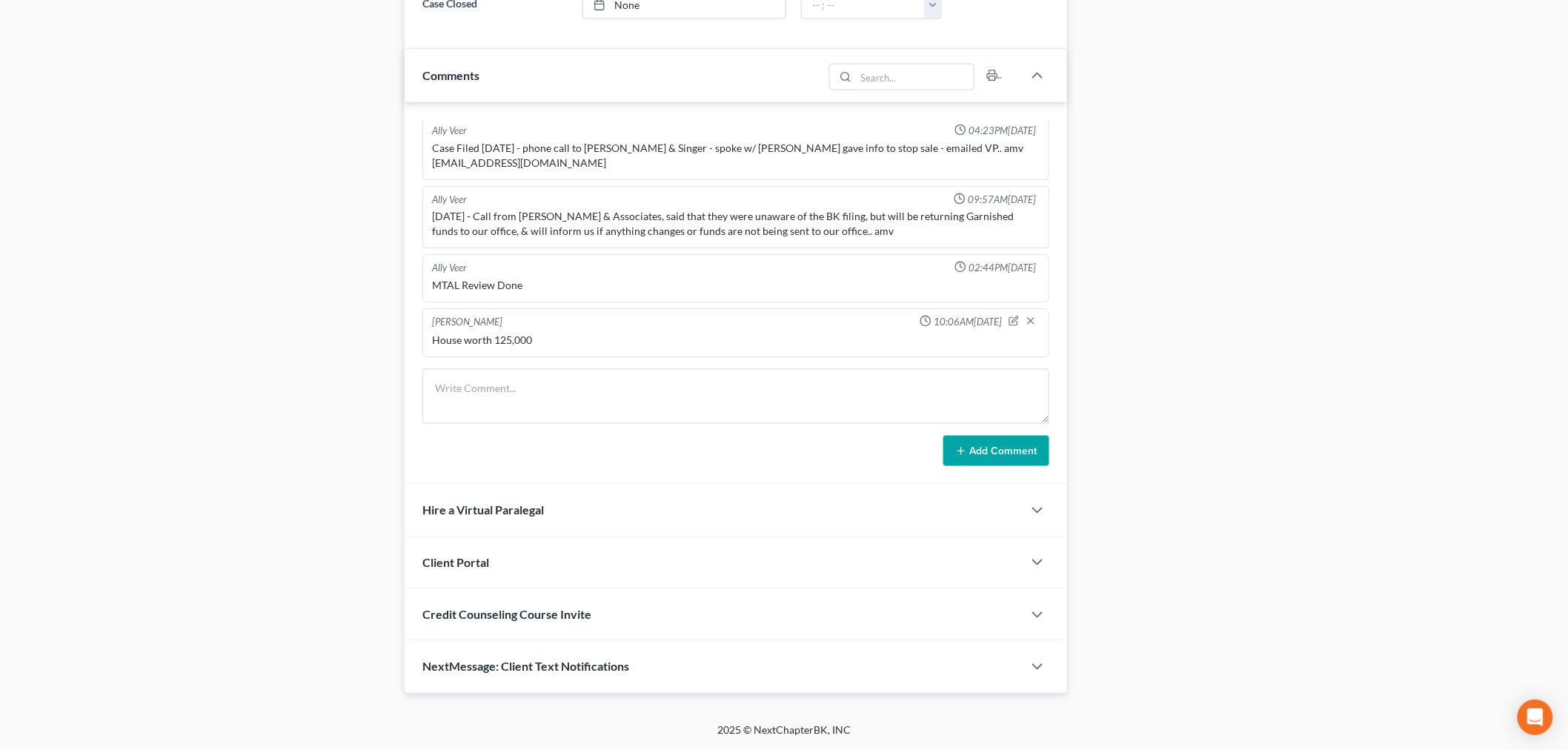
click at [512, 671] on span "NextMessage: Client Text Notifications" at bounding box center [525, 666] width 207 height 14
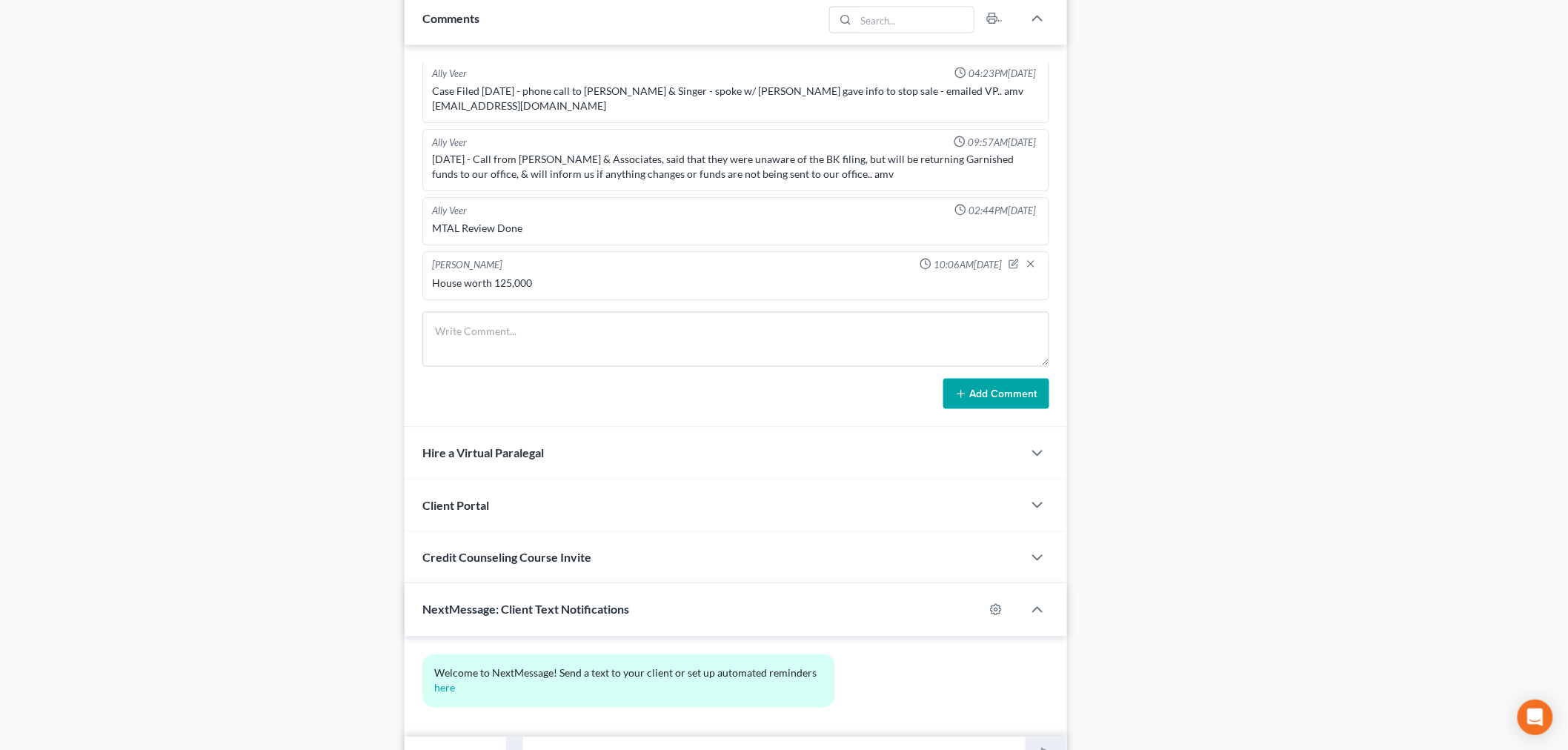
scroll to position [1011, 0]
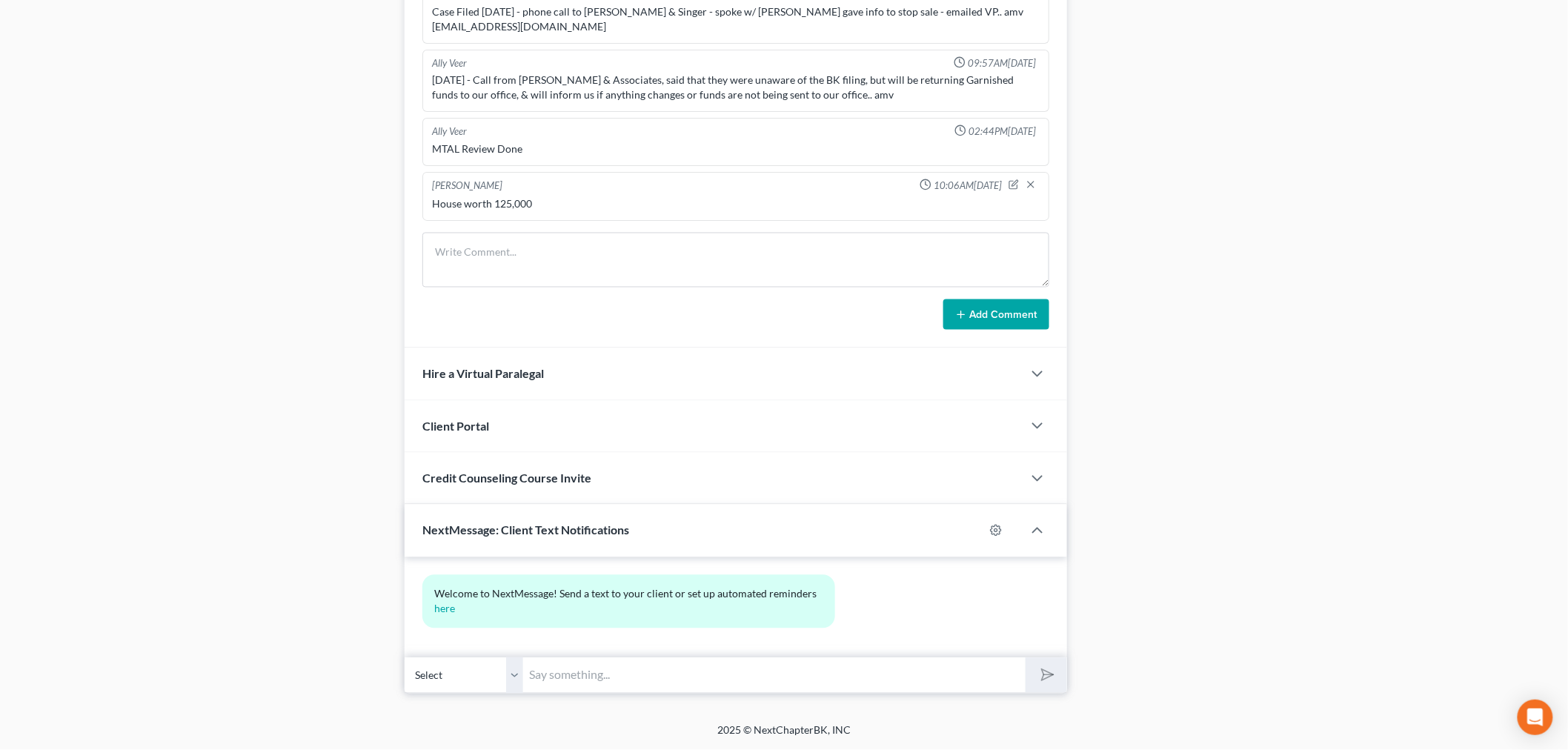
click at [586, 682] on input "text" at bounding box center [774, 675] width 503 height 37
click at [755, 672] on input "Richard - This is David Dean. I'll text you the number for tfsbillpay" at bounding box center [774, 675] width 503 height 37
drag, startPoint x: 886, startPoint y: 677, endPoint x: 677, endPoint y: 664, distance: 209.4
click at [677, 664] on input "Richard - This is David Dean. I'll text you the number for tfsbillpay" at bounding box center [774, 675] width 503 height 37
type input "Richard - This is David Dean."
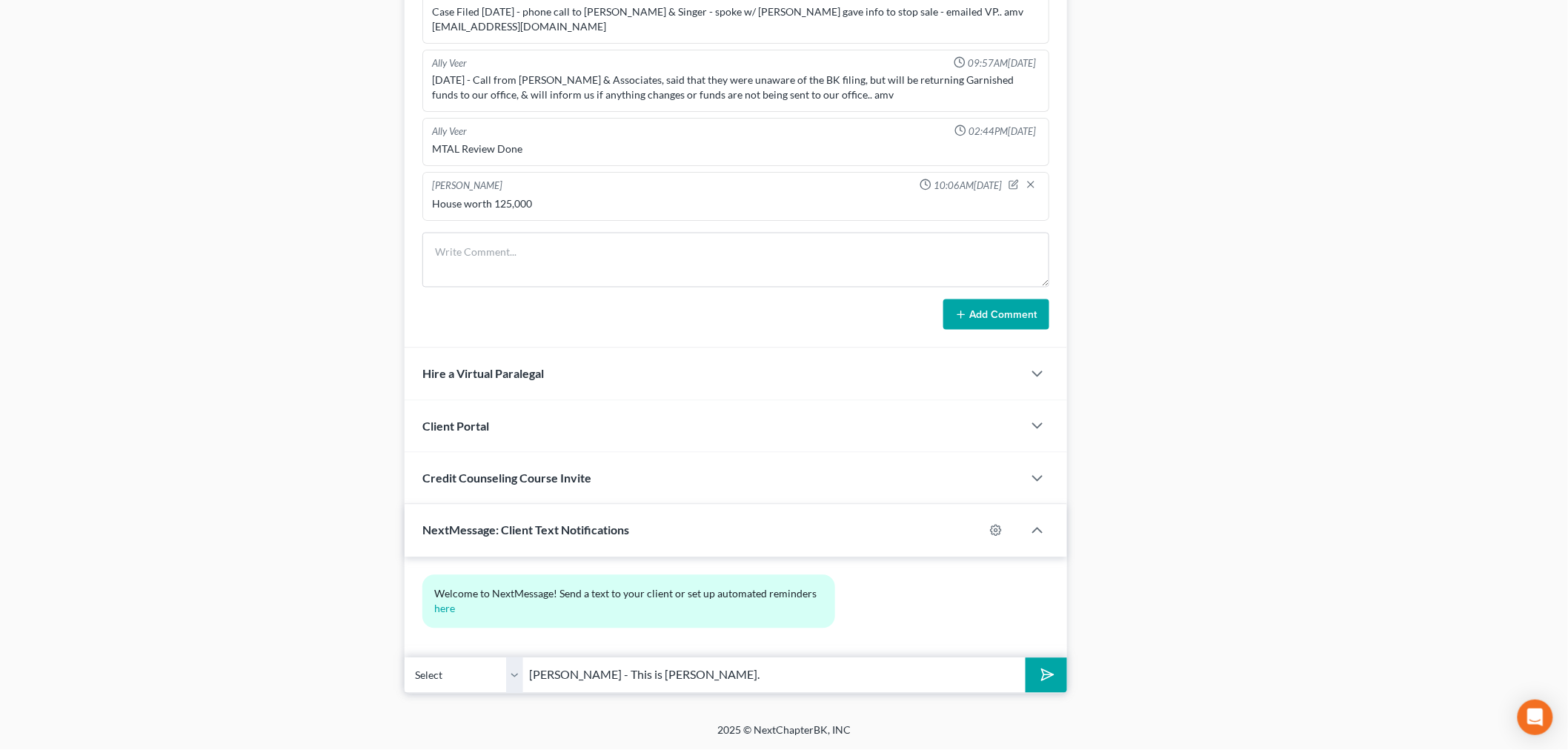
click at [1046, 684] on icon "submit" at bounding box center [1045, 675] width 21 height 21
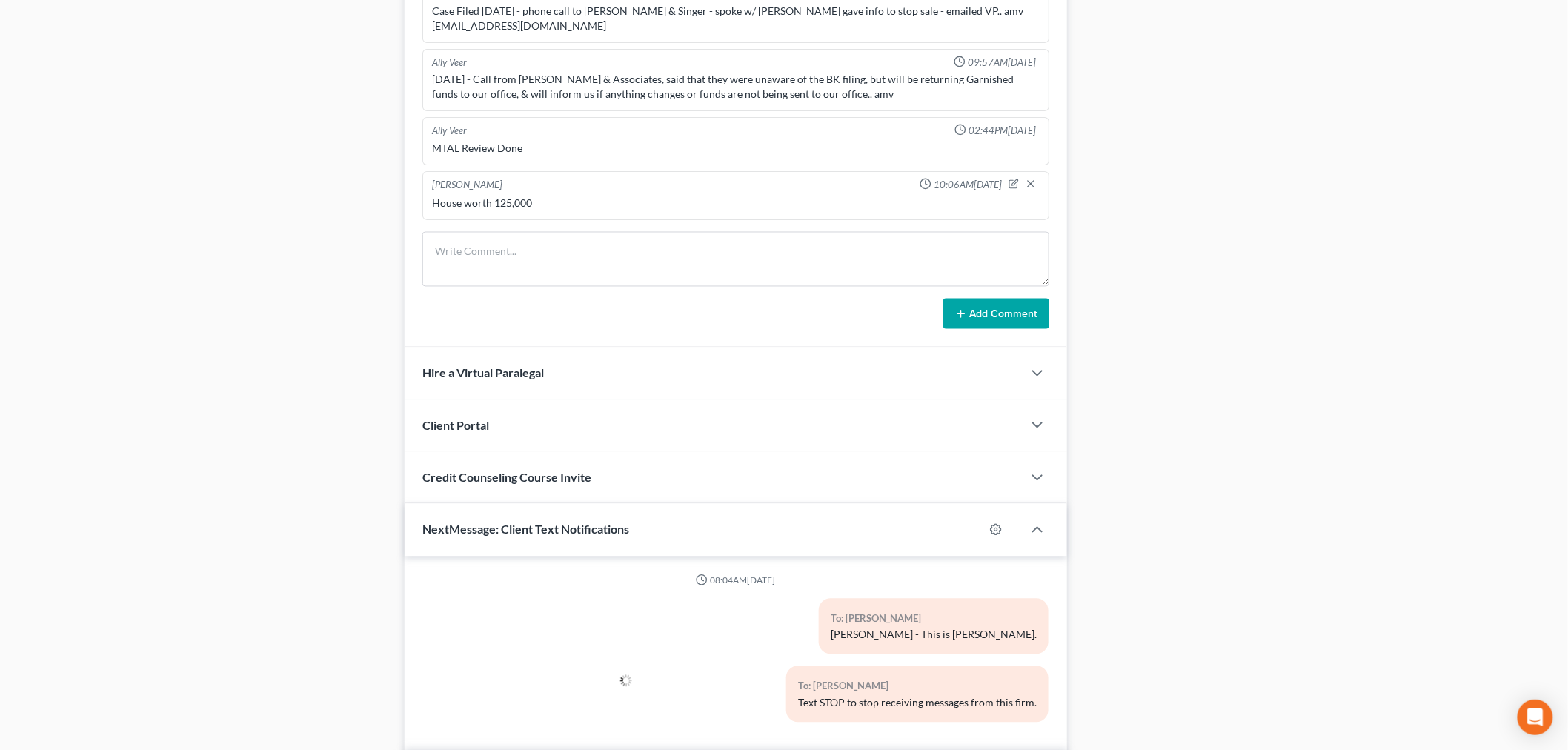
click at [699, 674] on div "To: Richard Orozco Text STOP to stop receiving messages from this firm." at bounding box center [842, 699] width 428 height 67
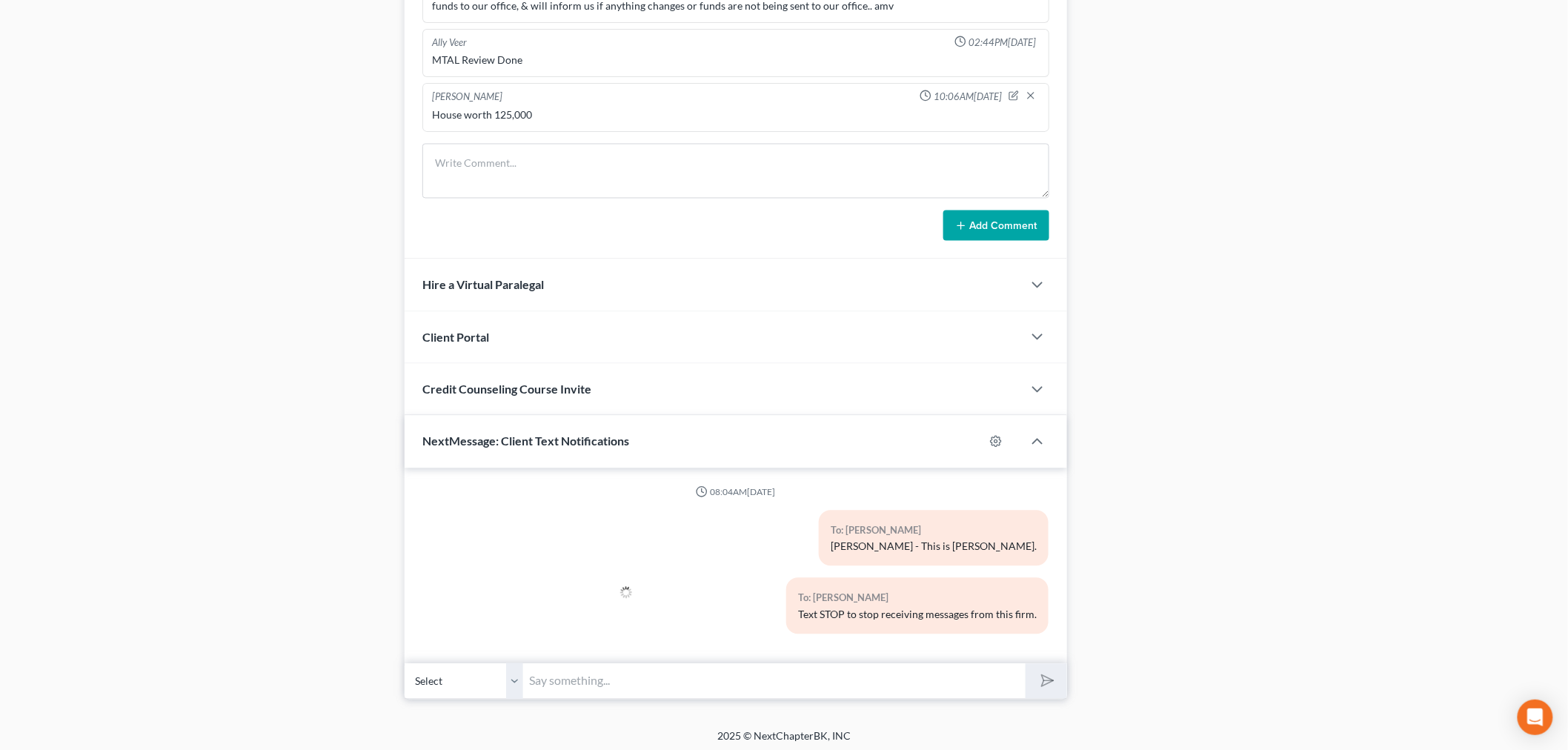
scroll to position [1107, 0]
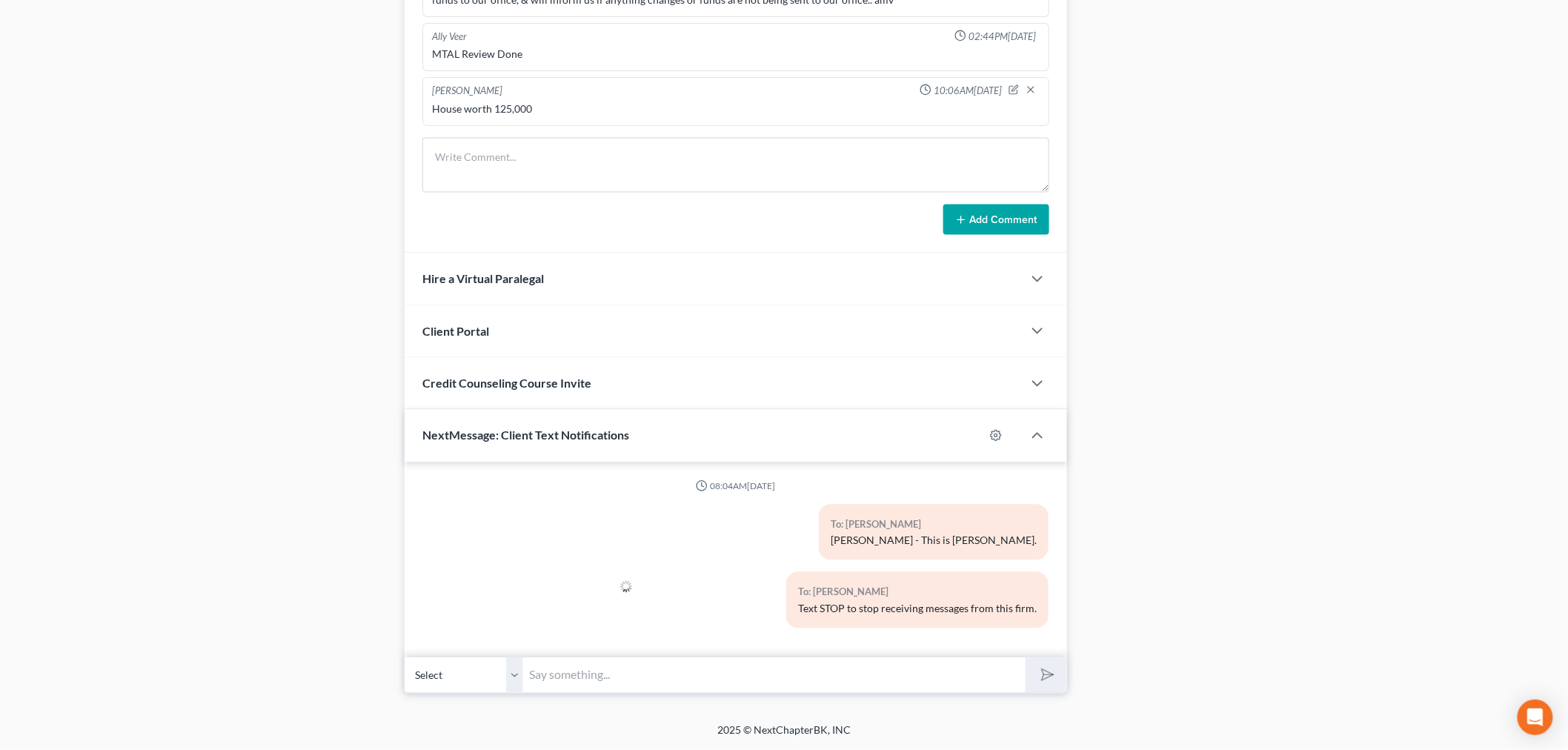
click at [699, 674] on input "text" at bounding box center [774, 675] width 503 height 37
type input "888-PAY-CH13 (888-729-2413)"
click at [1057, 683] on button "submit" at bounding box center [1046, 675] width 41 height 35
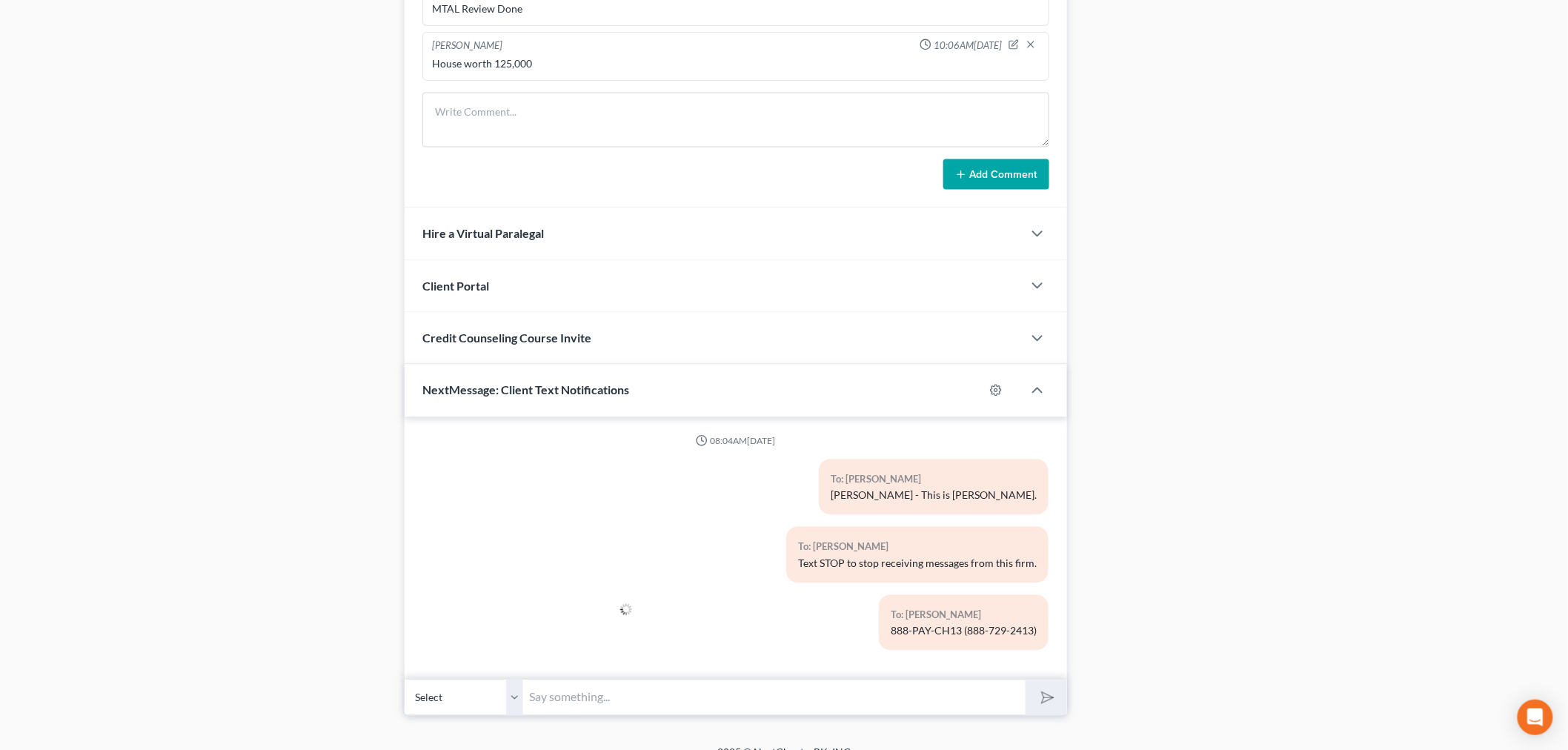
scroll to position [1174, 0]
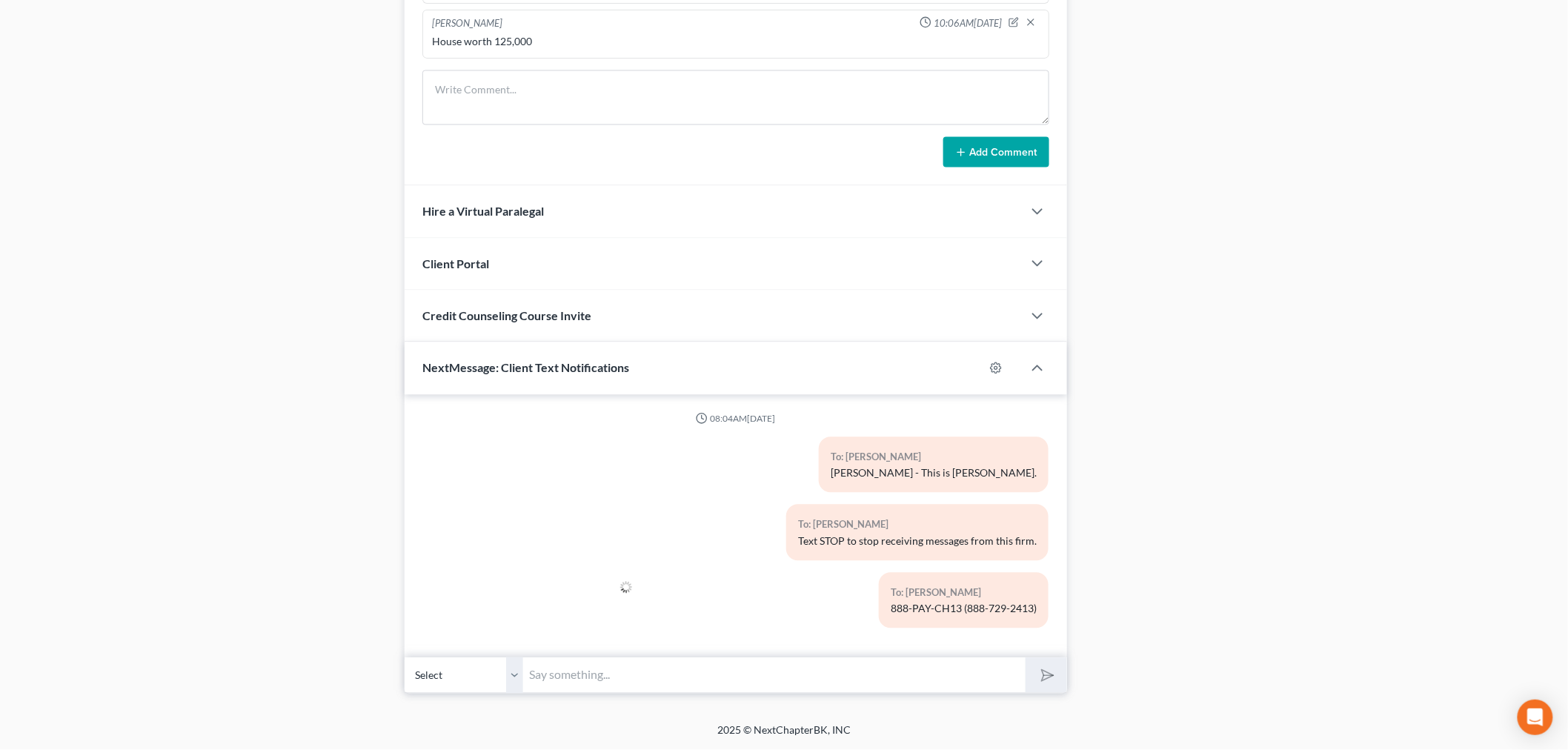
click at [677, 677] on input "text" at bounding box center [774, 675] width 503 height 37
type input "The number I just texted is the customer service number for tfs bill pay"
click at [1049, 672] on polygon "submit" at bounding box center [1045, 675] width 18 height 18
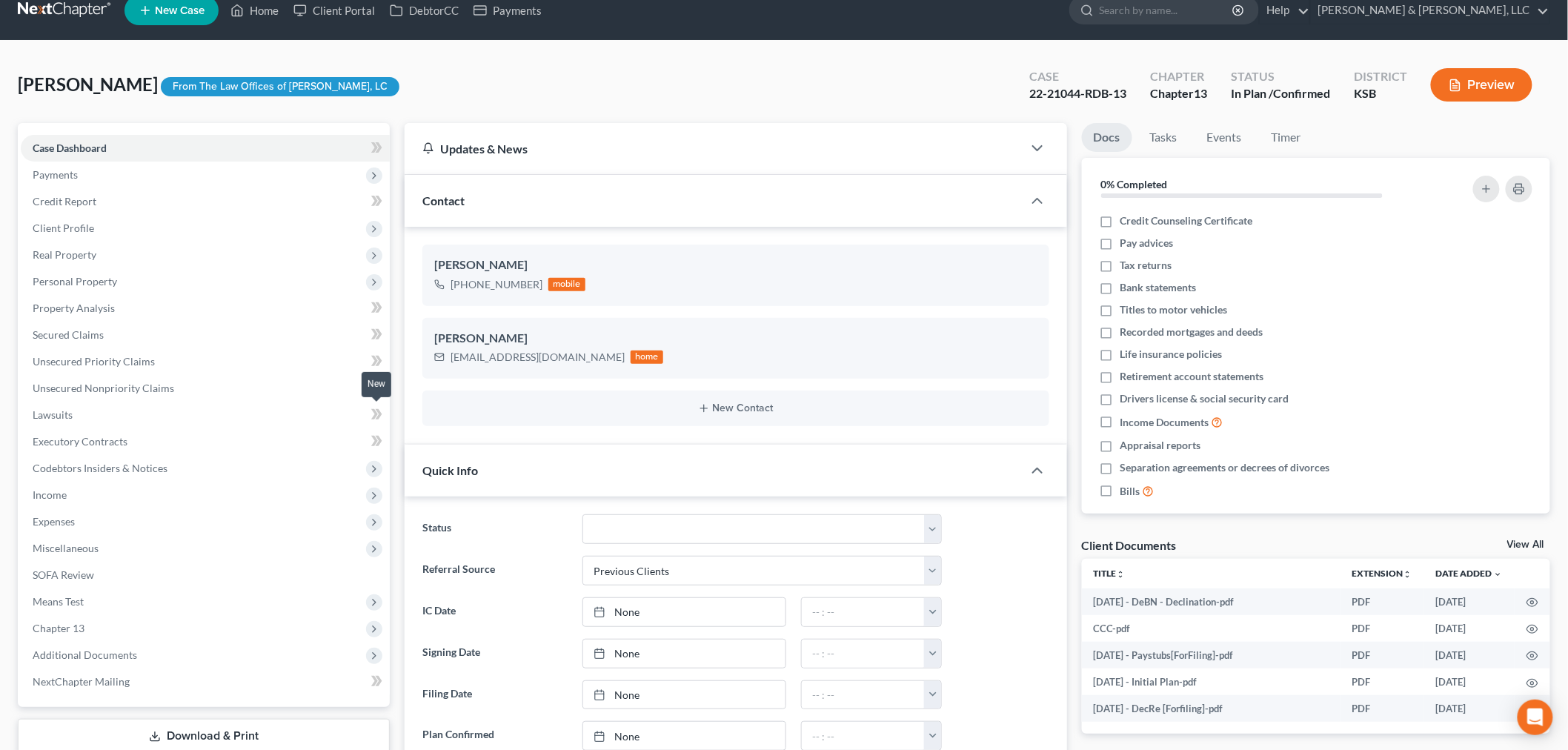
scroll to position [0, 0]
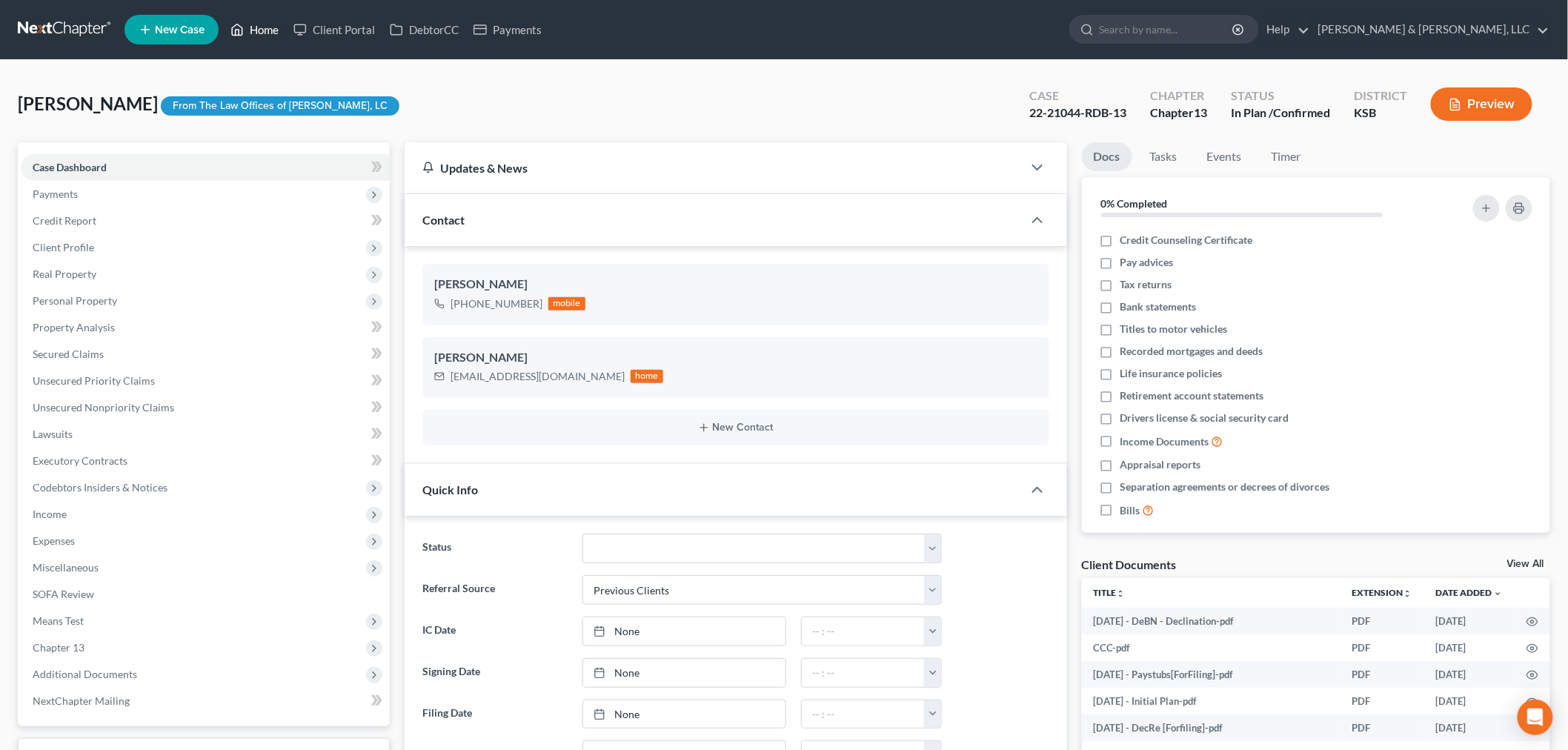
click at [271, 27] on link "Home" at bounding box center [254, 29] width 63 height 26
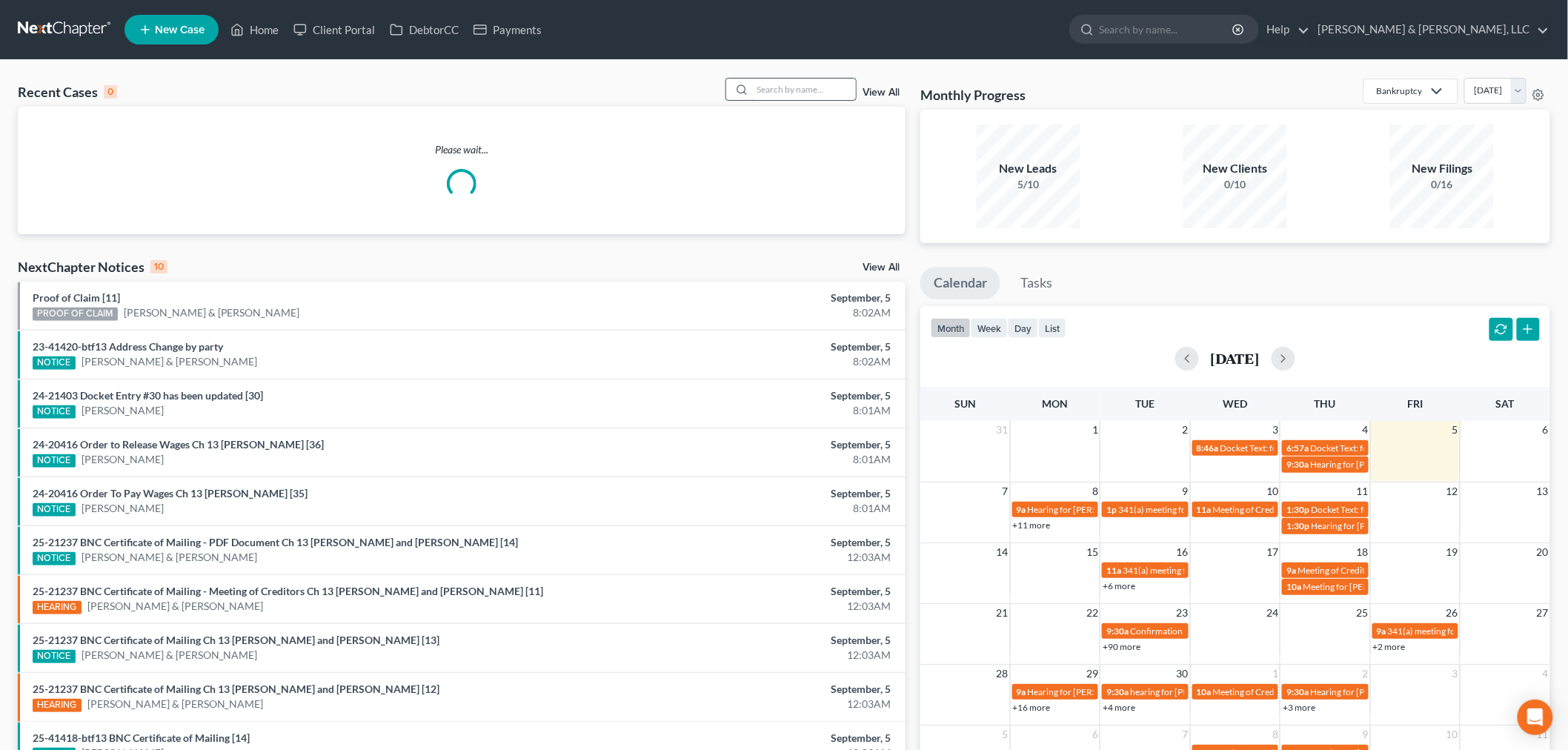
click at [779, 95] on input "search" at bounding box center [803, 89] width 104 height 22
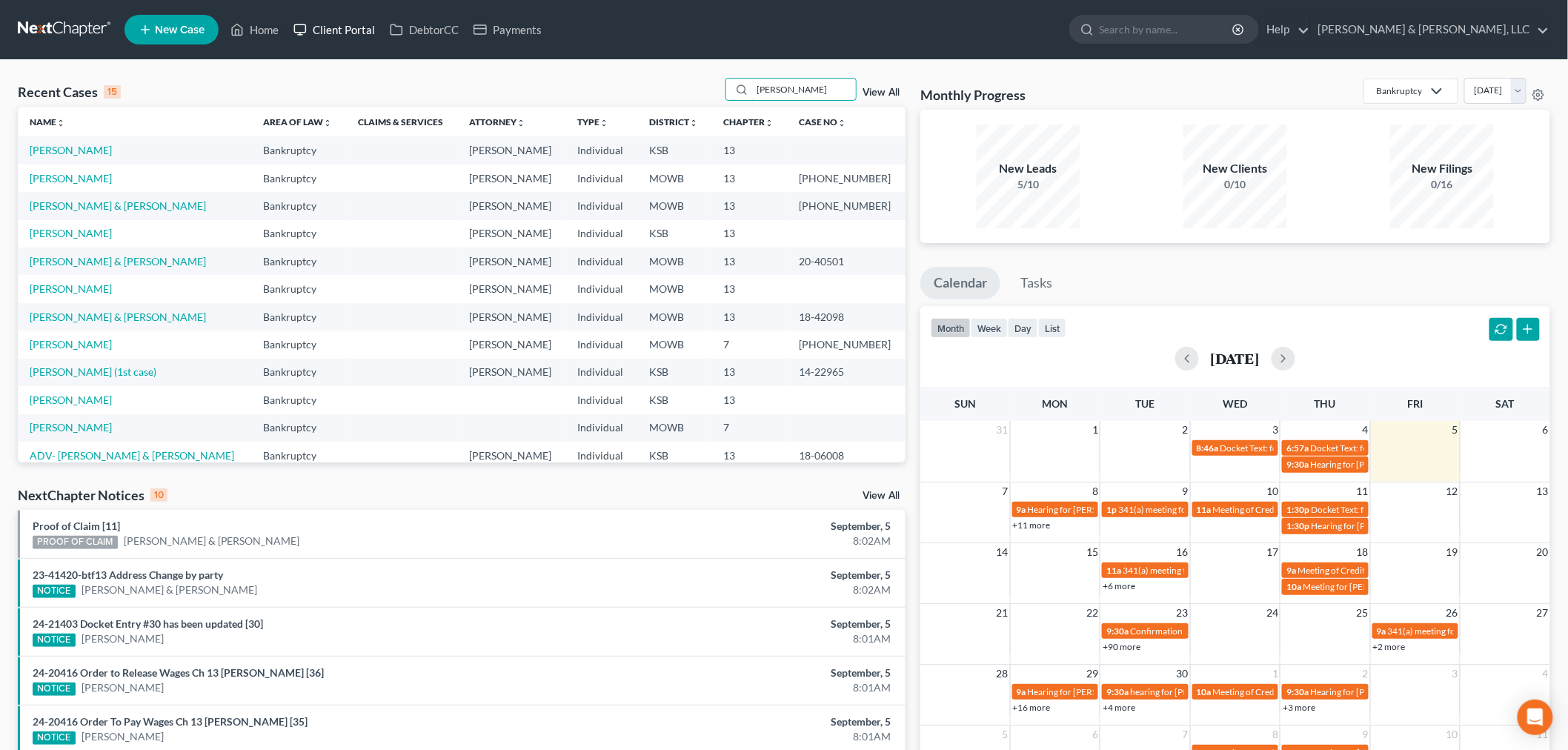
type input "lewis"
click at [345, 26] on link "Client Portal" at bounding box center [333, 29] width 96 height 26
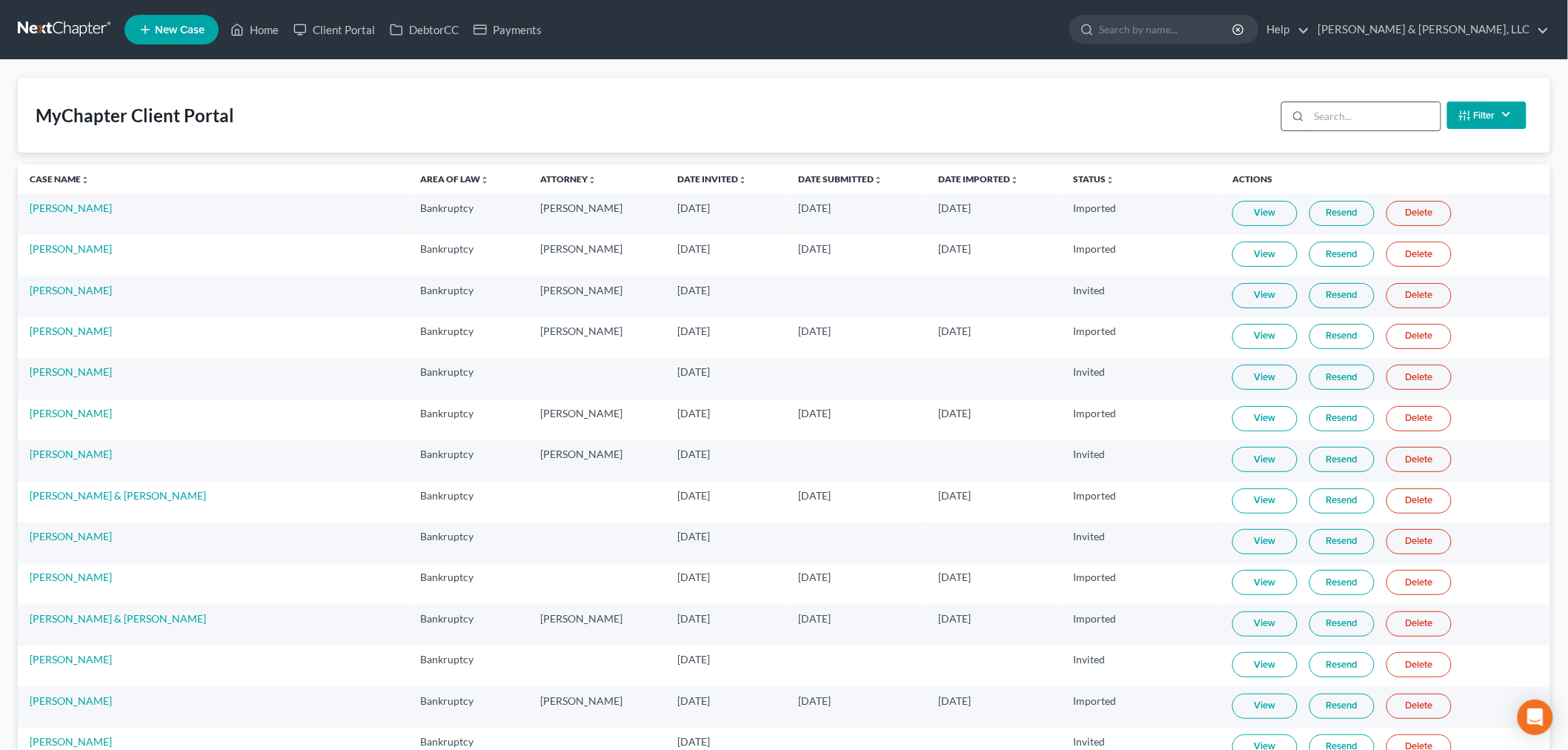
click at [1360, 116] on input "search" at bounding box center [1374, 116] width 131 height 28
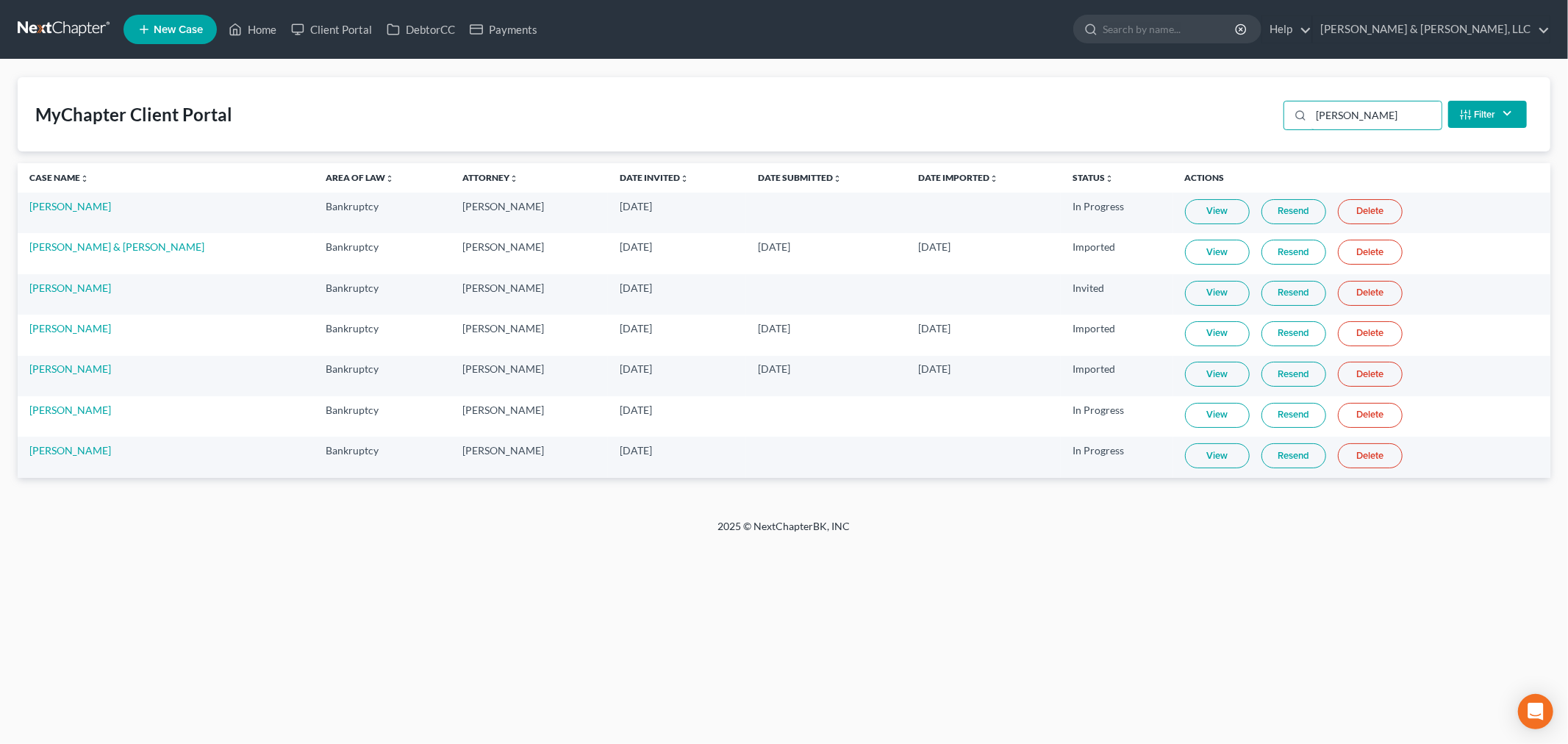
type input "lewis"
click at [1200, 454] on link "View" at bounding box center [1218, 455] width 65 height 25
click at [59, 452] on link "[PERSON_NAME]" at bounding box center [71, 450] width 82 height 12
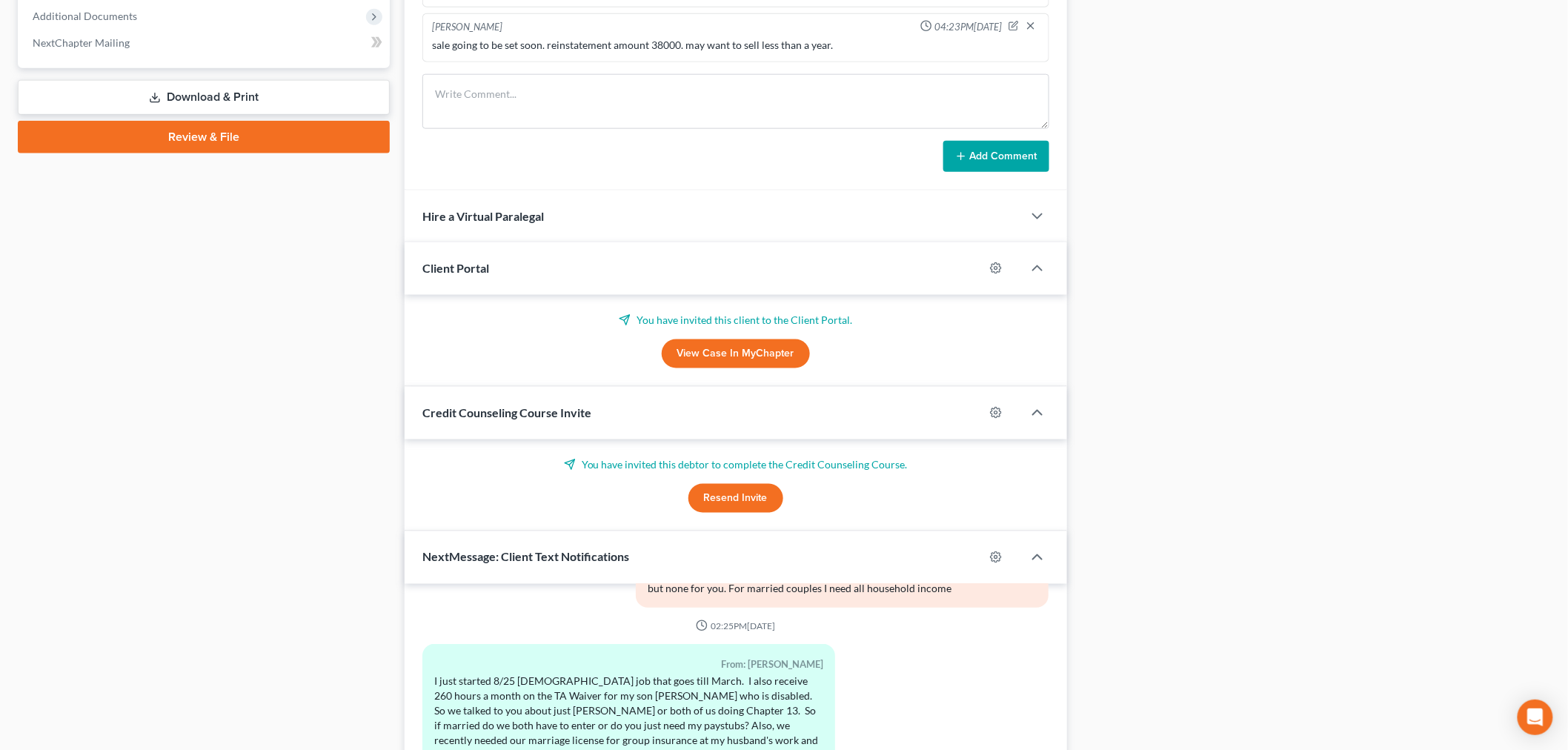
scroll to position [880, 0]
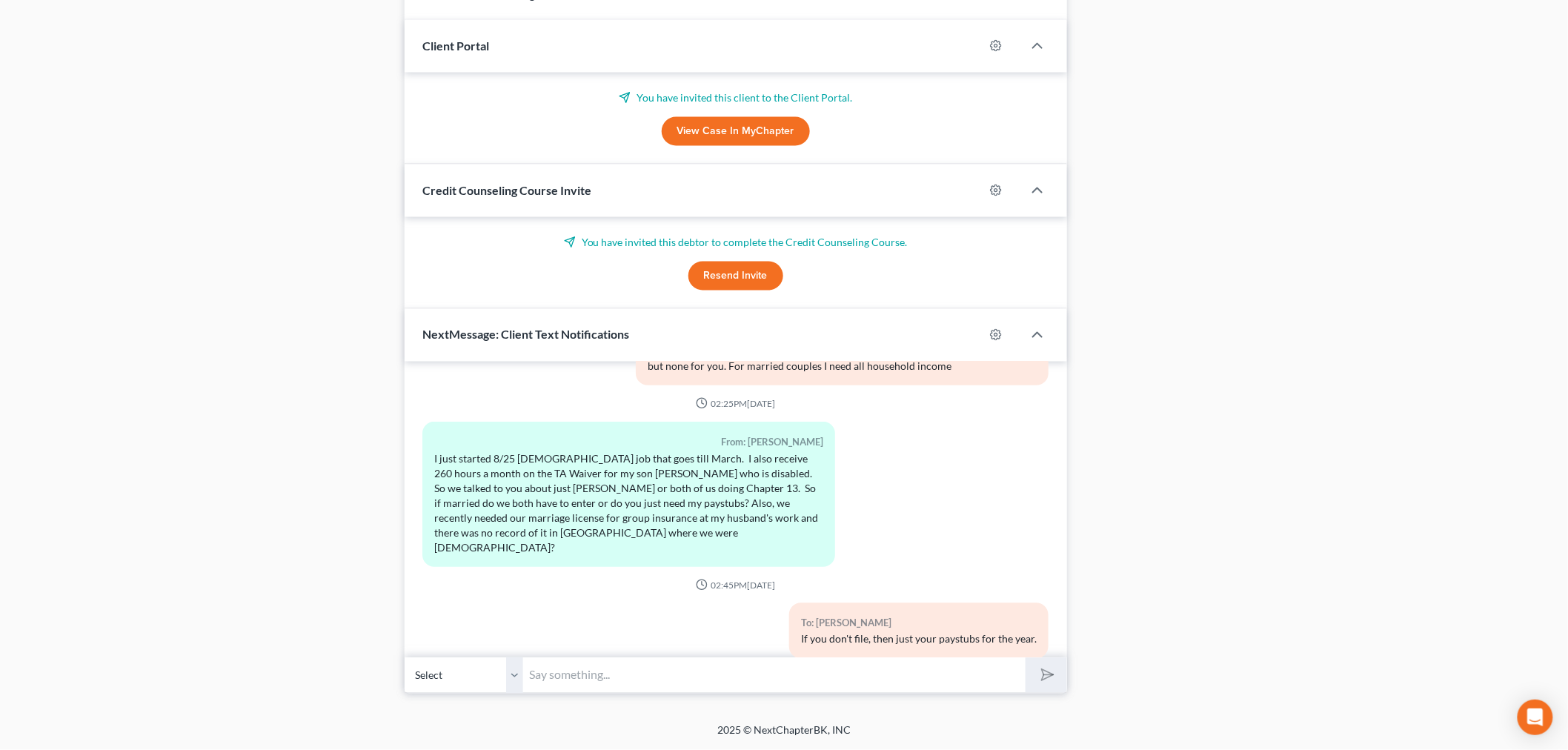
click at [592, 684] on input "text" at bounding box center [774, 675] width 503 height 37
type input "Can you give me a call? [PHONE_NUMBER] Thanks!"
click at [1056, 668] on button "submit" at bounding box center [1046, 675] width 41 height 35
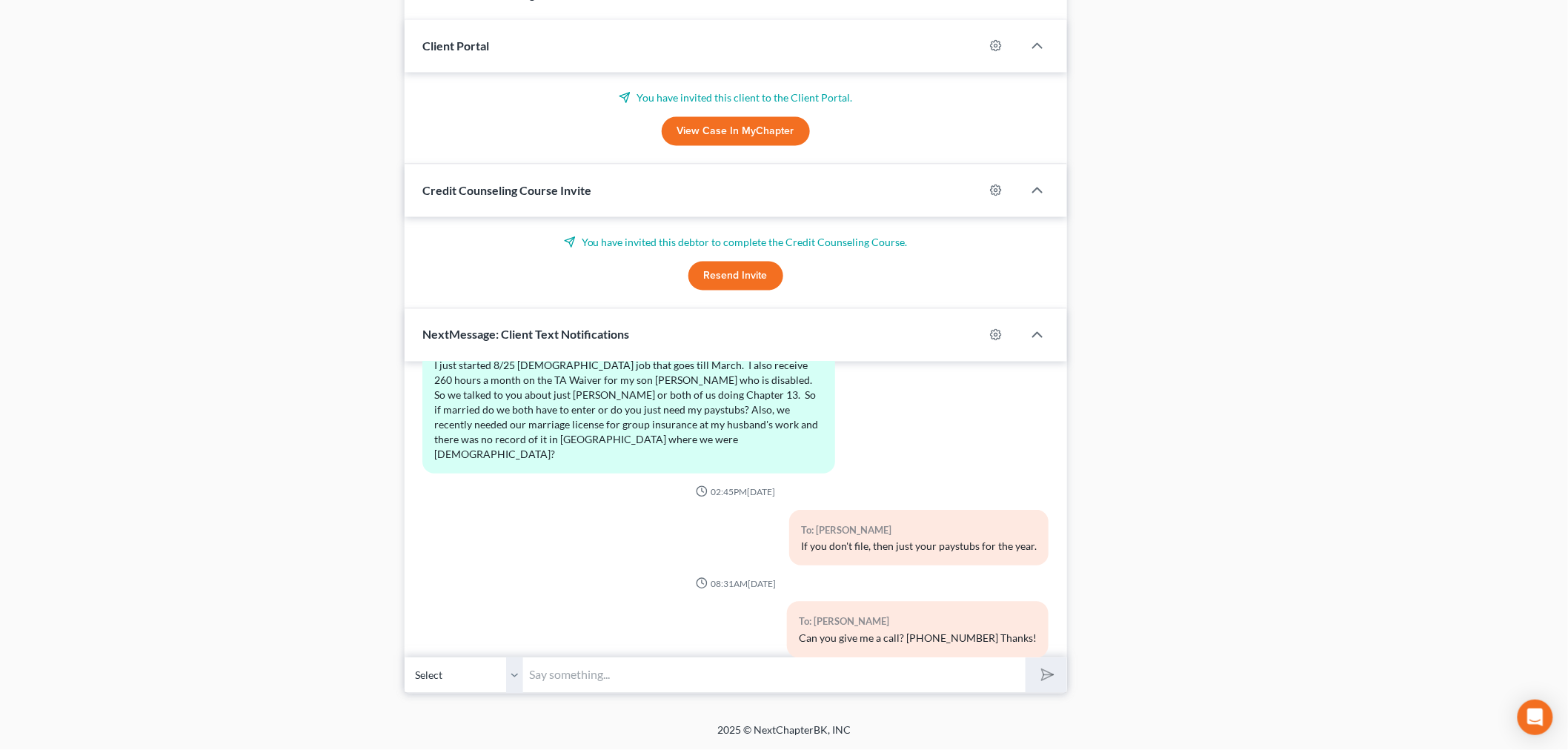
scroll to position [624, 0]
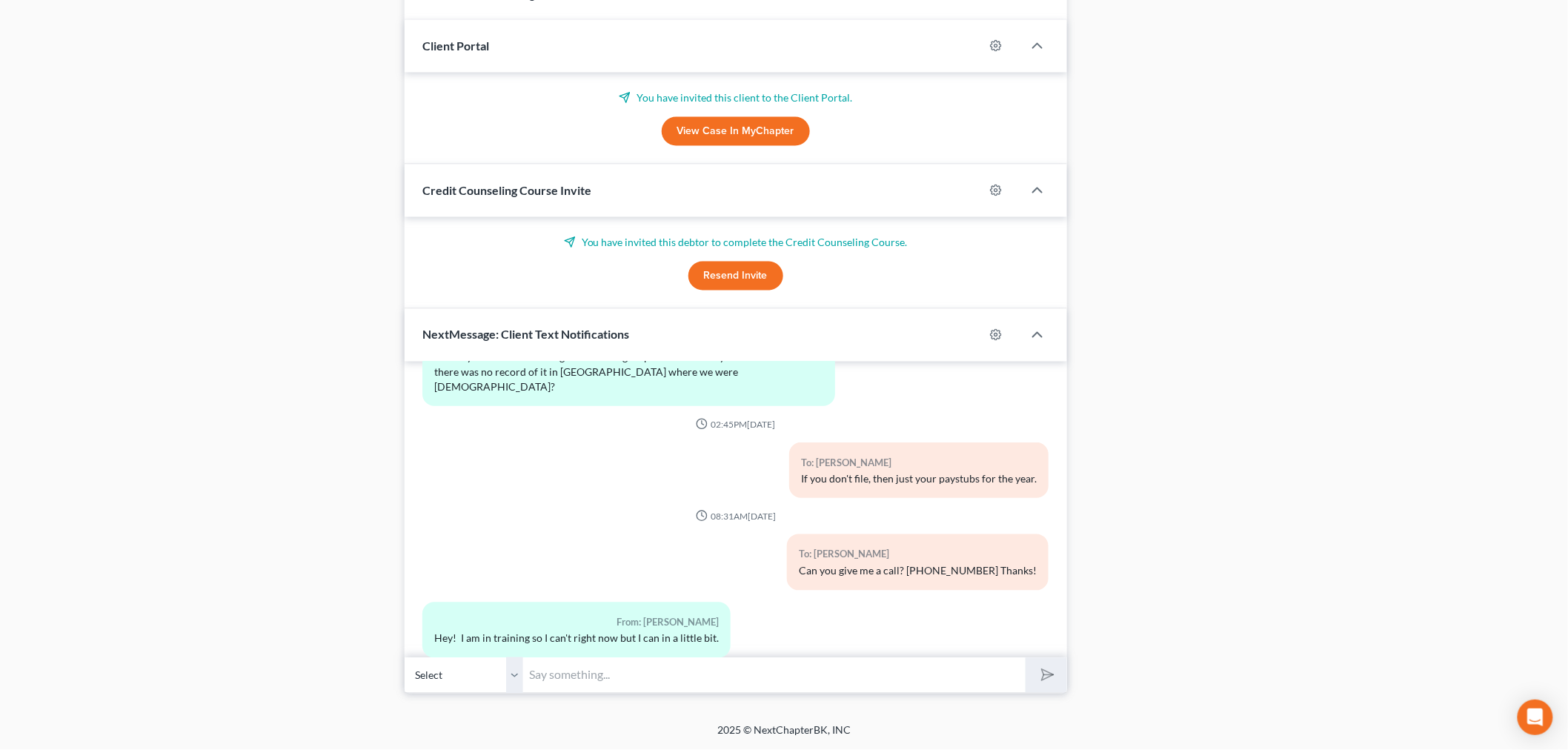
click at [550, 684] on input "text" at bounding box center [774, 675] width 503 height 37
type input "OK"
click at [1042, 677] on icon "submit" at bounding box center [1045, 675] width 21 height 21
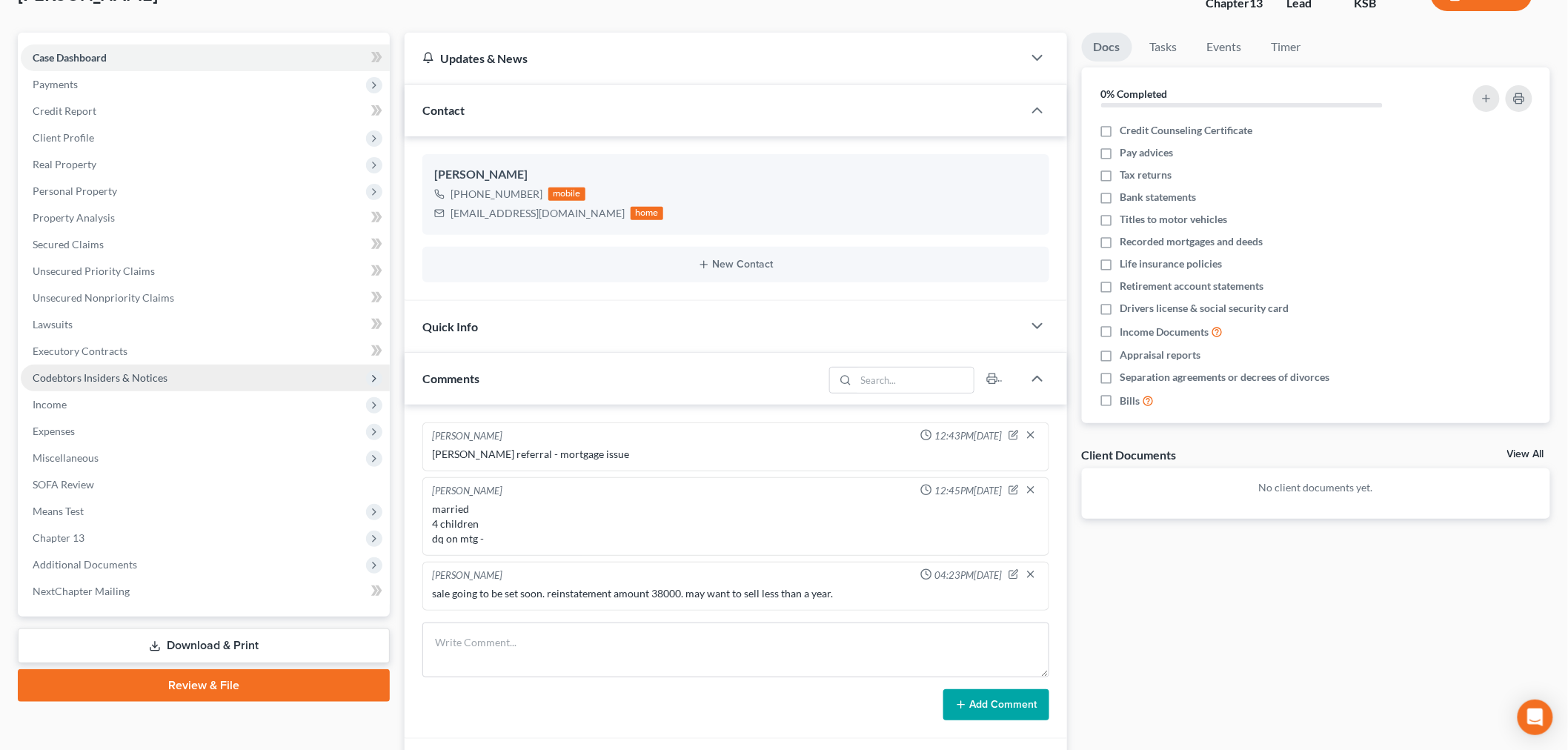
scroll to position [0, 0]
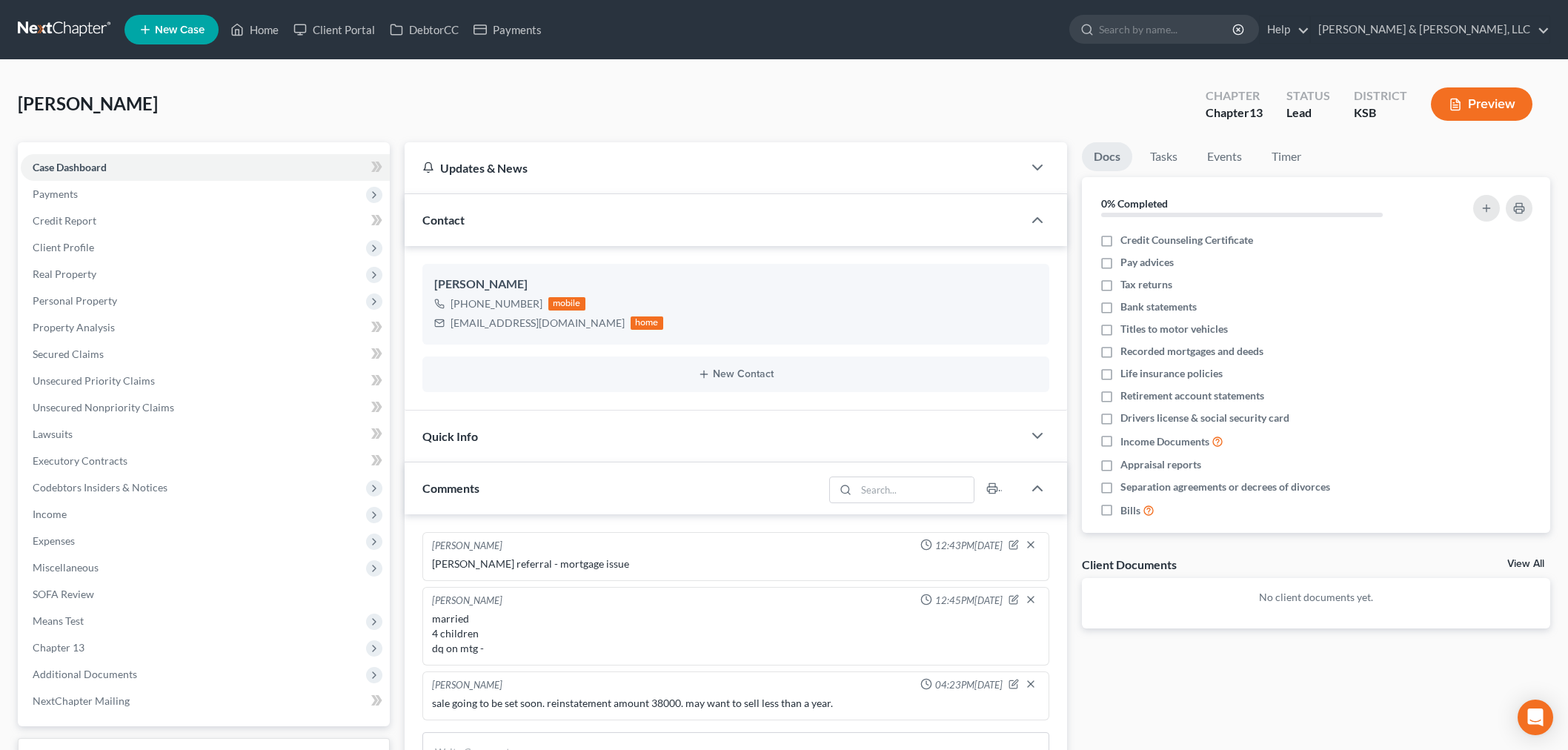
select select "0"
